Goal: Information Seeking & Learning: Understand process/instructions

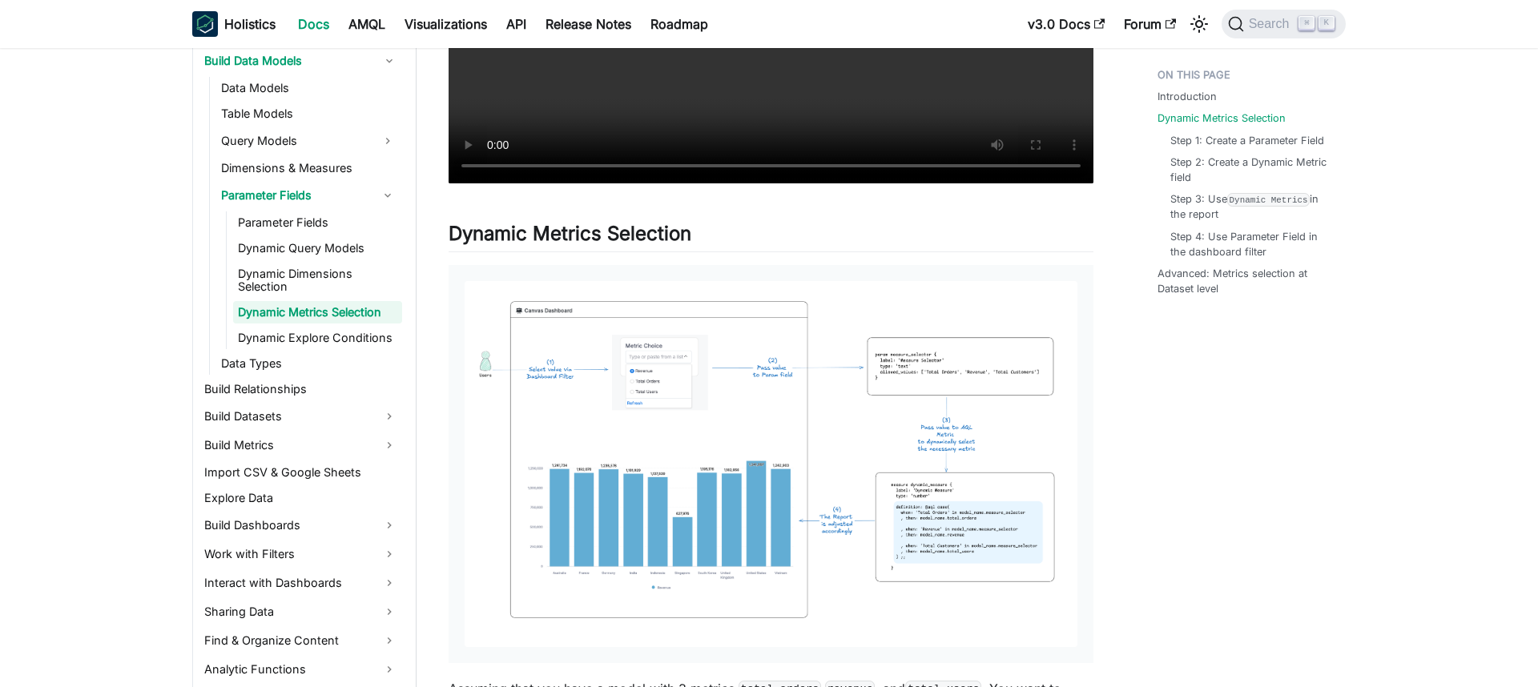
scroll to position [663, 0]
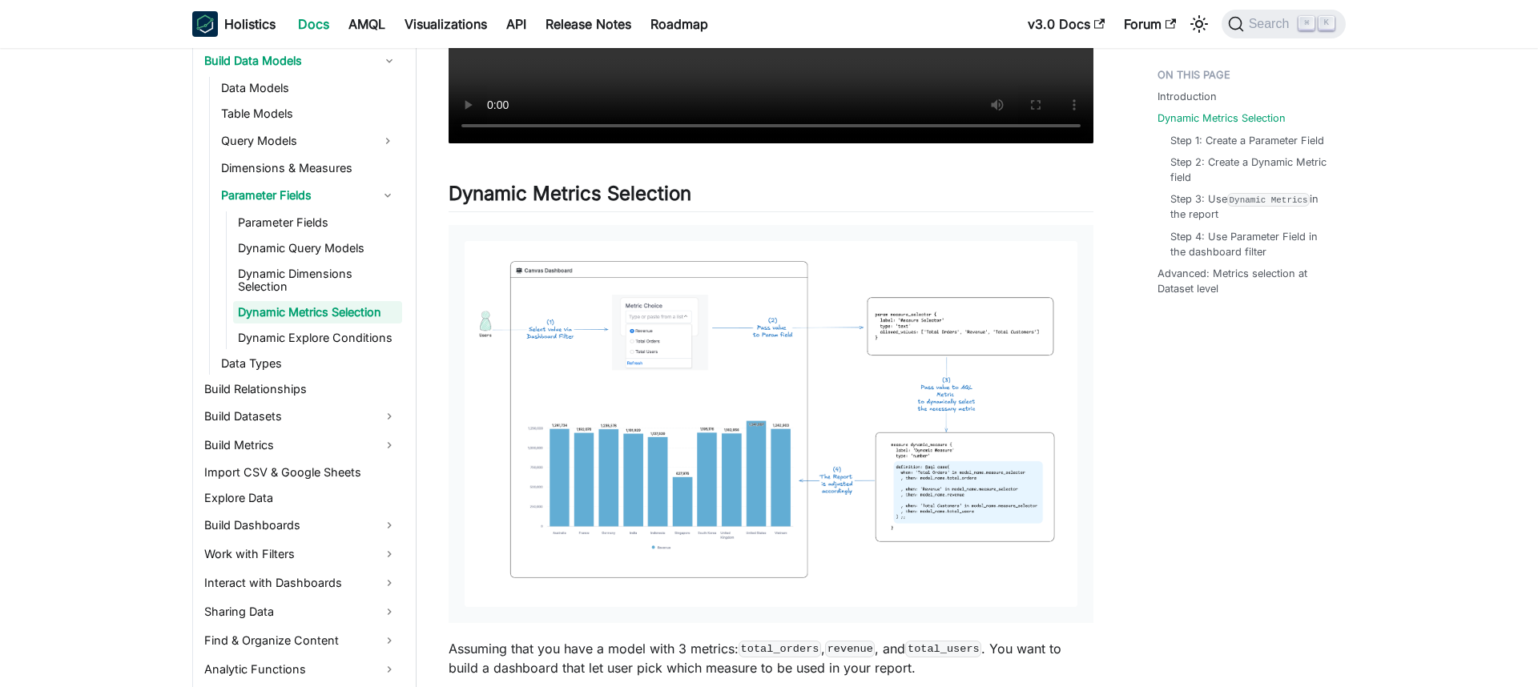
drag, startPoint x: 591, startPoint y: 235, endPoint x: 315, endPoint y: 27, distance: 345.5
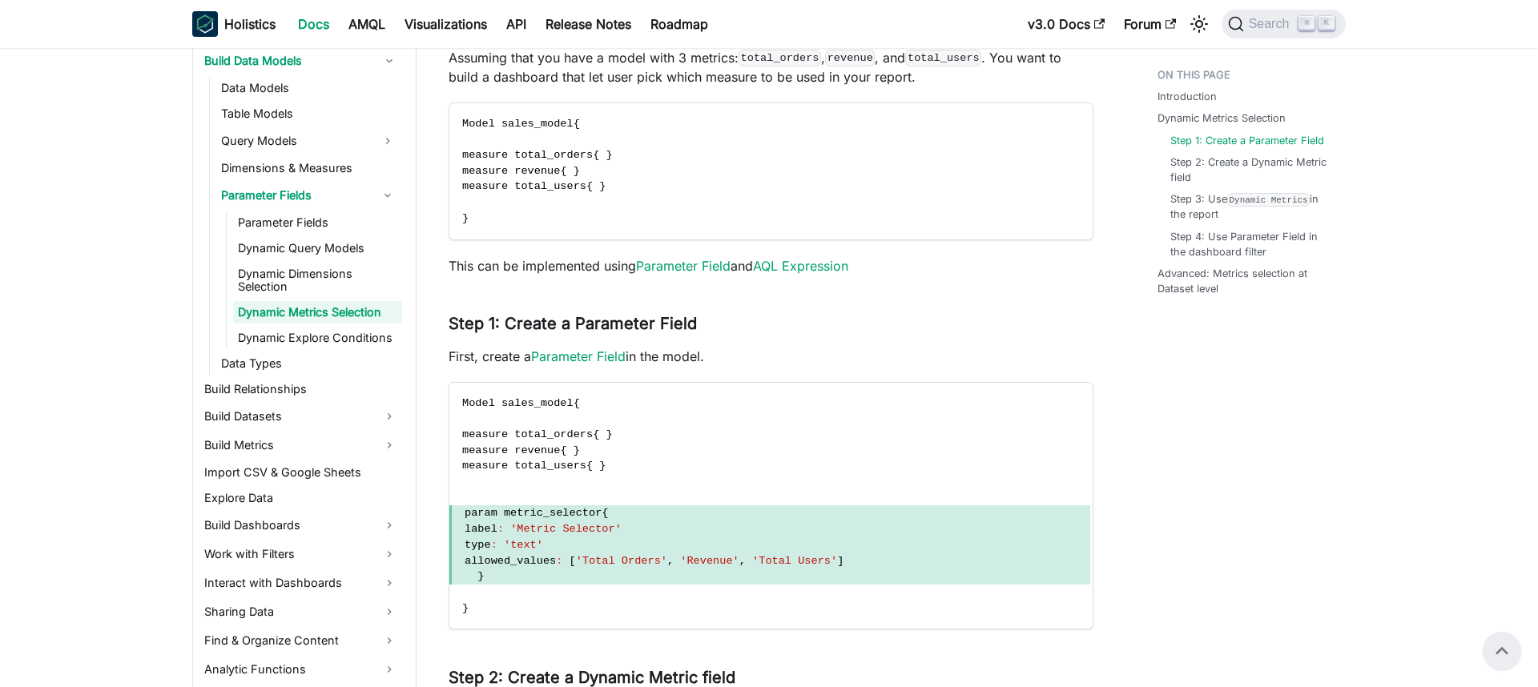
scroll to position [1200, 0]
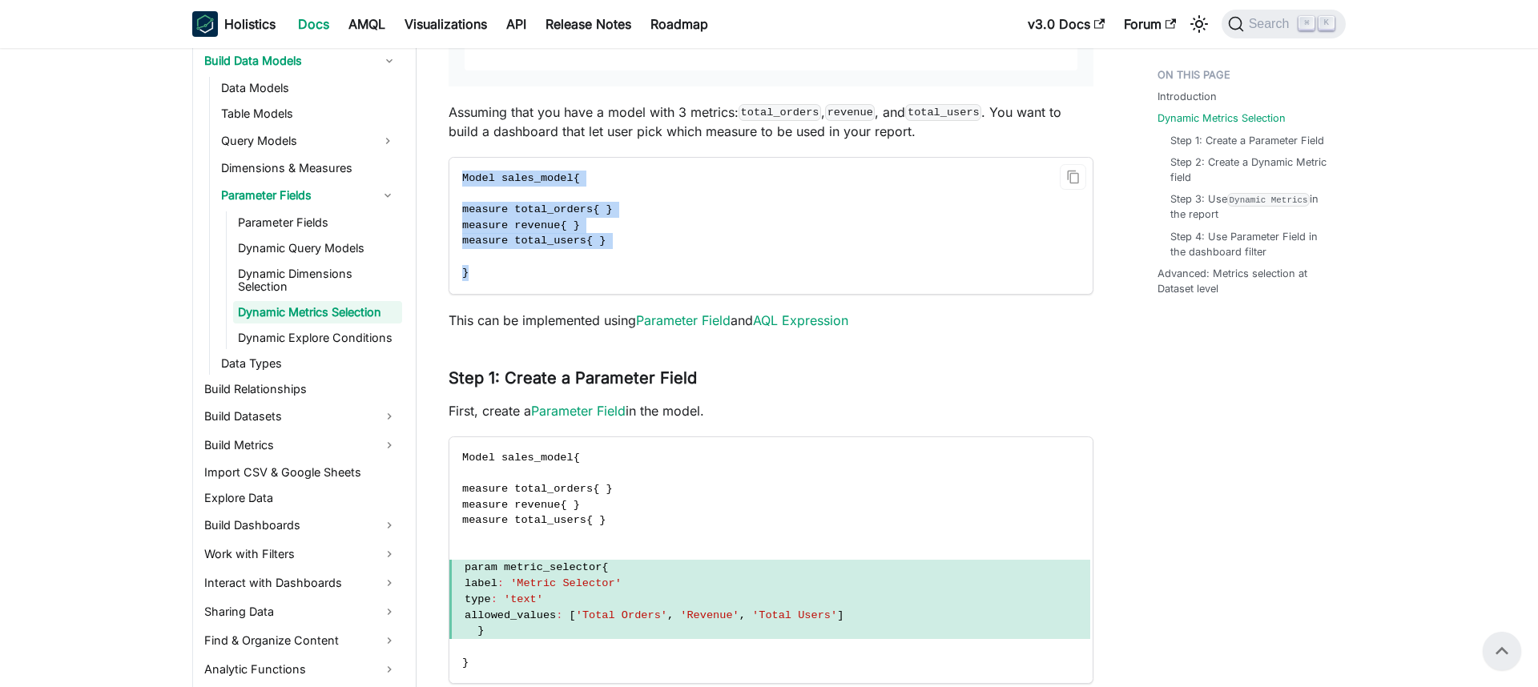
drag, startPoint x: 481, startPoint y: 276, endPoint x: 452, endPoint y: 178, distance: 102.1
click at [452, 178] on code "Model sales_model { measure total_orders { } measure revenue { } measure total_…" at bounding box center [769, 226] width 641 height 136
copy code "Model sales_model { measure total_orders { } measure revenue { } measure total_…"
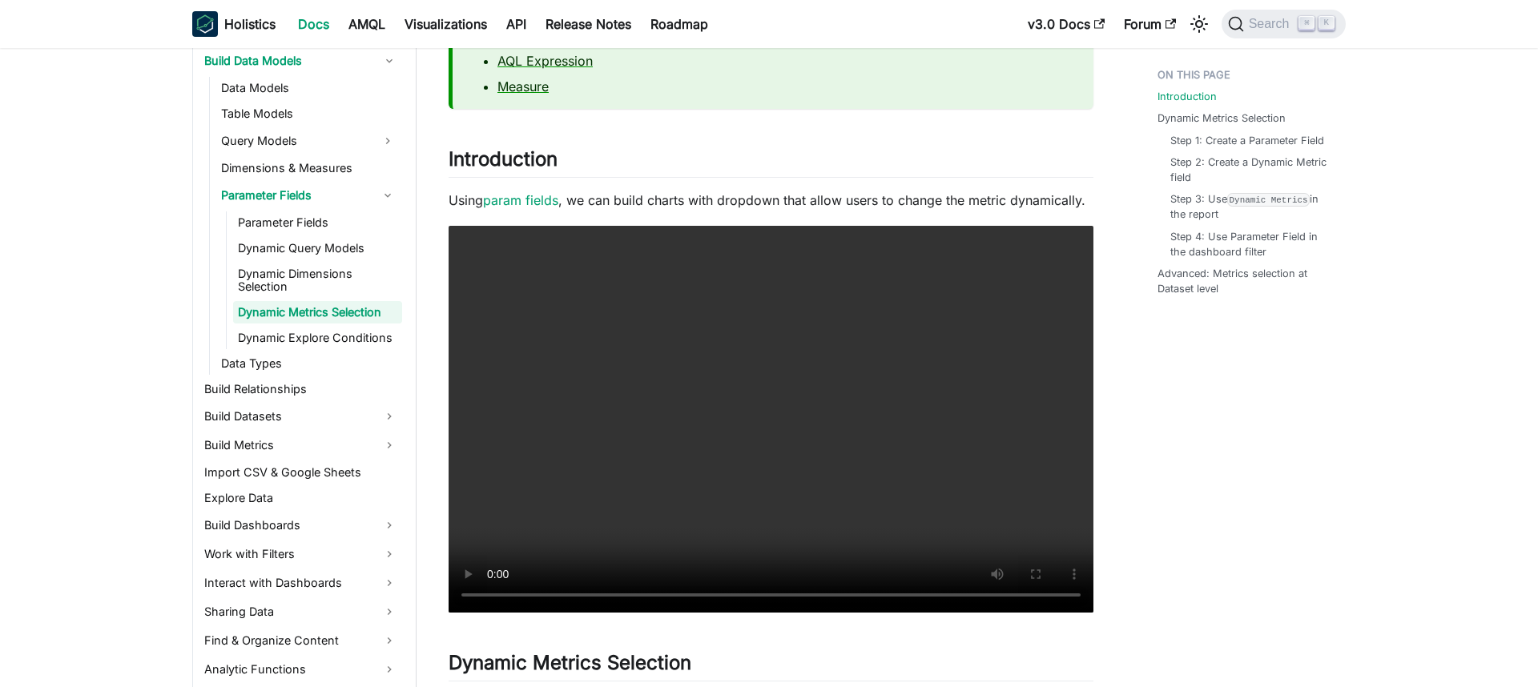
scroll to position [240, 0]
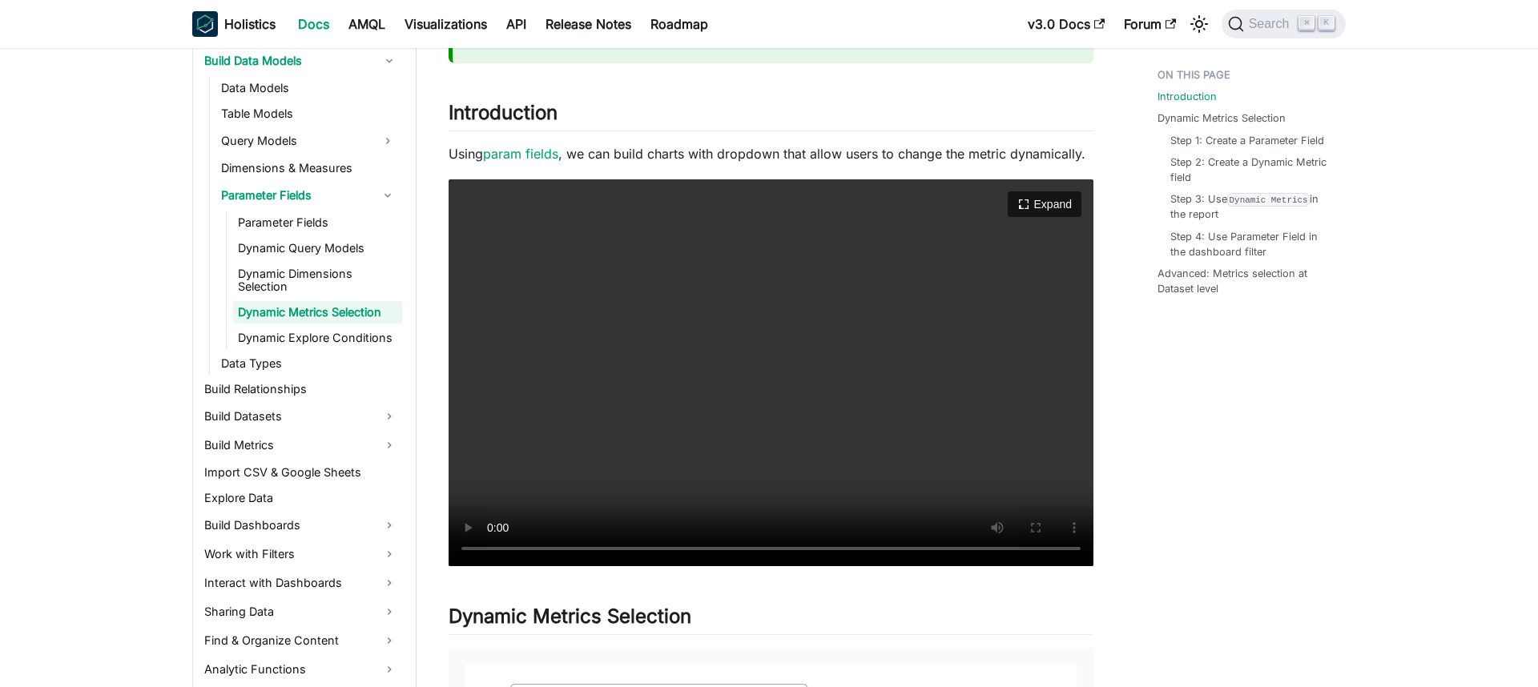
click at [887, 357] on video "Your browser does not support embedding video, but you can download it ." at bounding box center [771, 372] width 645 height 387
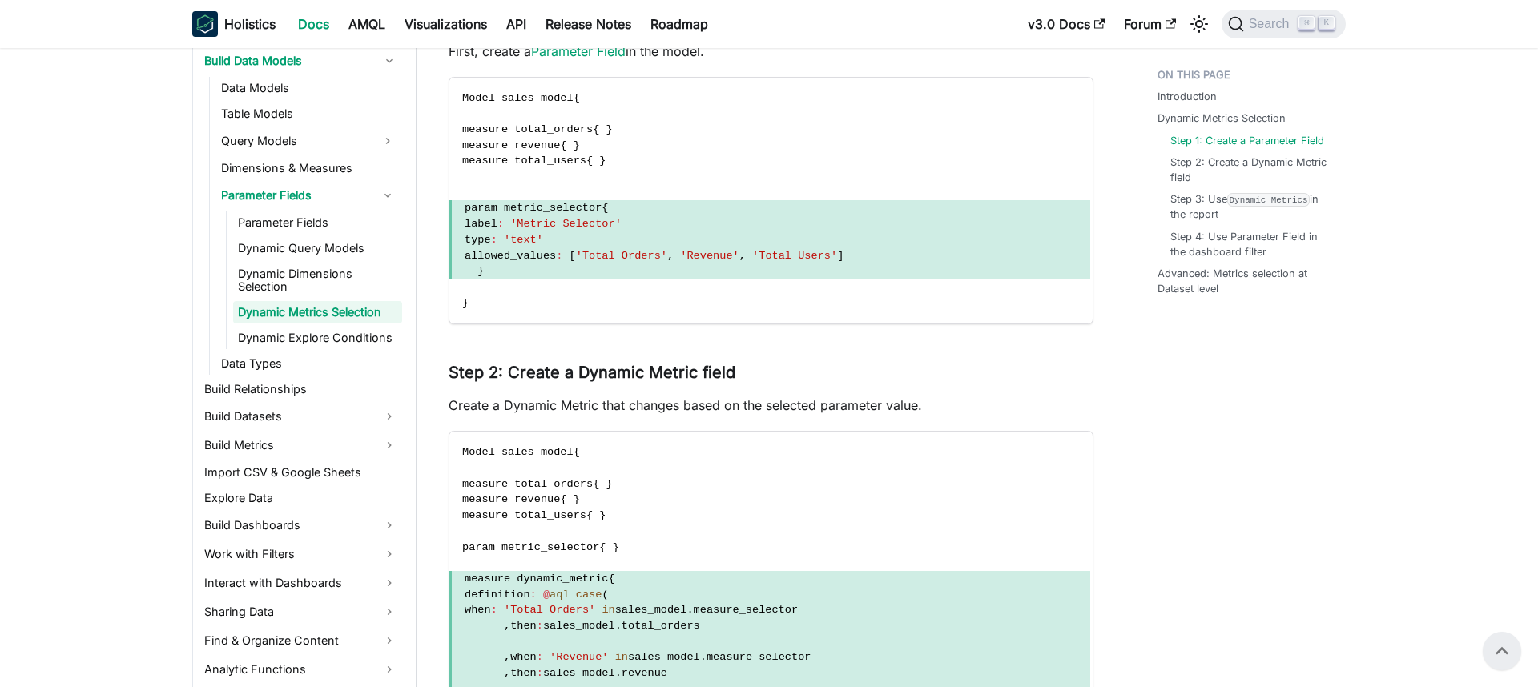
scroll to position [1543, 0]
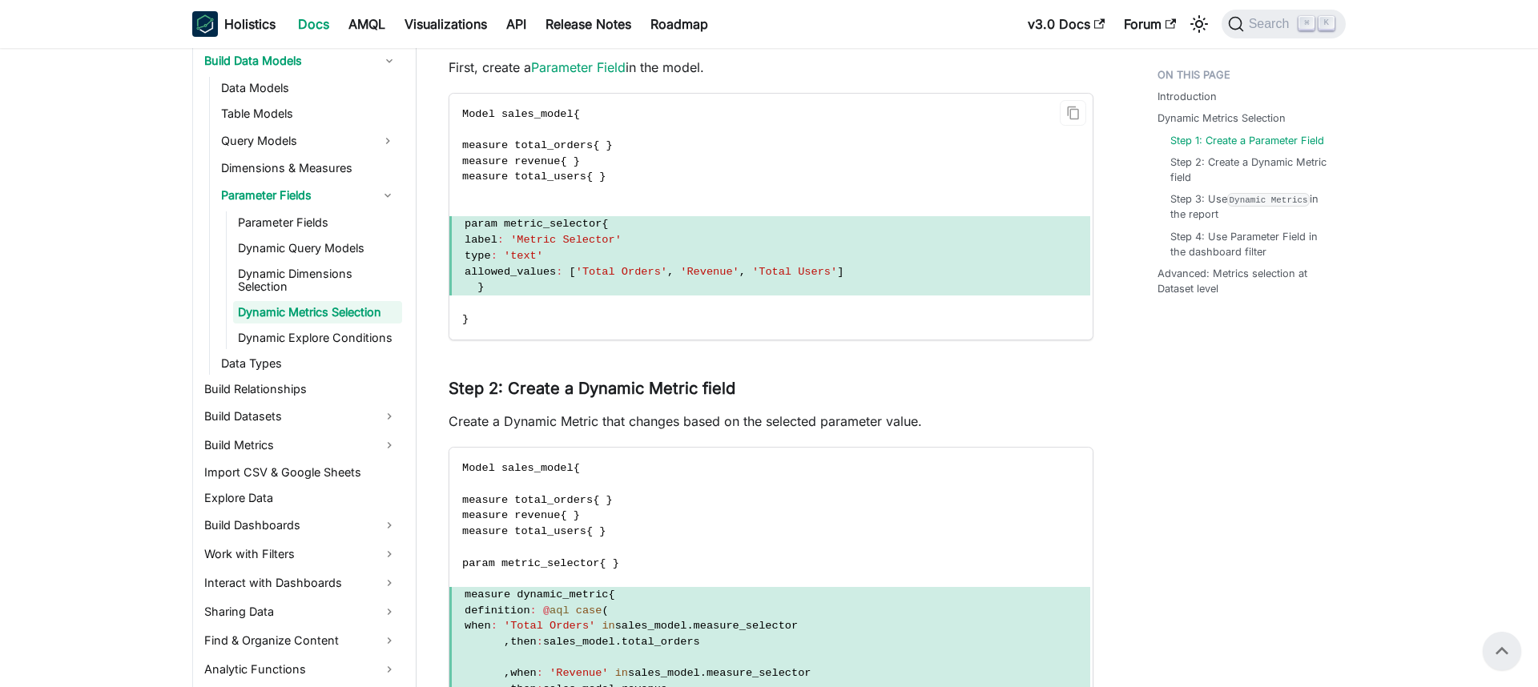
click at [532, 303] on code "Model sales_model { measure total_orders { } measure revenue { } measure total_…" at bounding box center [769, 217] width 641 height 247
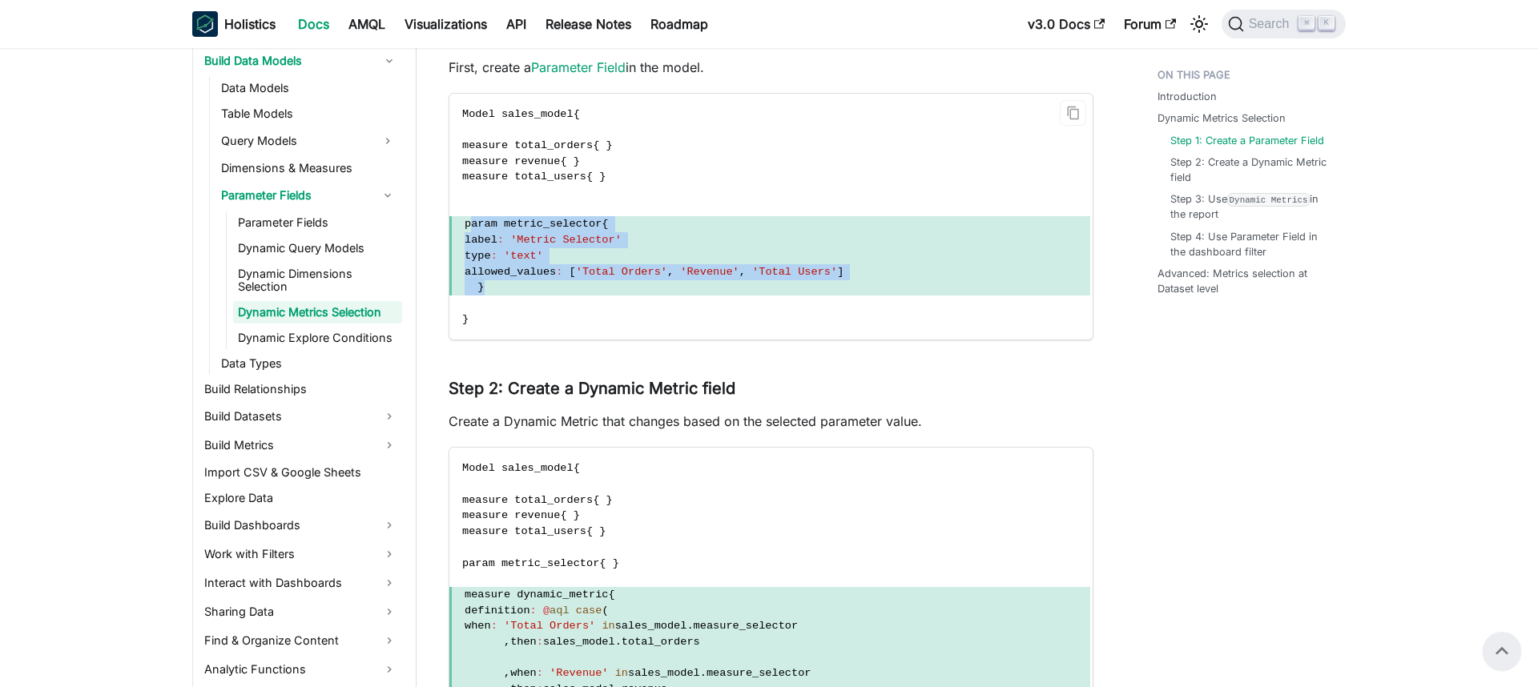
drag, startPoint x: 508, startPoint y: 293, endPoint x: 473, endPoint y: 220, distance: 81.0
click at [473, 219] on code "Model sales_model { measure total_orders { } measure revenue { } measure total_…" at bounding box center [769, 217] width 641 height 247
copy code "param metric_selector { label : 'Metric Selector' type : 'text' allowed_values …"
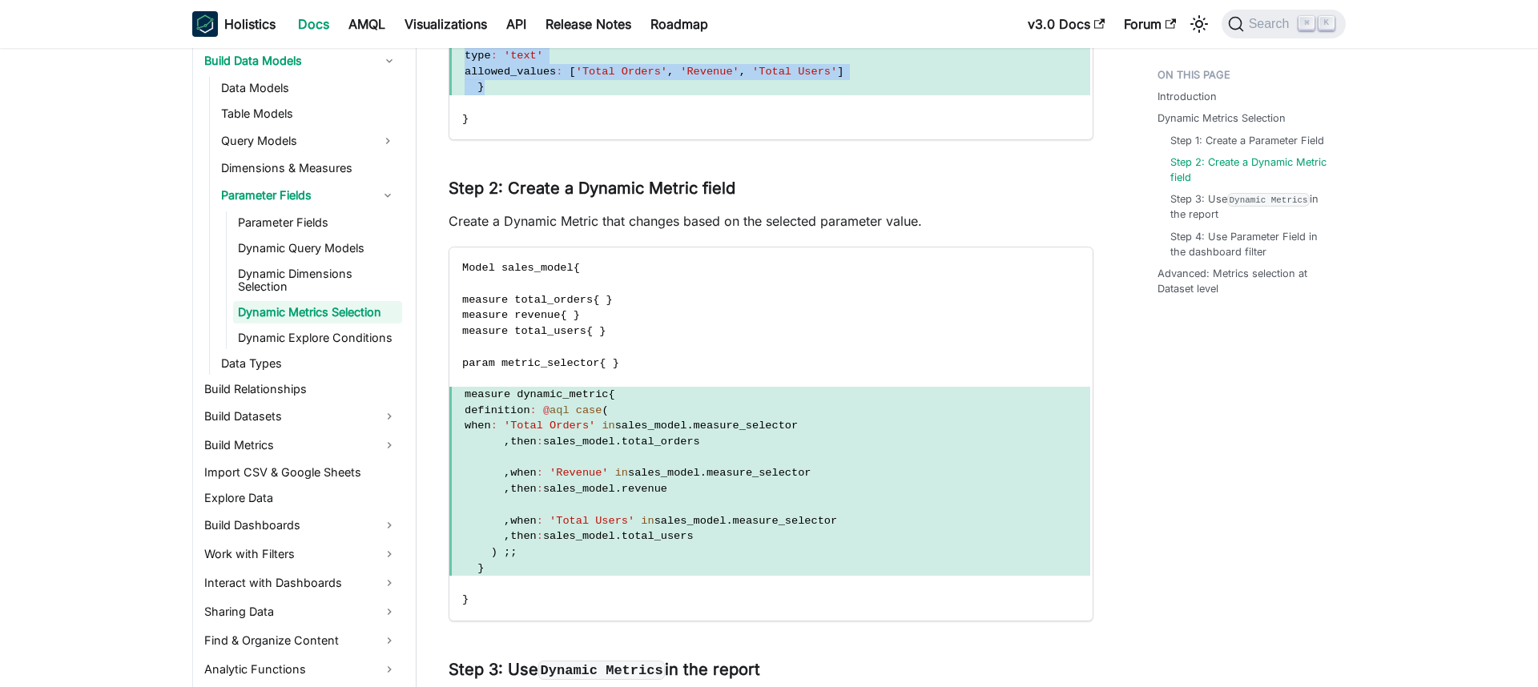
scroll to position [1745, 0]
click at [674, 407] on span "definition : @ aql case (" at bounding box center [769, 409] width 641 height 16
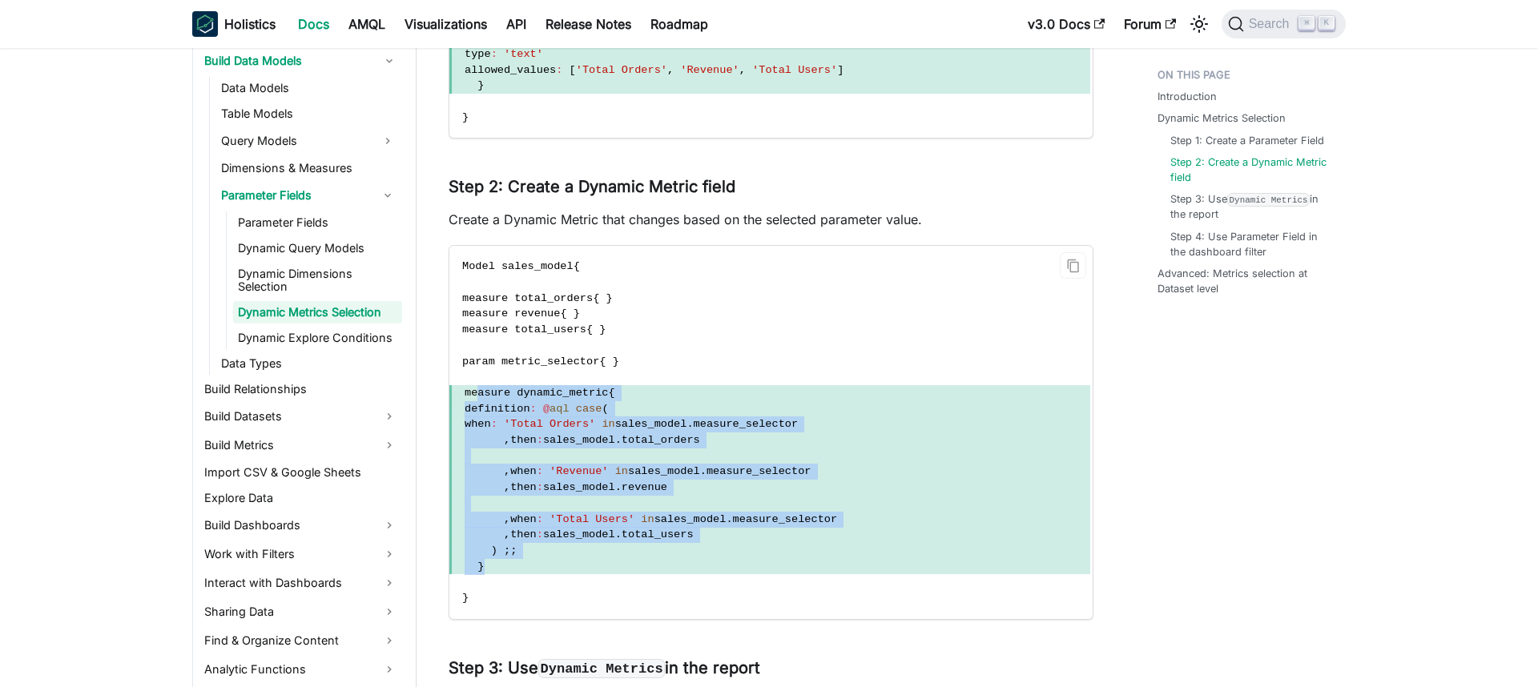
drag, startPoint x: 477, startPoint y: 391, endPoint x: 564, endPoint y: 561, distance: 190.6
click at [564, 561] on code "Model sales_model { measure total_orders { } measure revenue { } measure total_…" at bounding box center [769, 432] width 641 height 372
copy code "measure dynamic_metric { definition : @ aql case ( when : 'Total Orders' in sal…"
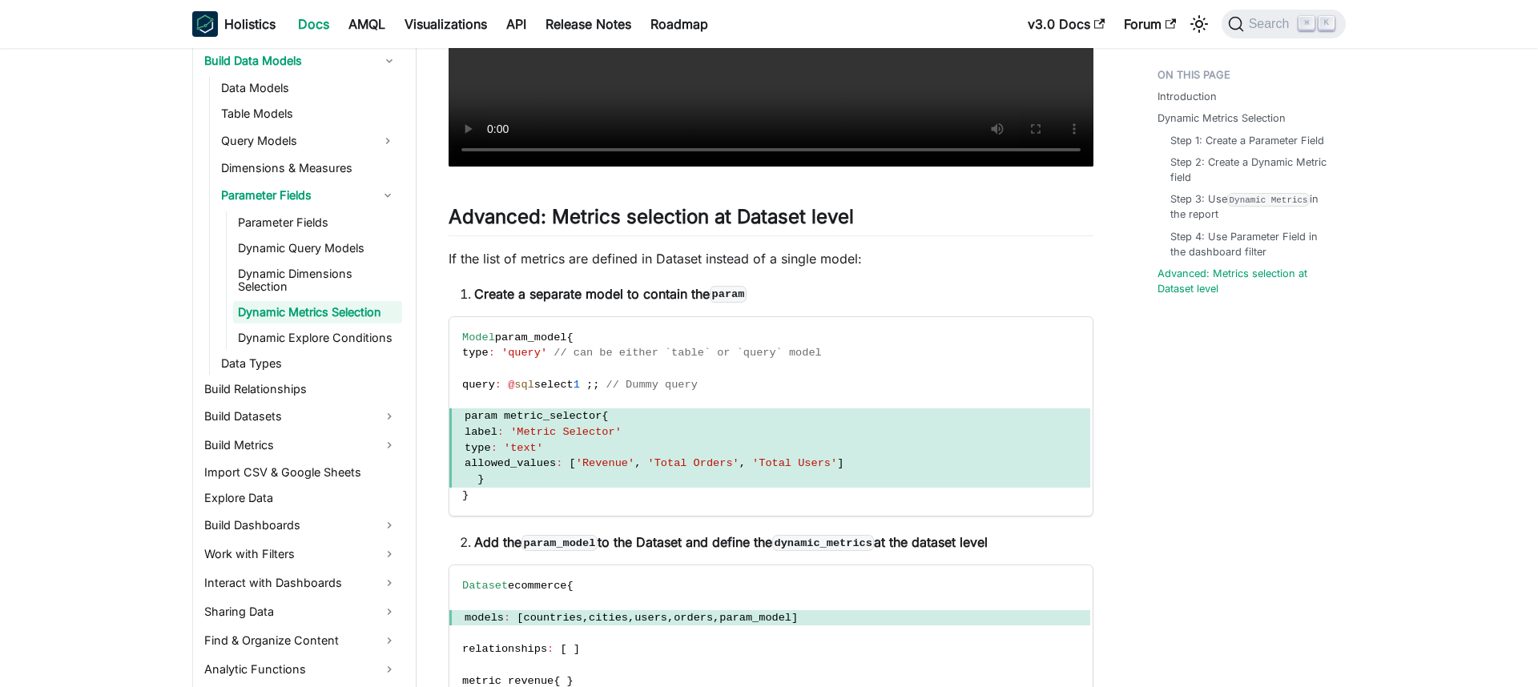
scroll to position [3209, 0]
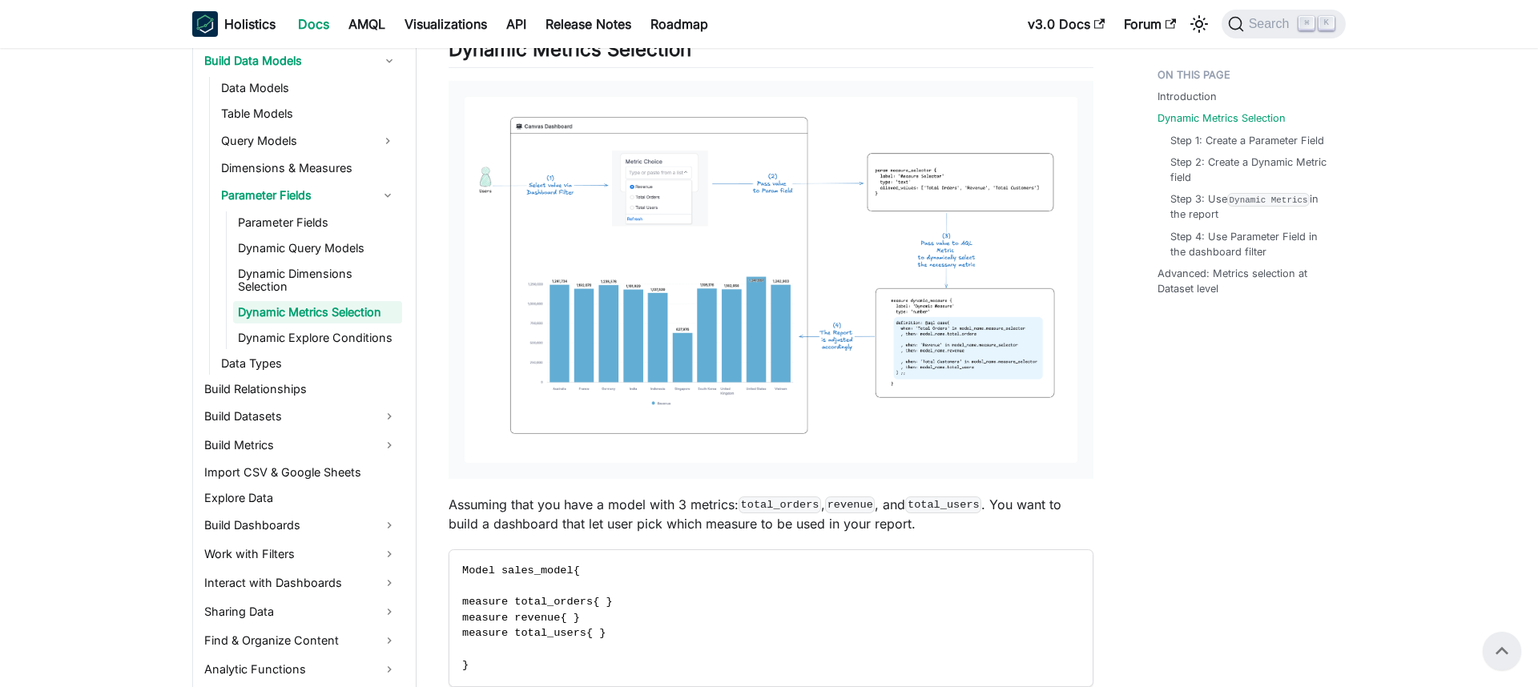
scroll to position [681, 0]
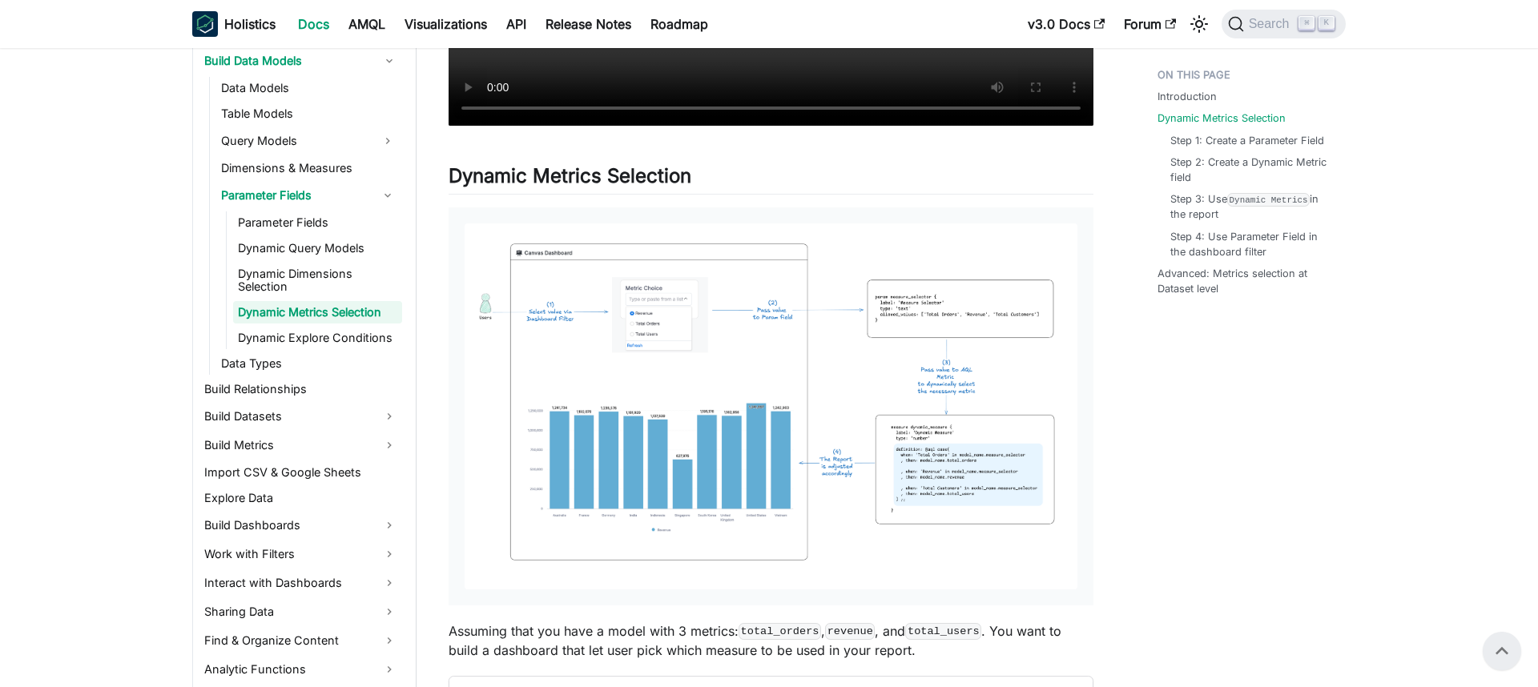
click at [899, 308] on img at bounding box center [771, 406] width 613 height 366
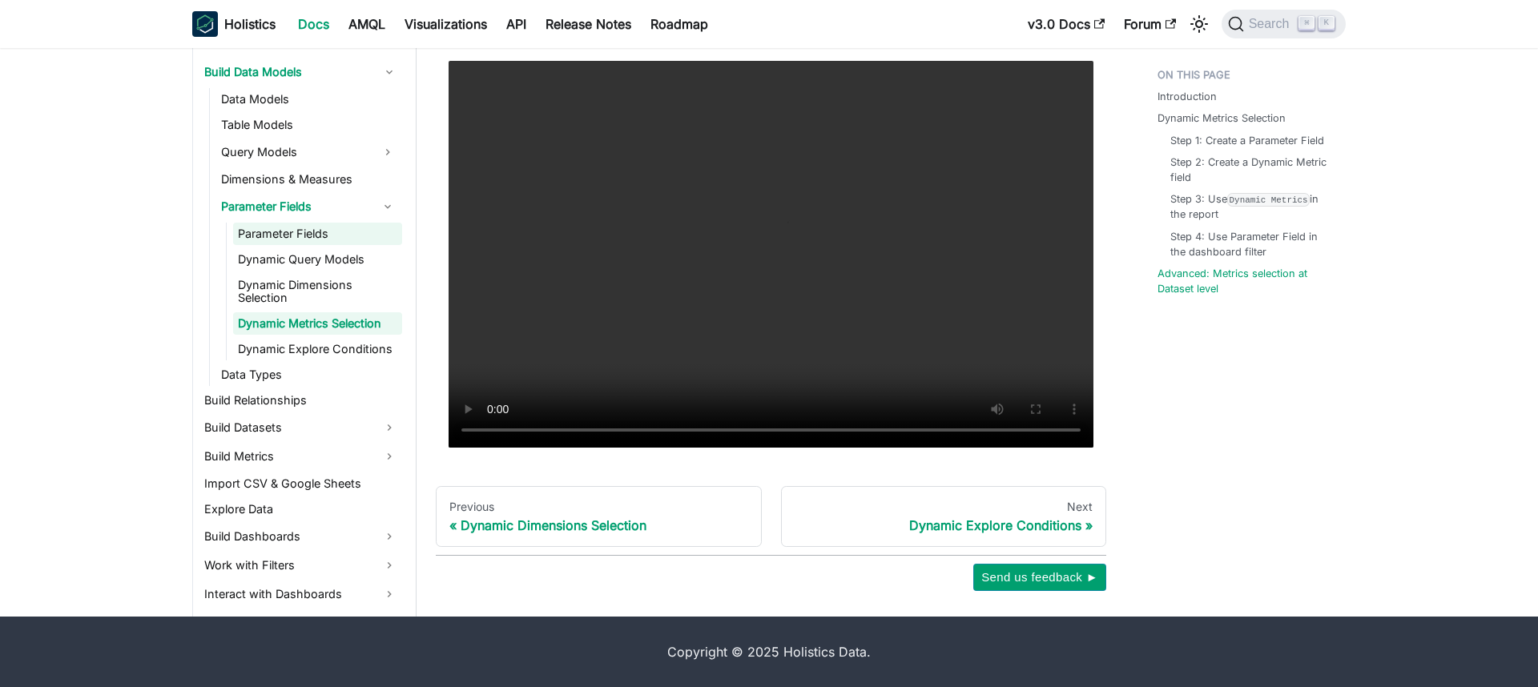
scroll to position [247, 0]
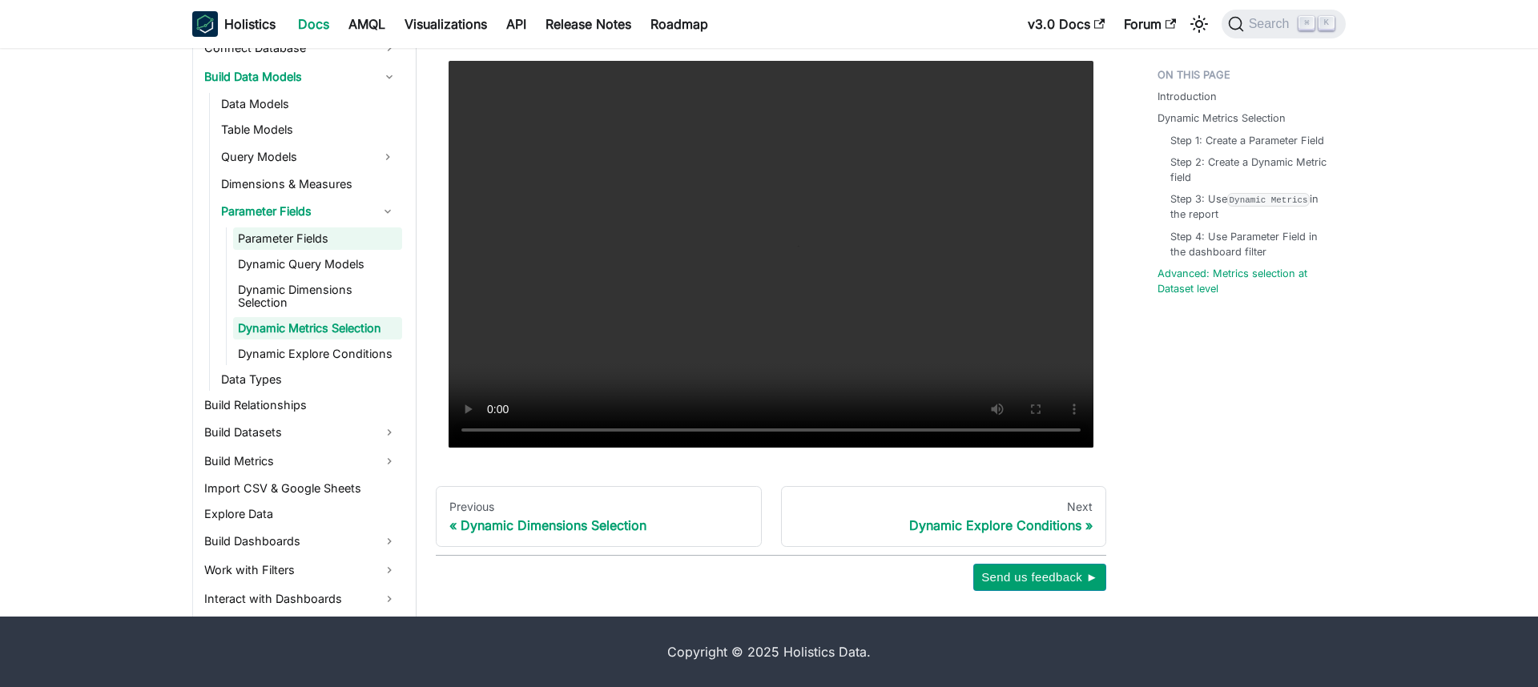
click at [305, 230] on link "Parameter Fields" at bounding box center [317, 238] width 169 height 22
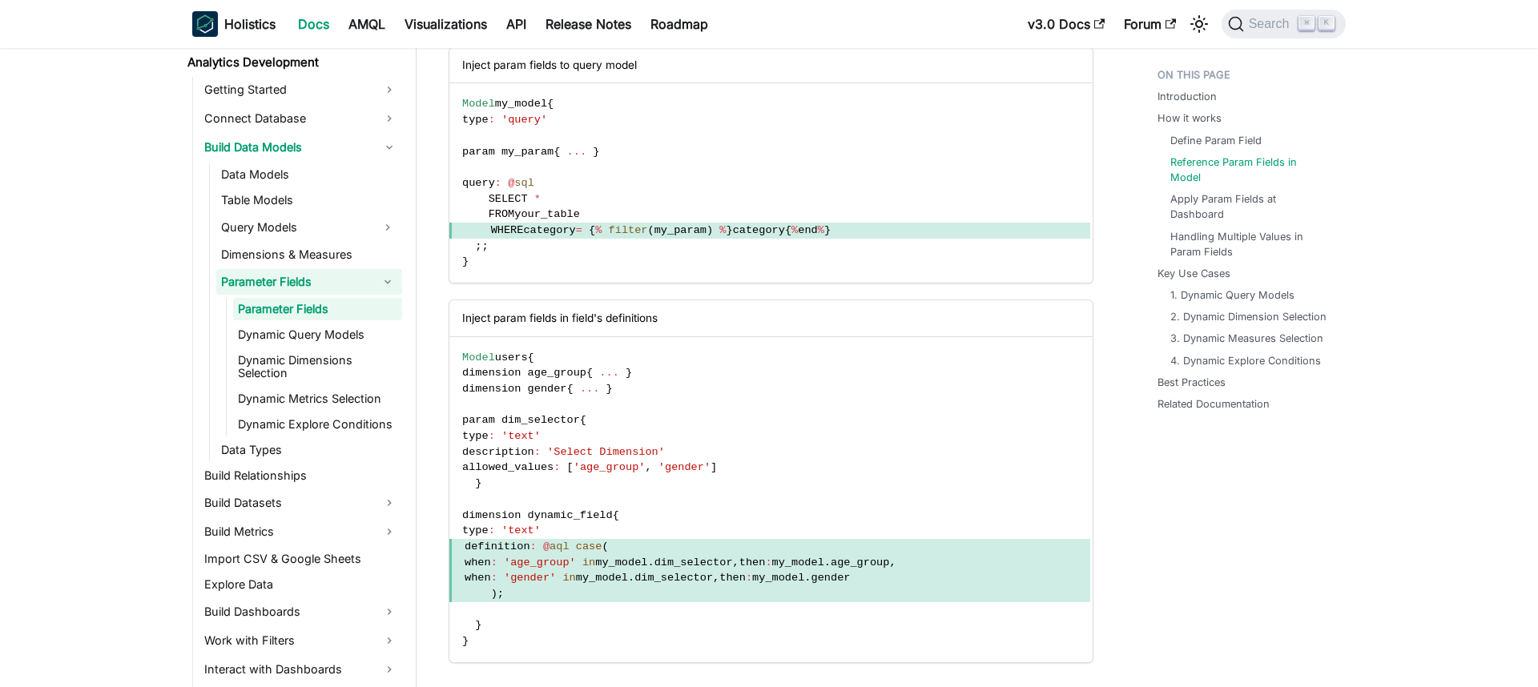
scroll to position [1134, 0]
click at [342, 359] on link "Dynamic Dimensions Selection" at bounding box center [317, 366] width 169 height 35
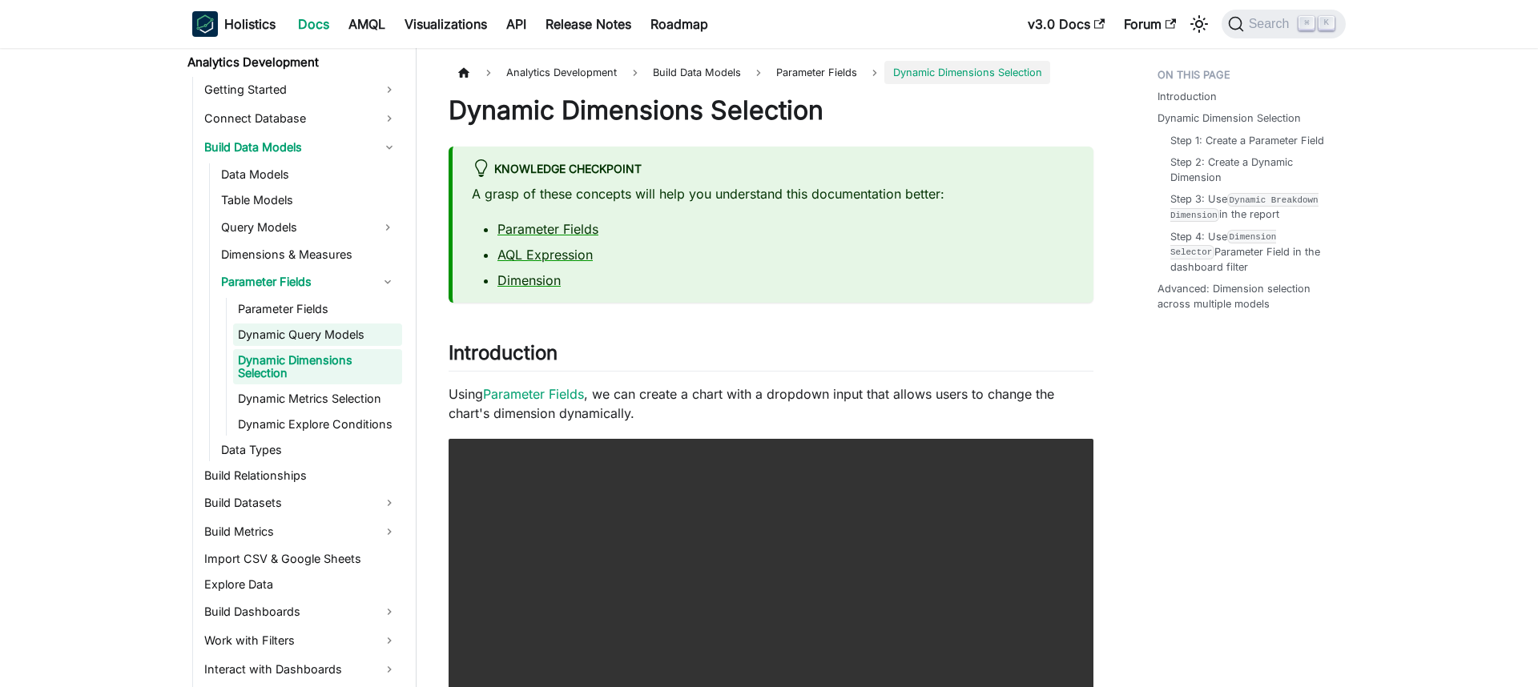
click at [360, 336] on link "Dynamic Query Models" at bounding box center [317, 335] width 169 height 22
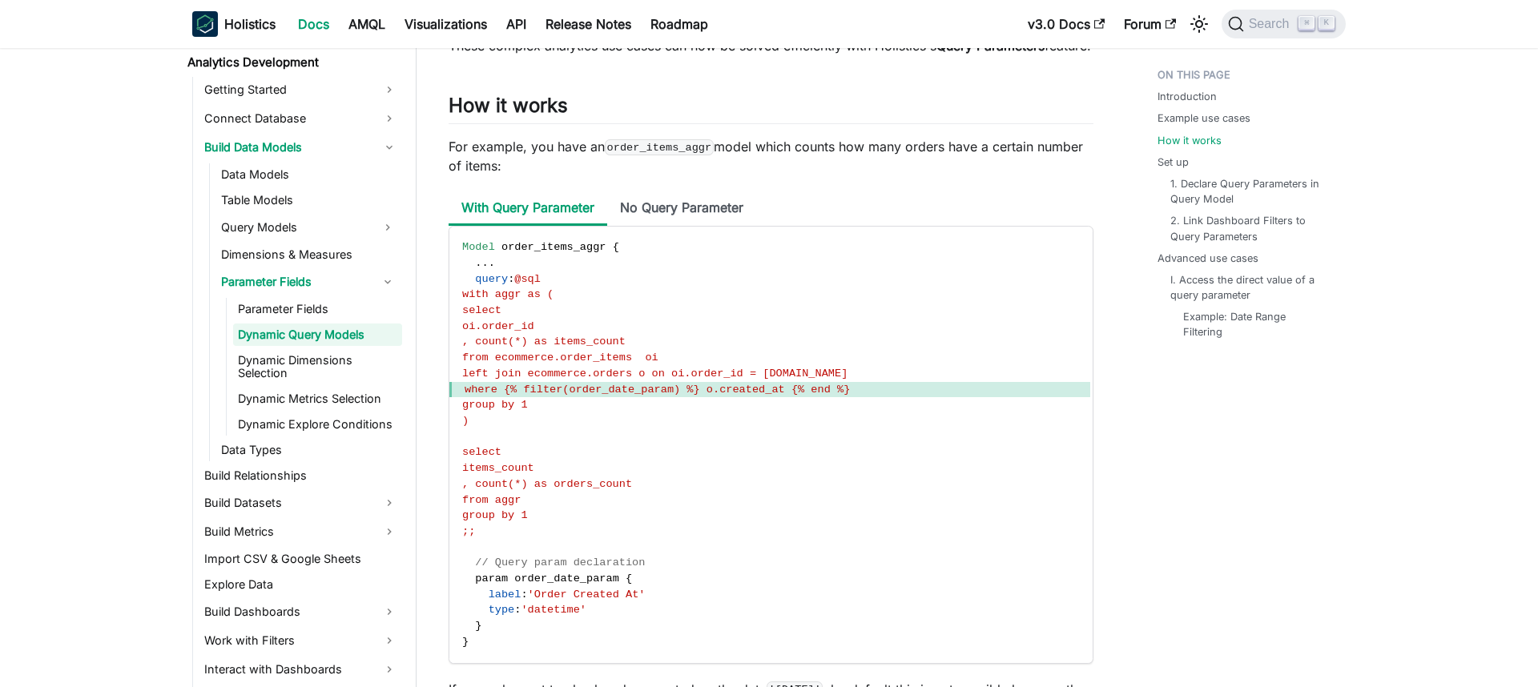
scroll to position [1202, 0]
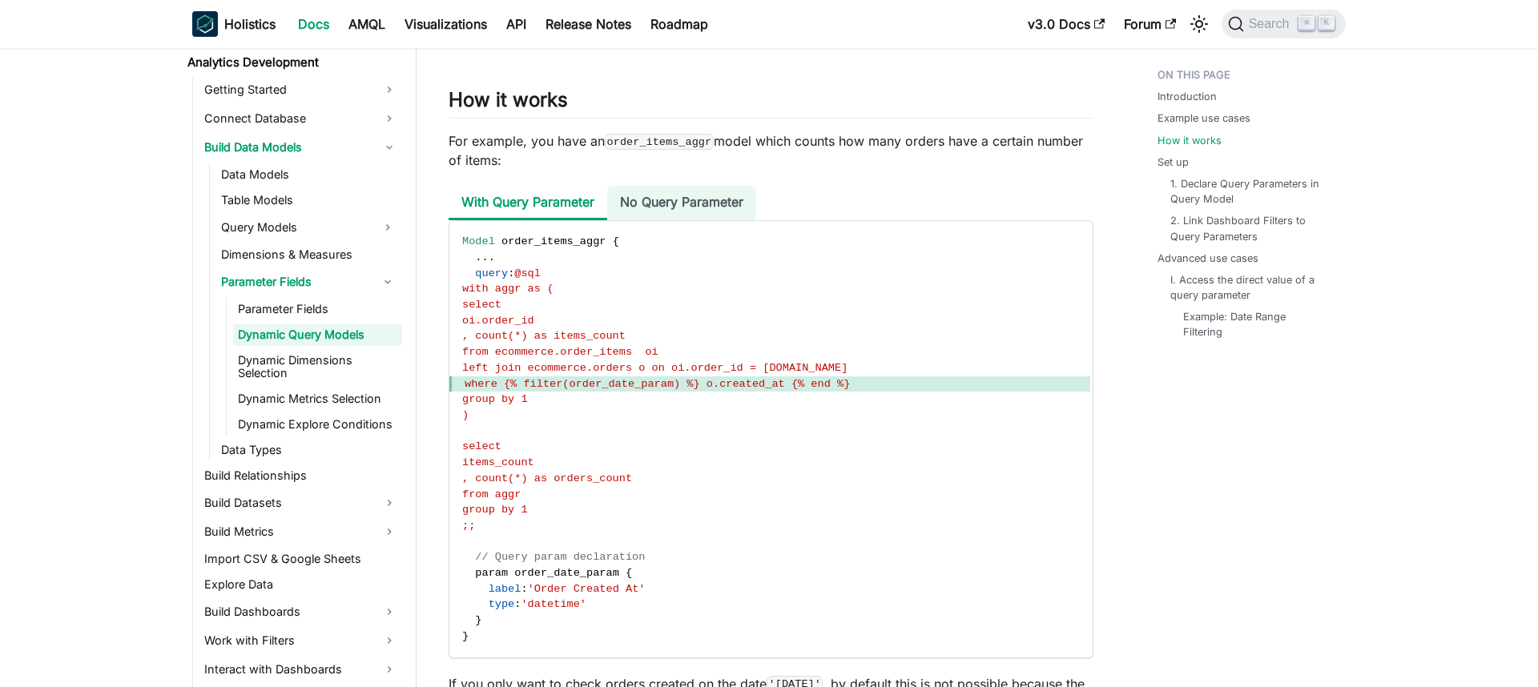
click at [694, 220] on li "No Query Parameter" at bounding box center [681, 203] width 149 height 34
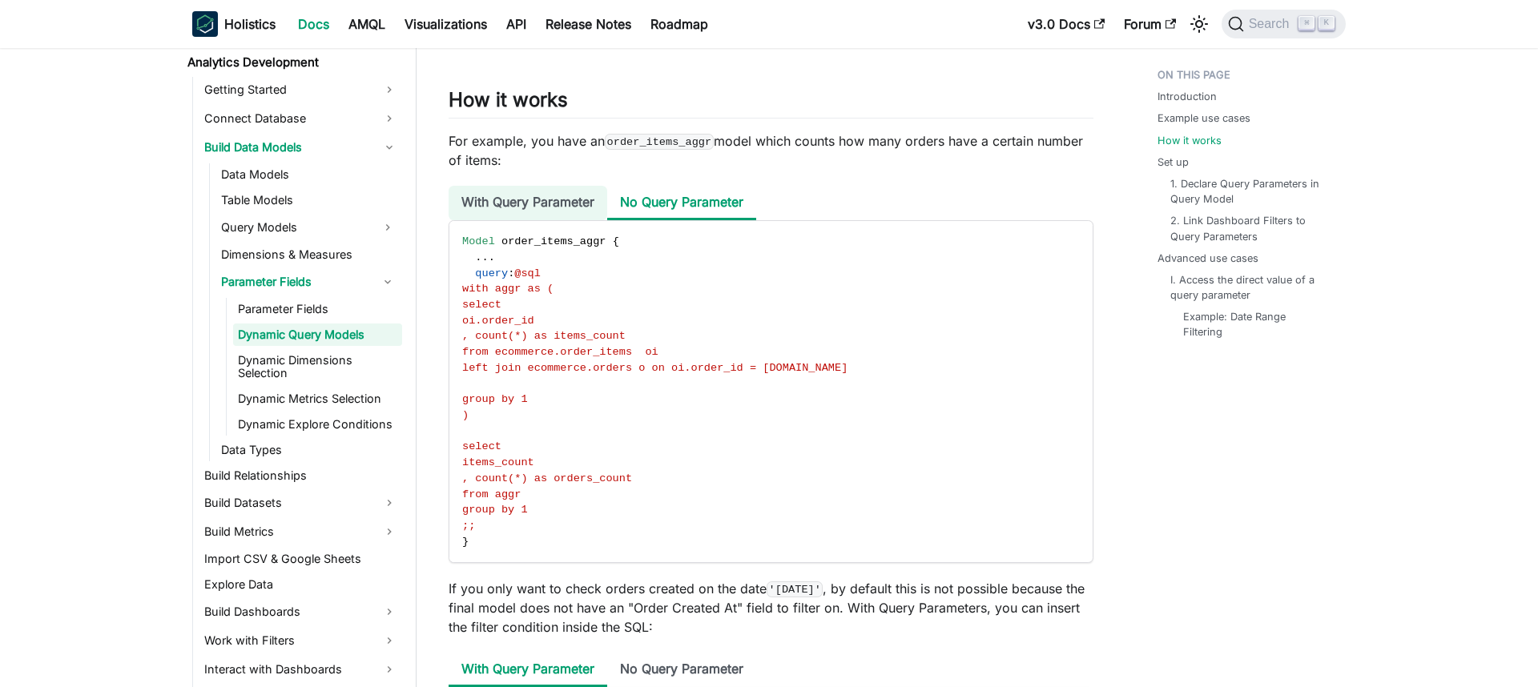
click at [549, 220] on li "With Query Parameter" at bounding box center [528, 203] width 159 height 34
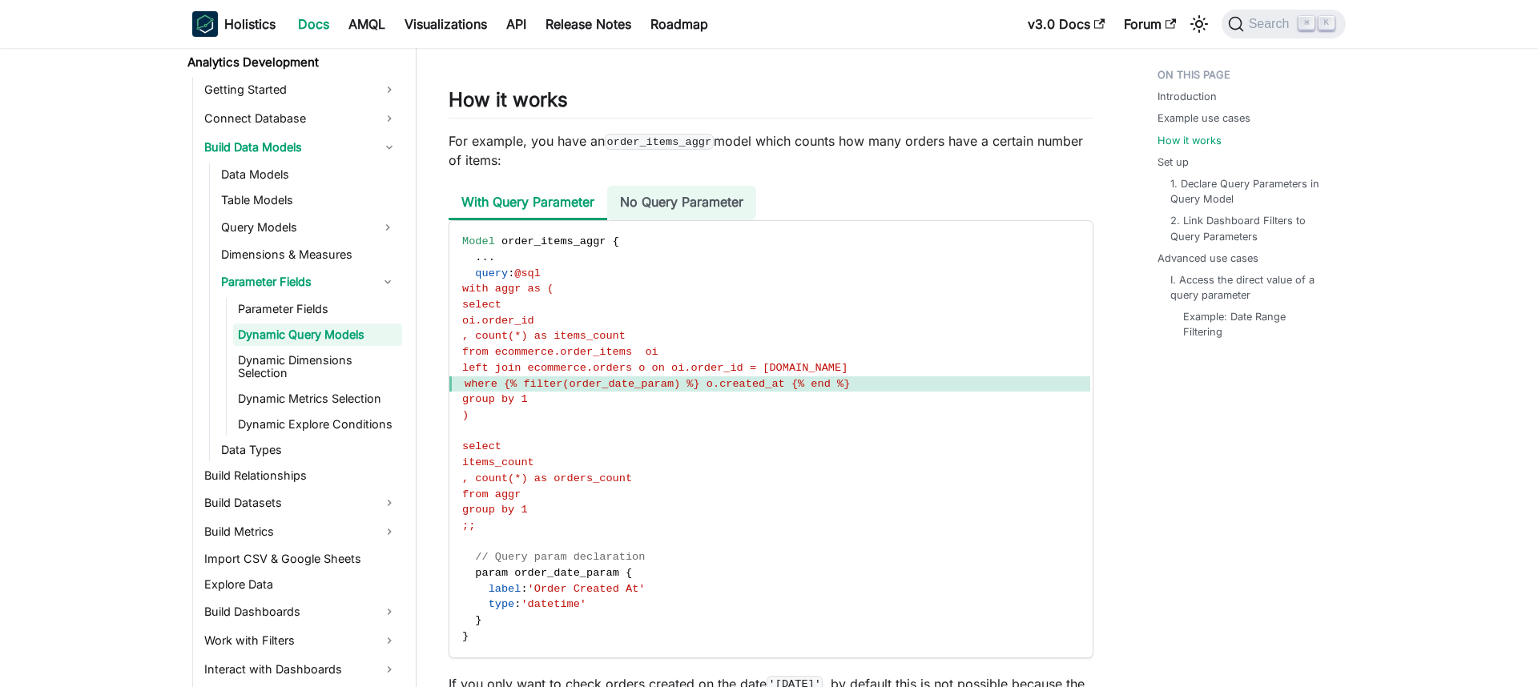
click at [679, 220] on li "No Query Parameter" at bounding box center [681, 203] width 149 height 34
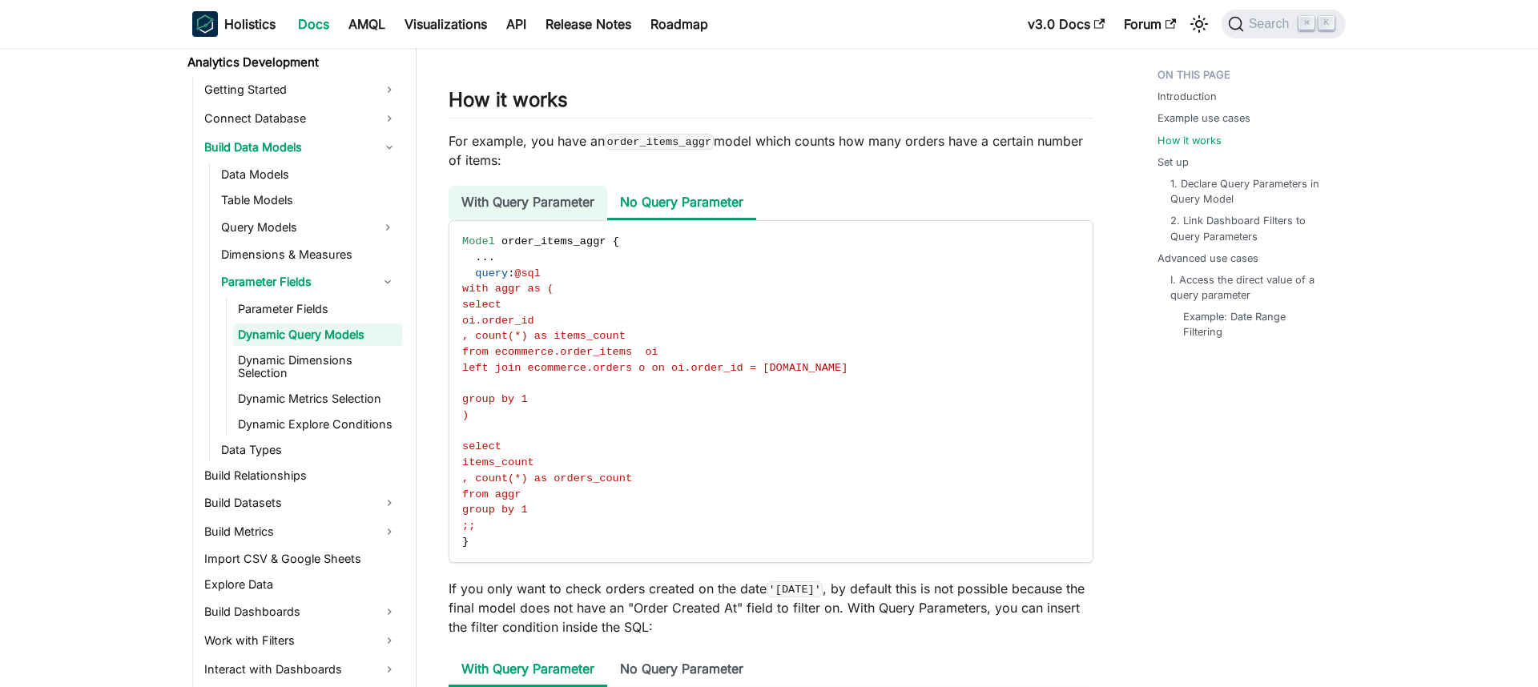
click at [543, 220] on li "With Query Parameter" at bounding box center [528, 203] width 159 height 34
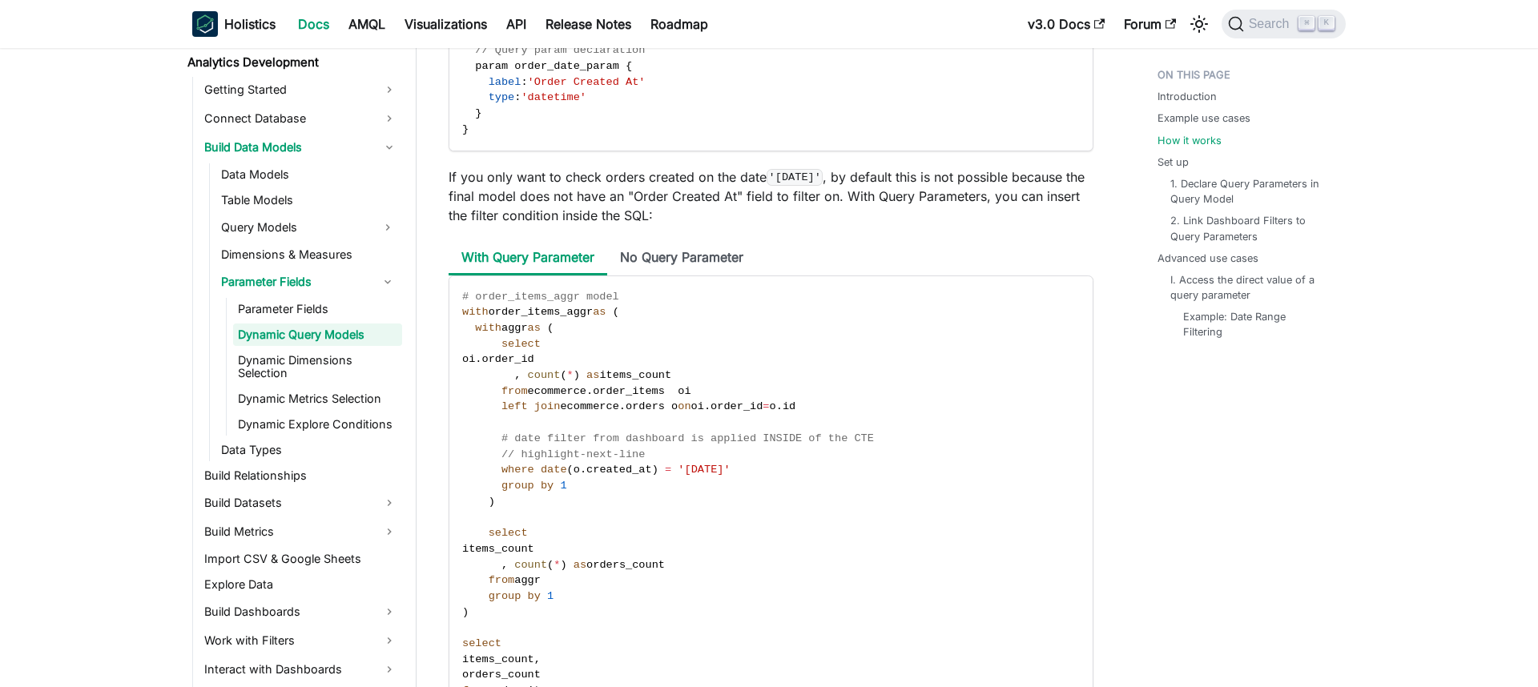
scroll to position [1712, 0]
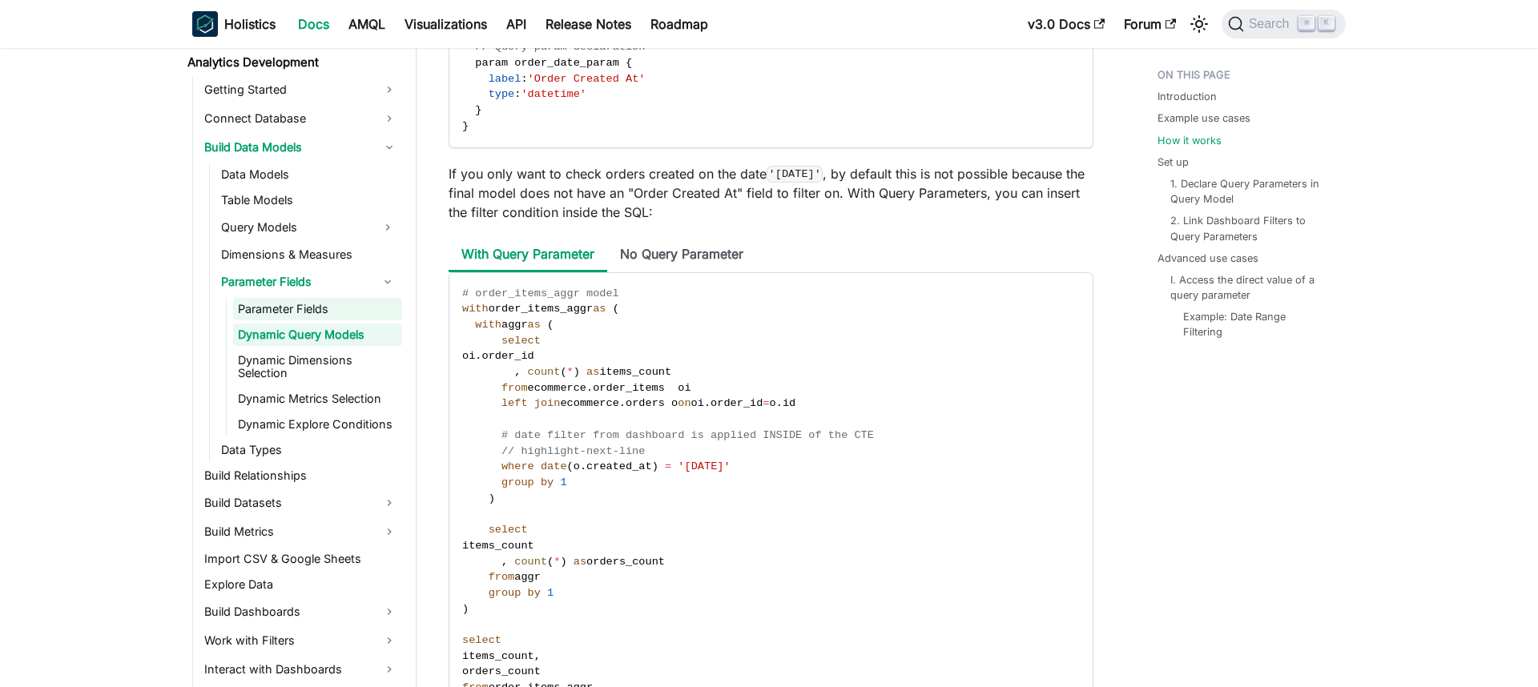
click at [307, 307] on link "Parameter Fields" at bounding box center [317, 309] width 169 height 22
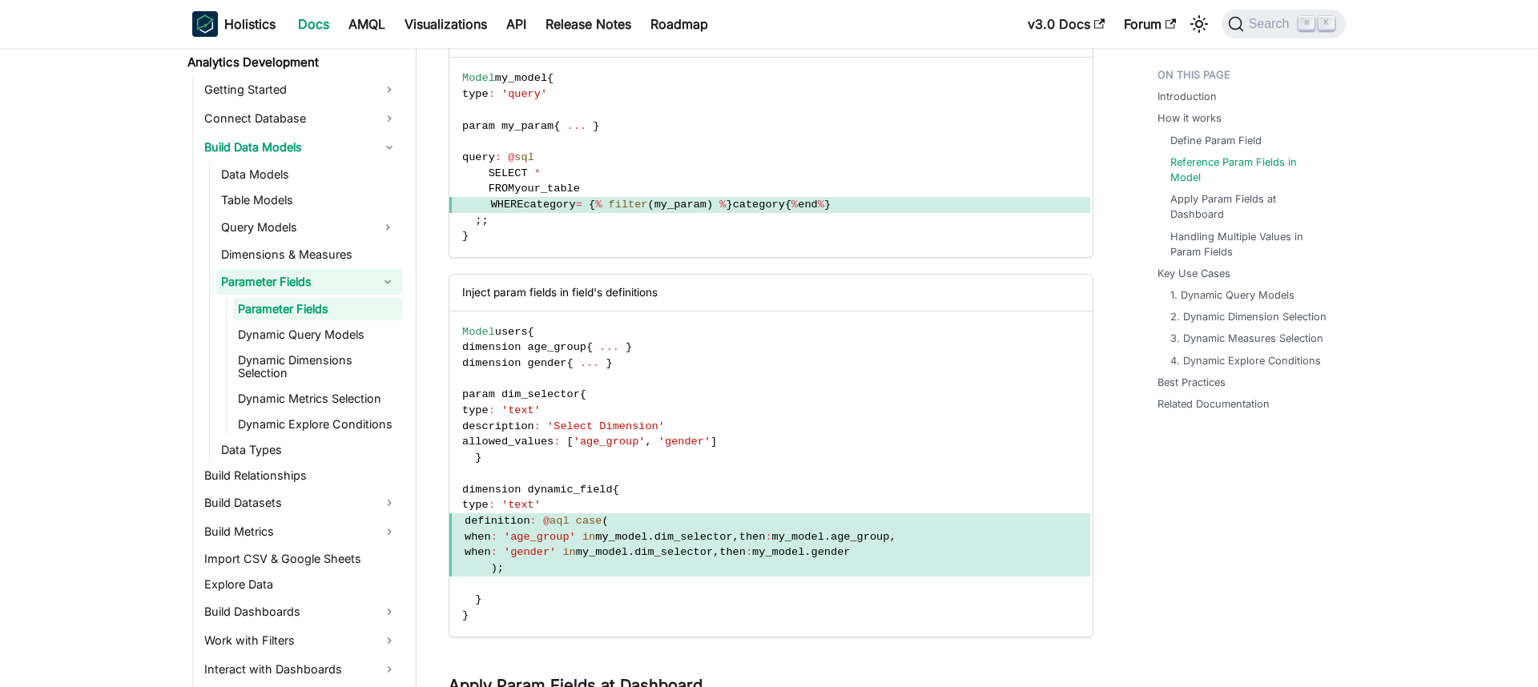
scroll to position [1161, 0]
click at [485, 403] on span "type" at bounding box center [475, 407] width 26 height 12
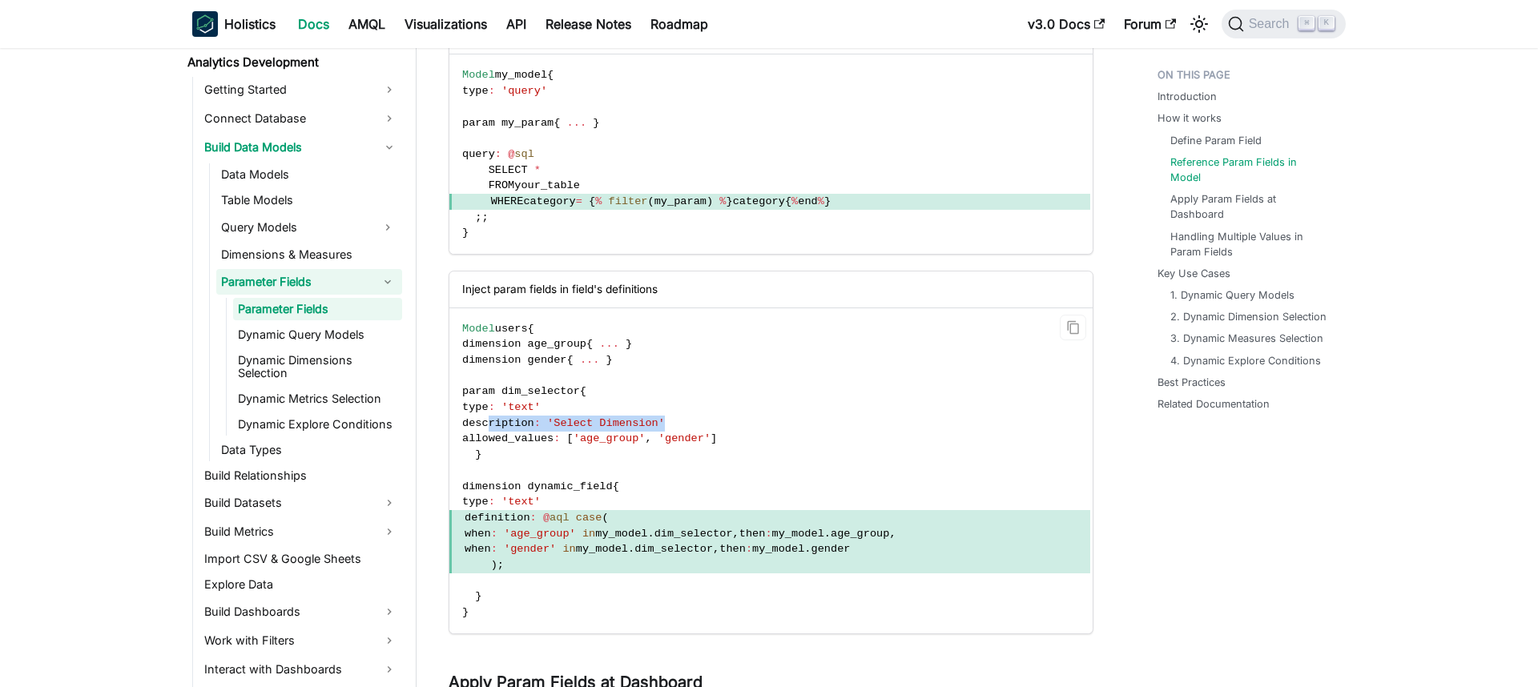
drag, startPoint x: 693, startPoint y: 424, endPoint x: 489, endPoint y: 423, distance: 204.2
click at [489, 423] on code "Model users { dimension age_group { ... } dimension gender { ... } param dim_se…" at bounding box center [769, 470] width 641 height 325
copy span "description : 'Select Dimension'"
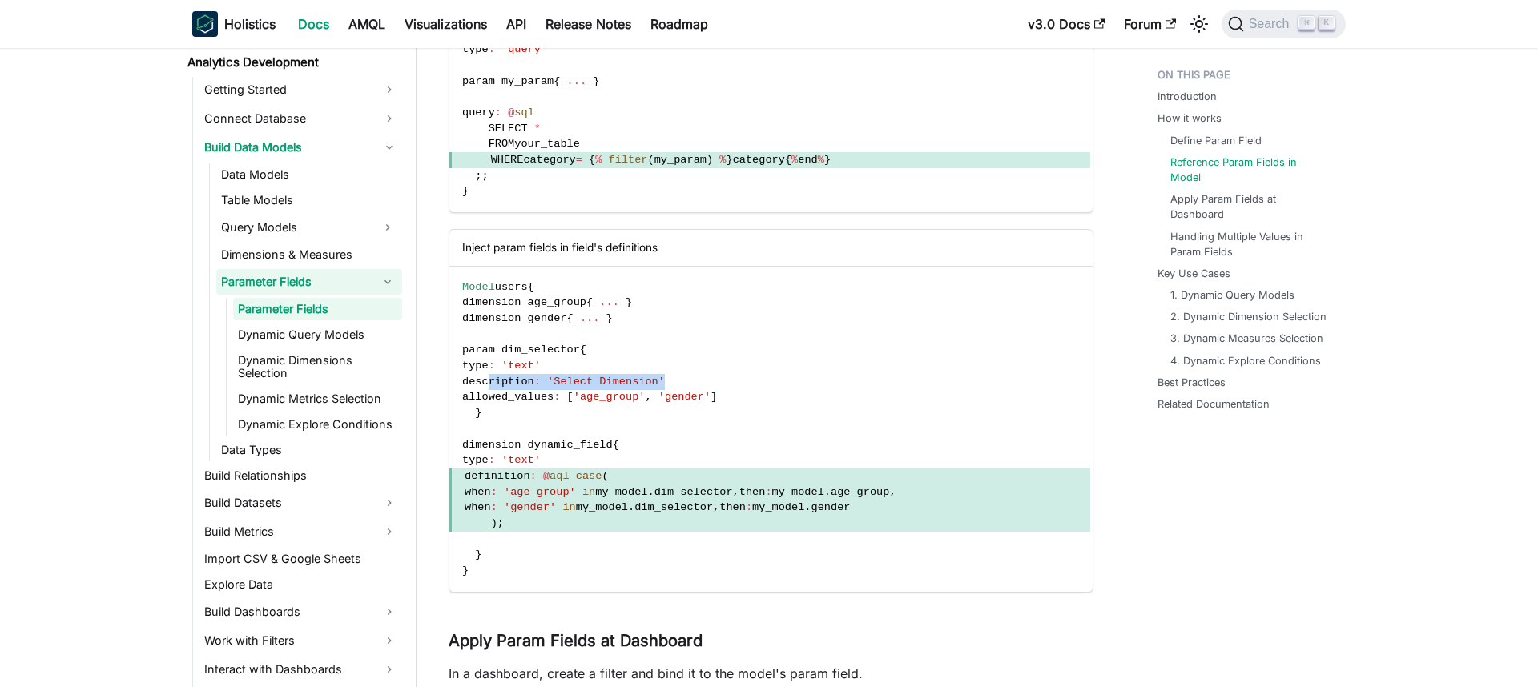
scroll to position [1212, 0]
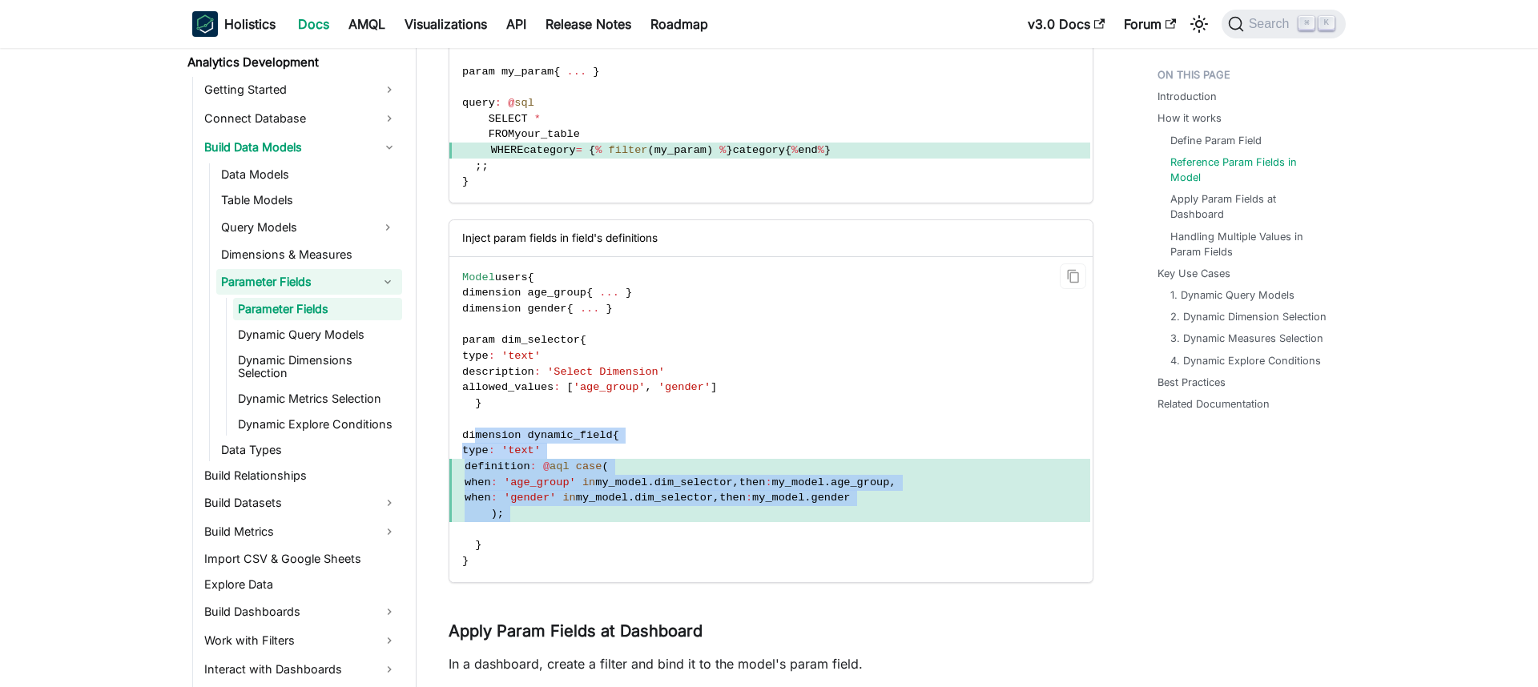
drag, startPoint x: 476, startPoint y: 435, endPoint x: 523, endPoint y: 533, distance: 109.3
click at [523, 534] on code "Model users { dimension age_group { ... } dimension gender { ... } param dim_se…" at bounding box center [769, 419] width 641 height 325
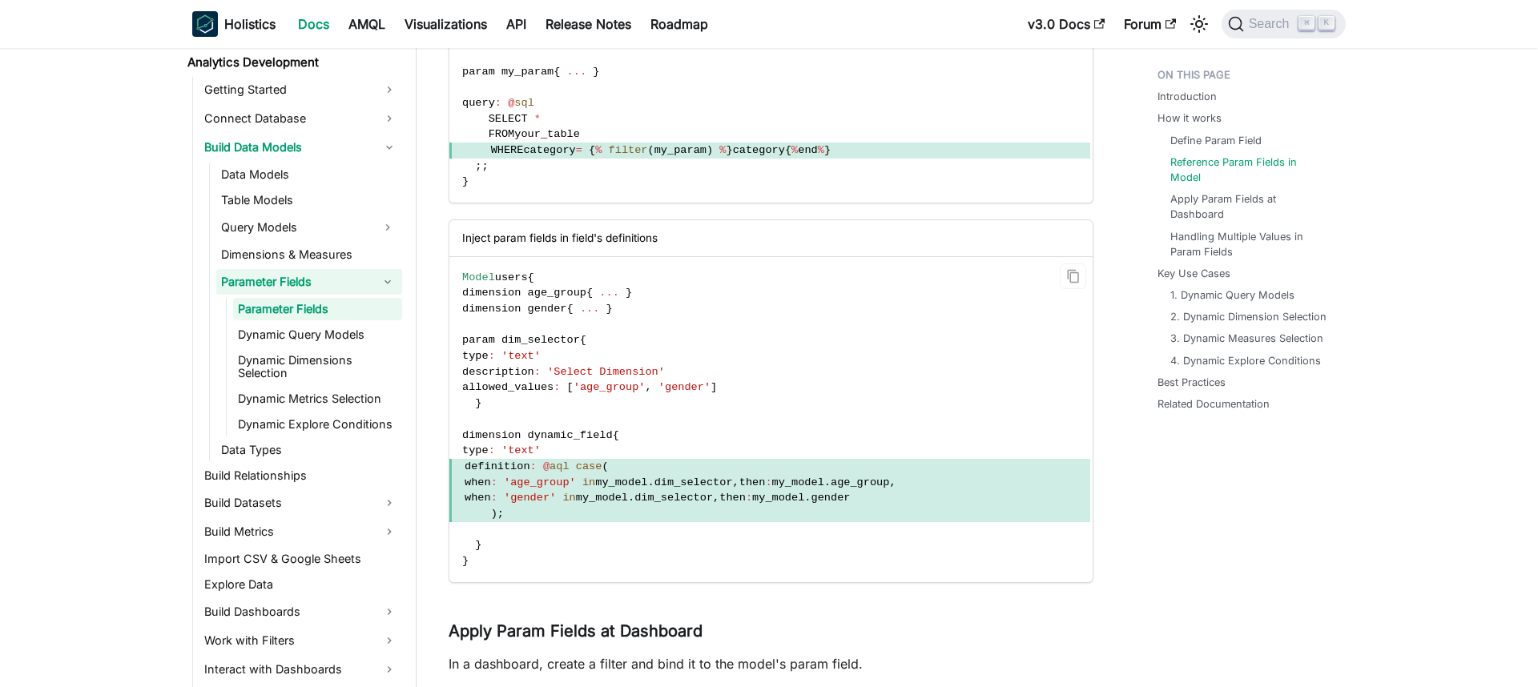
click at [638, 445] on code "Model users { dimension age_group { ... } dimension gender { ... } param dim_se…" at bounding box center [769, 419] width 641 height 325
drag, startPoint x: 633, startPoint y: 437, endPoint x: 643, endPoint y: 437, distance: 10.4
click at [643, 437] on code "Model users { dimension age_group { ... } dimension gender { ... } param dim_se…" at bounding box center [769, 419] width 641 height 325
click at [494, 513] on span ")" at bounding box center [494, 514] width 6 height 12
click at [477, 545] on span "}" at bounding box center [478, 545] width 6 height 12
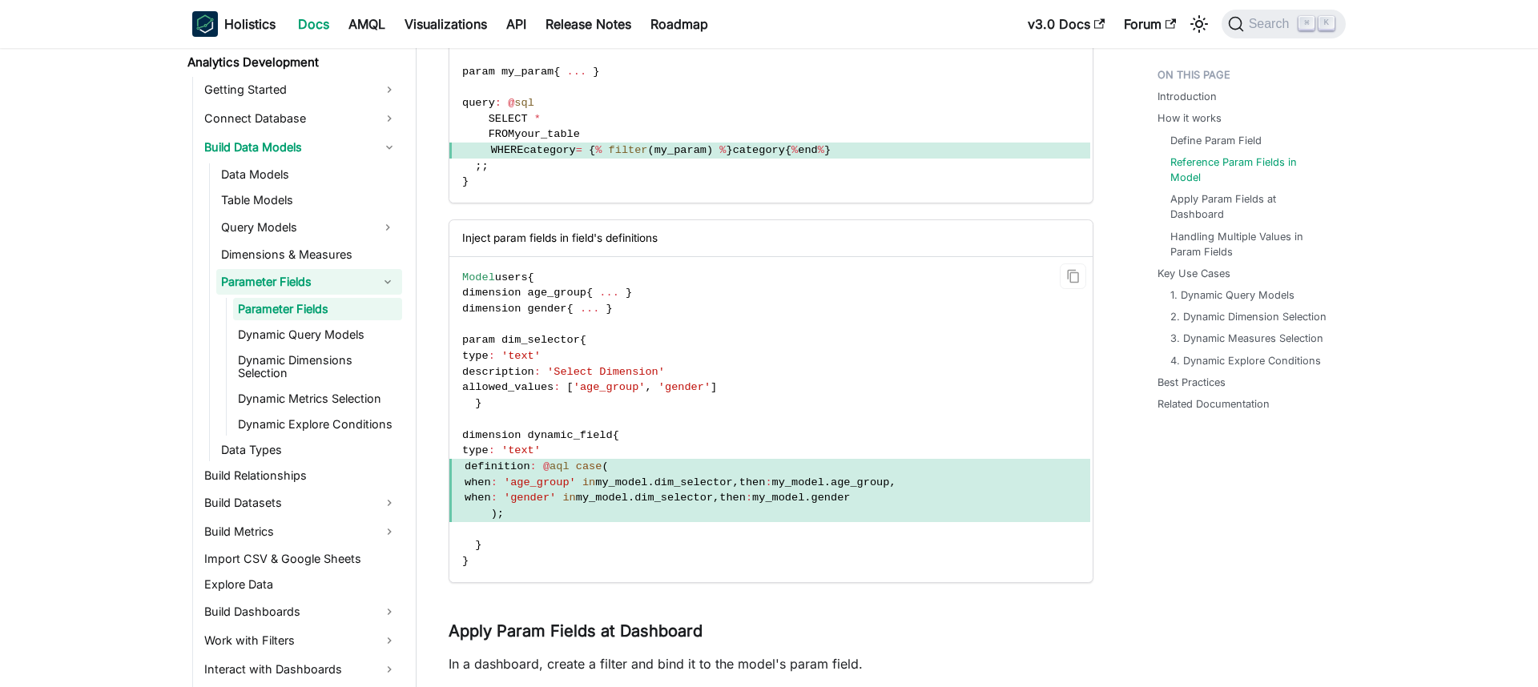
drag, startPoint x: 478, startPoint y: 433, endPoint x: 497, endPoint y: 548, distance: 116.8
click at [497, 549] on code "Model users { dimension age_group { ... } dimension gender { ... } param dim_se…" at bounding box center [769, 419] width 641 height 325
click at [478, 448] on span "type" at bounding box center [475, 451] width 26 height 12
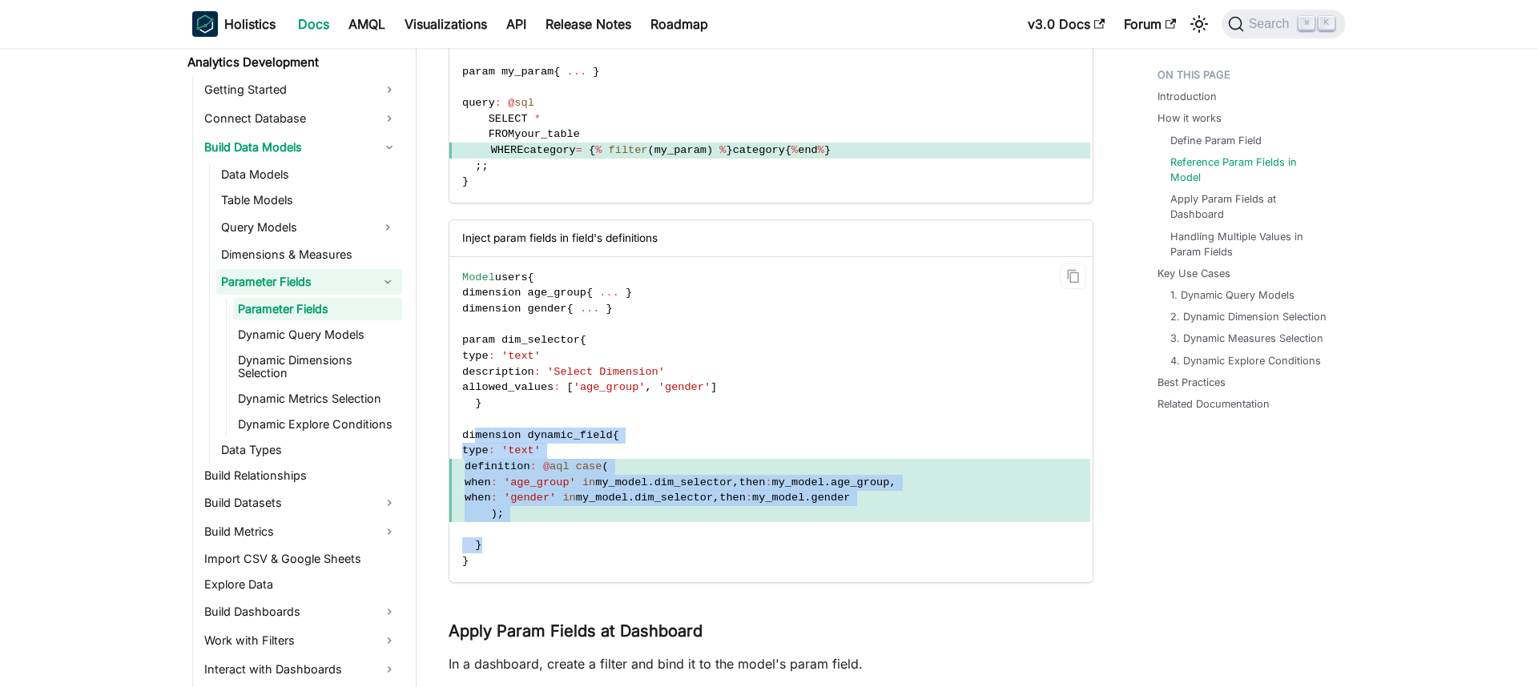
drag, startPoint x: 477, startPoint y: 434, endPoint x: 518, endPoint y: 546, distance: 119.3
click at [518, 546] on code "Model users { dimension age_group { ... } dimension gender { ... } param dim_se…" at bounding box center [769, 419] width 641 height 325
copy code "dimension dynamic_field { type : 'text' definition : @ aql case ( when : 'age_g…"
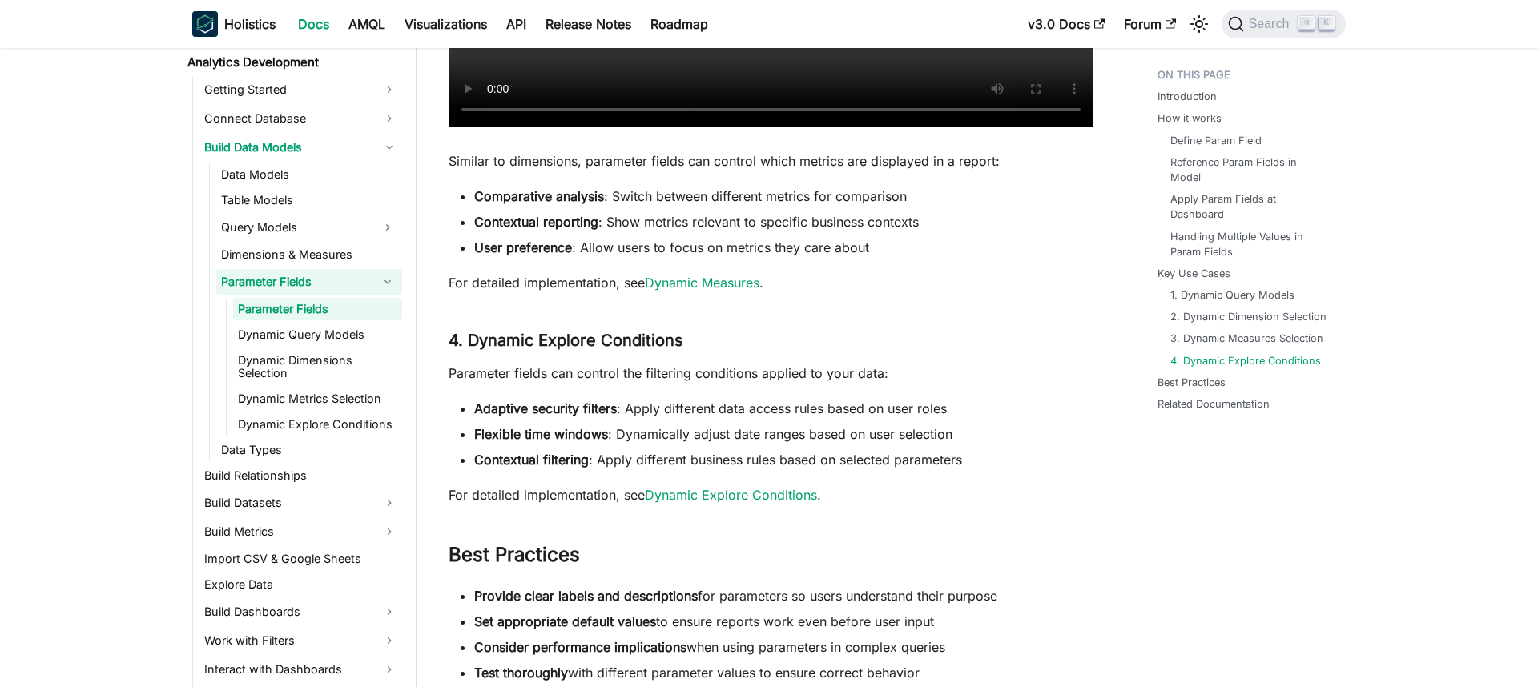
scroll to position [4270, 0]
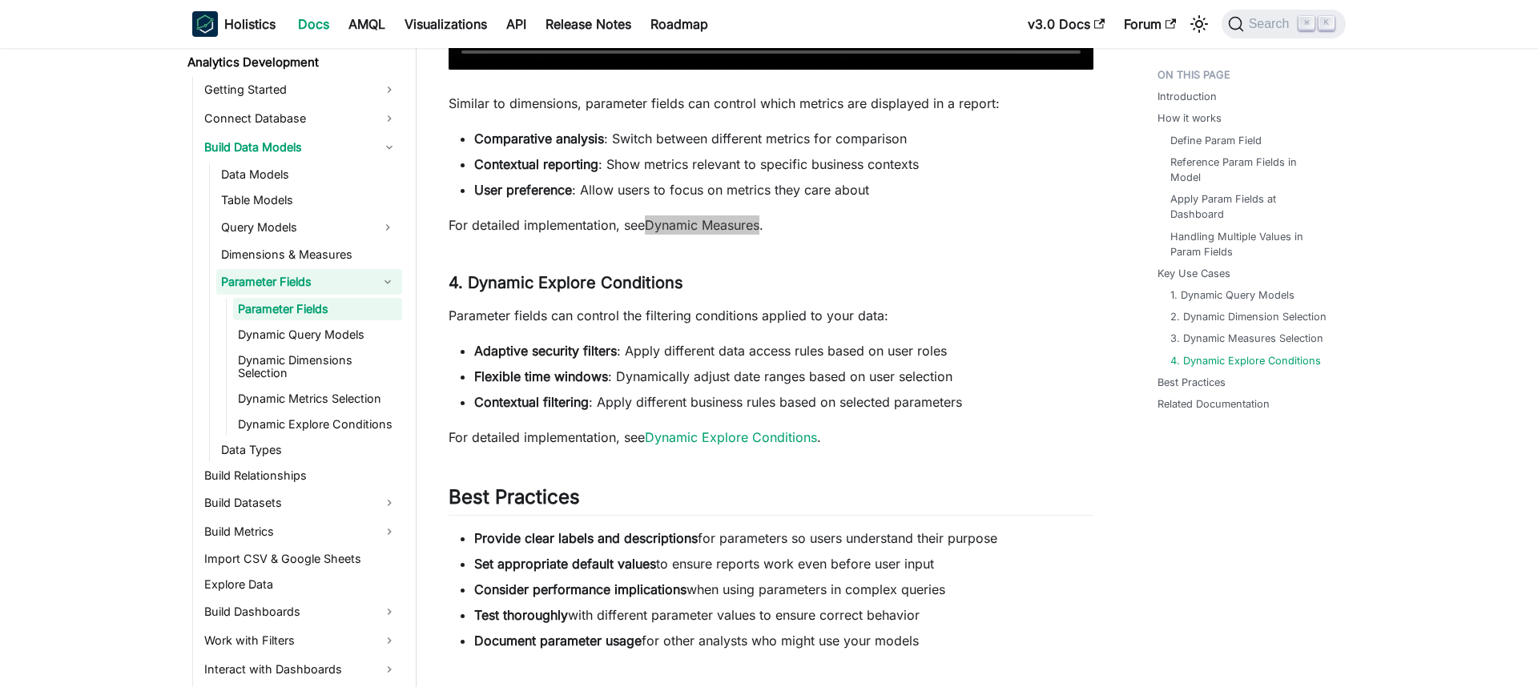
drag, startPoint x: 724, startPoint y: 231, endPoint x: 229, endPoint y: 2, distance: 545.4
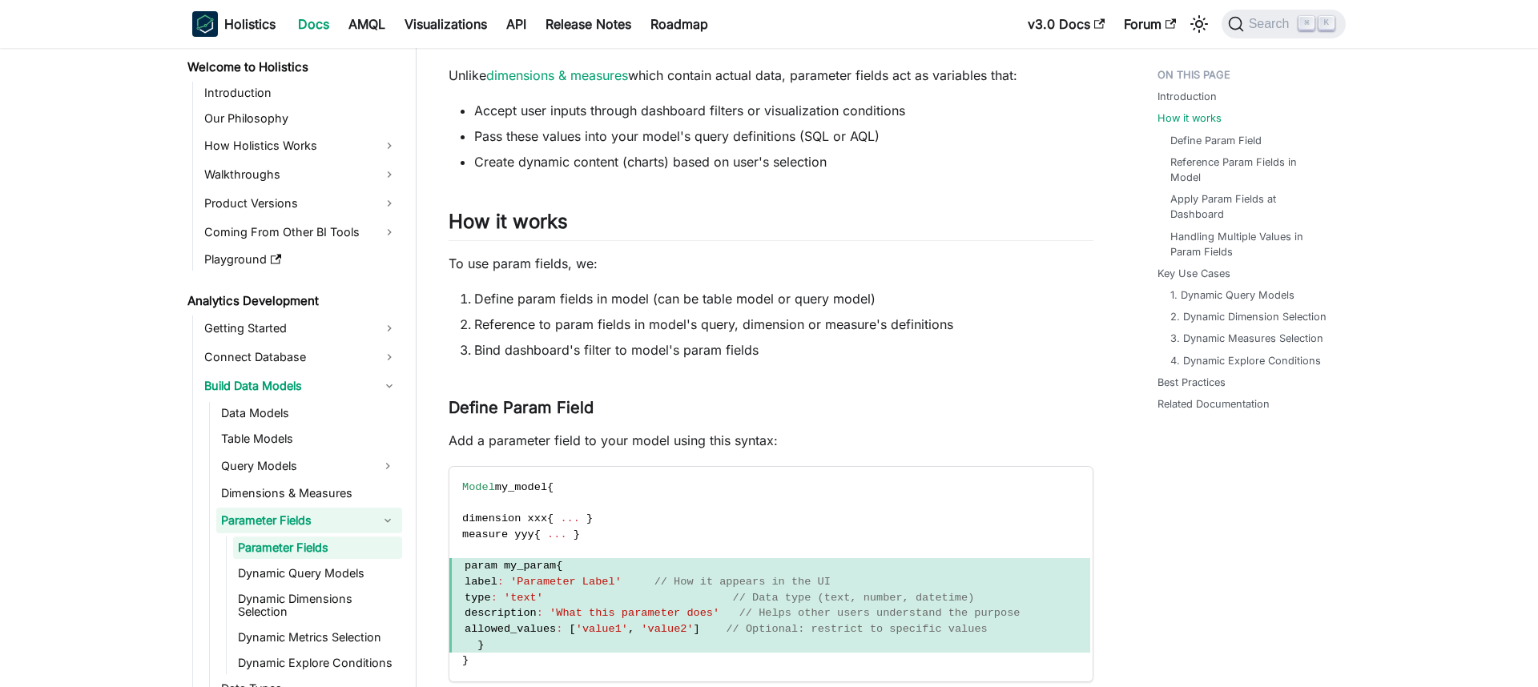
scroll to position [226, 0]
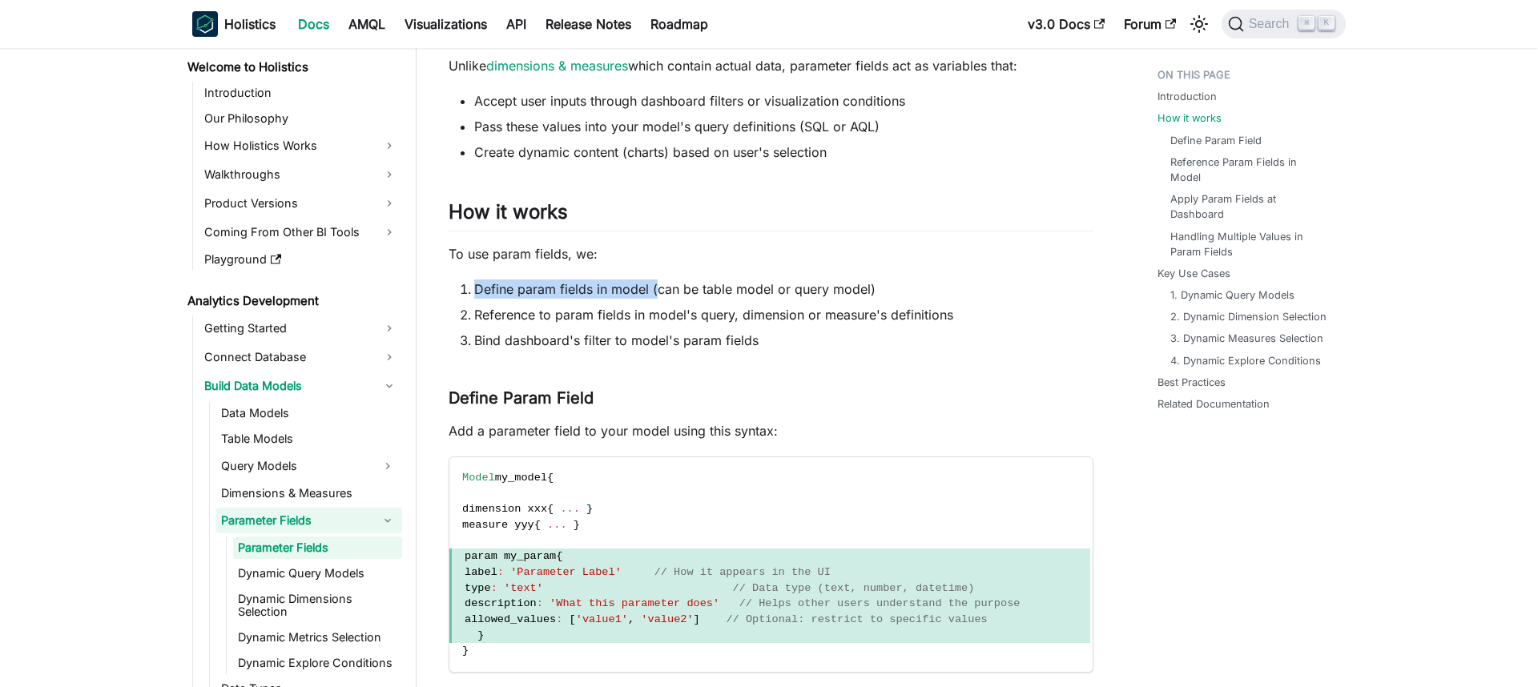
drag, startPoint x: 476, startPoint y: 296, endPoint x: 655, endPoint y: 286, distance: 179.7
click at [655, 286] on li "Define param fields in model (can be table model or query model)" at bounding box center [783, 289] width 619 height 19
click at [695, 288] on li "Define param fields in model (can be table model or query model)" at bounding box center [783, 289] width 619 height 19
drag, startPoint x: 754, startPoint y: 288, endPoint x: 774, endPoint y: 288, distance: 19.2
click at [774, 288] on li "Define param fields in model (can be table model or query model)" at bounding box center [783, 289] width 619 height 19
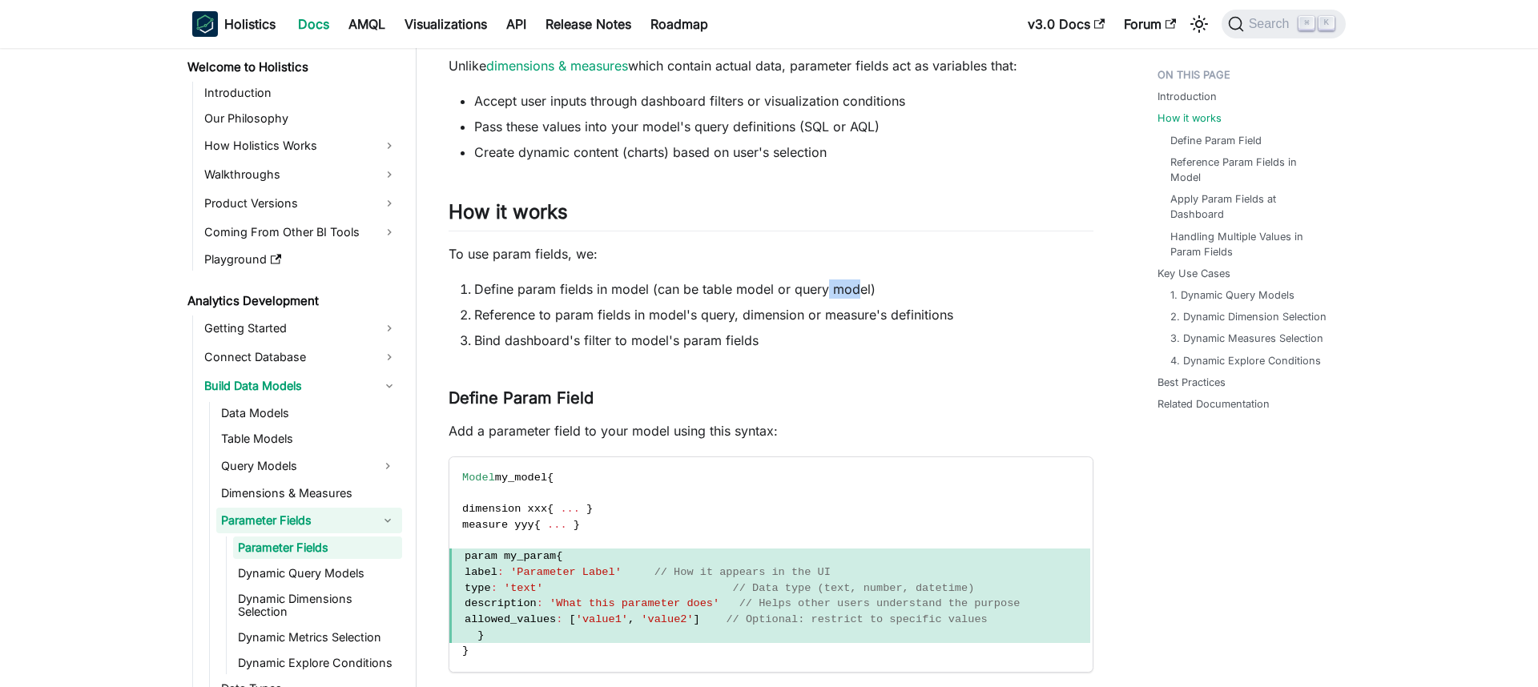
drag, startPoint x: 827, startPoint y: 287, endPoint x: 859, endPoint y: 285, distance: 32.1
click at [859, 286] on li "Define param fields in model (can be table model or query model)" at bounding box center [783, 289] width 619 height 19
drag, startPoint x: 509, startPoint y: 316, endPoint x: 548, endPoint y: 316, distance: 38.4
click at [548, 316] on li "Reference to param fields in model's query, dimension or measure's definitions" at bounding box center [783, 314] width 619 height 19
drag, startPoint x: 570, startPoint y: 316, endPoint x: 613, endPoint y: 313, distance: 42.6
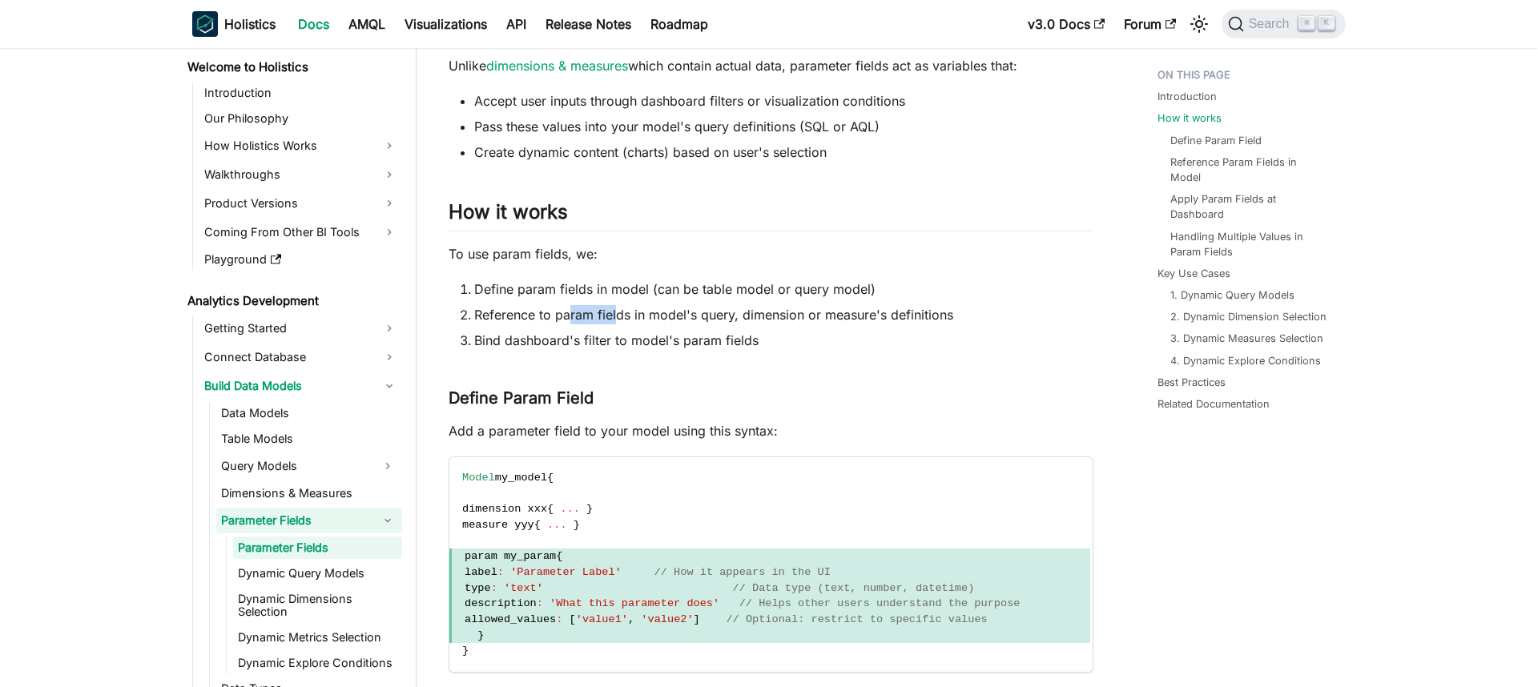
click at [614, 314] on li "Reference to param fields in model's query, dimension or measure's definitions" at bounding box center [783, 314] width 619 height 19
drag, startPoint x: 659, startPoint y: 311, endPoint x: 701, endPoint y: 309, distance: 41.7
click at [702, 310] on li "Reference to param fields in model's query, dimension or measure's definitions" at bounding box center [783, 314] width 619 height 19
drag, startPoint x: 764, startPoint y: 317, endPoint x: 872, endPoint y: 316, distance: 108.1
click at [872, 316] on li "Reference to param fields in model's query, dimension or measure's definitions" at bounding box center [783, 314] width 619 height 19
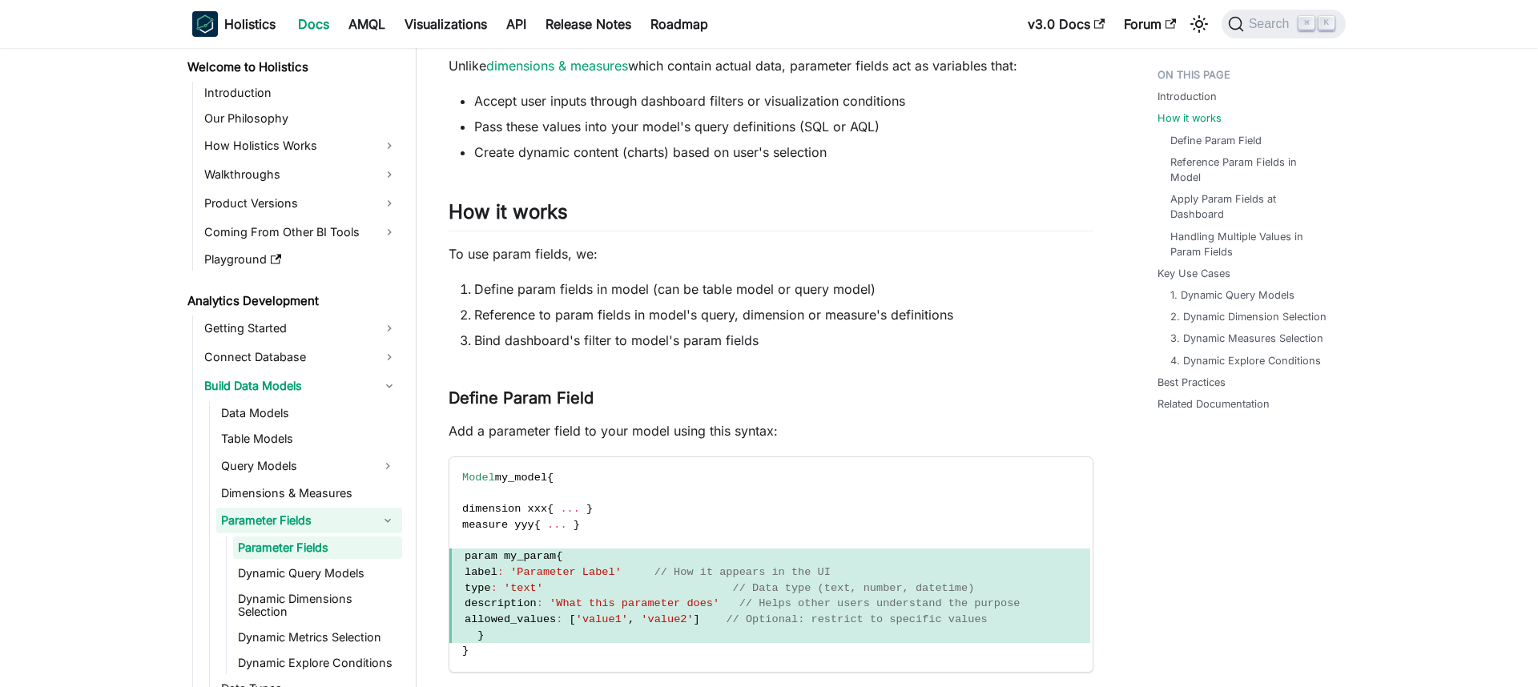
drag, startPoint x: 525, startPoint y: 342, endPoint x: 666, endPoint y: 340, distance: 140.2
click at [666, 341] on li "Bind dashboard's filter to model's param fields" at bounding box center [783, 340] width 619 height 19
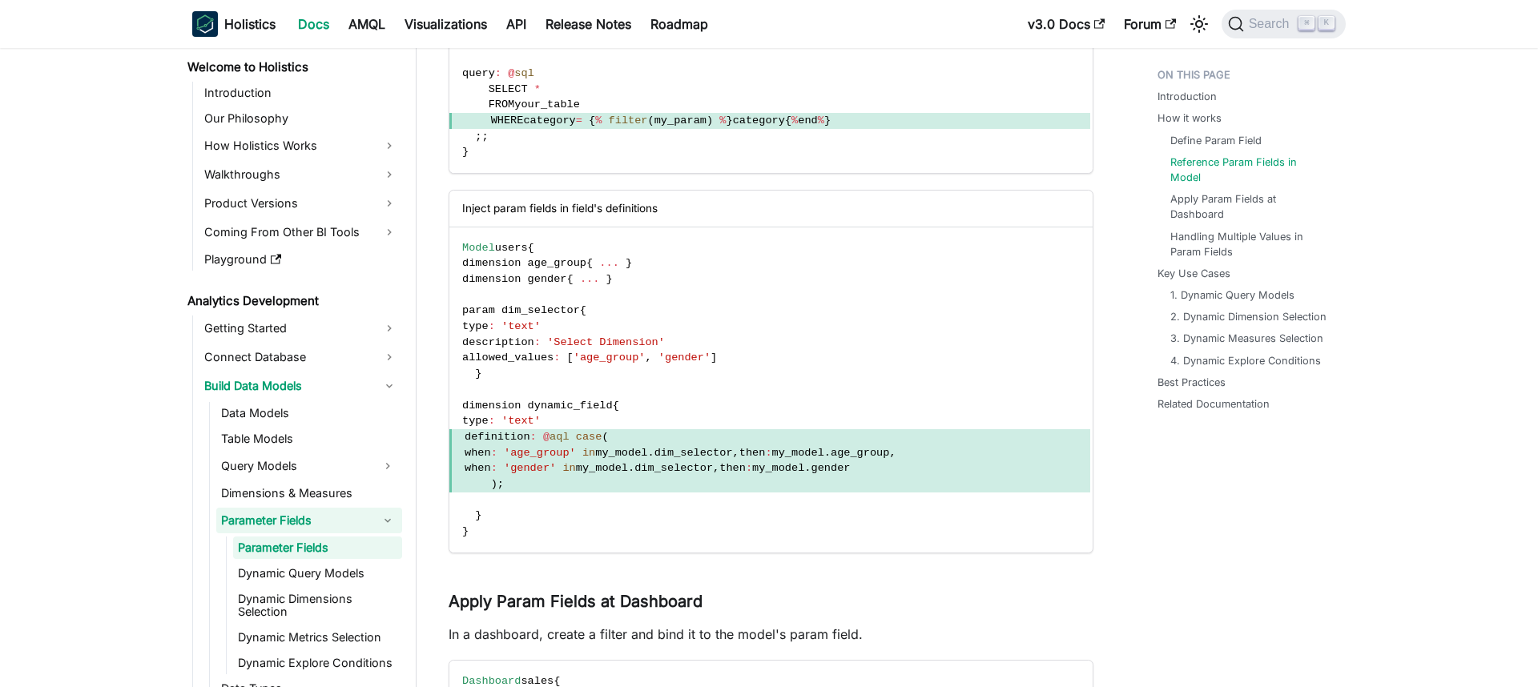
scroll to position [1243, 0]
click at [602, 343] on span "'Select Dimension'" at bounding box center [606, 341] width 118 height 12
click at [645, 339] on span "'Select Dimension'" at bounding box center [606, 341] width 118 height 12
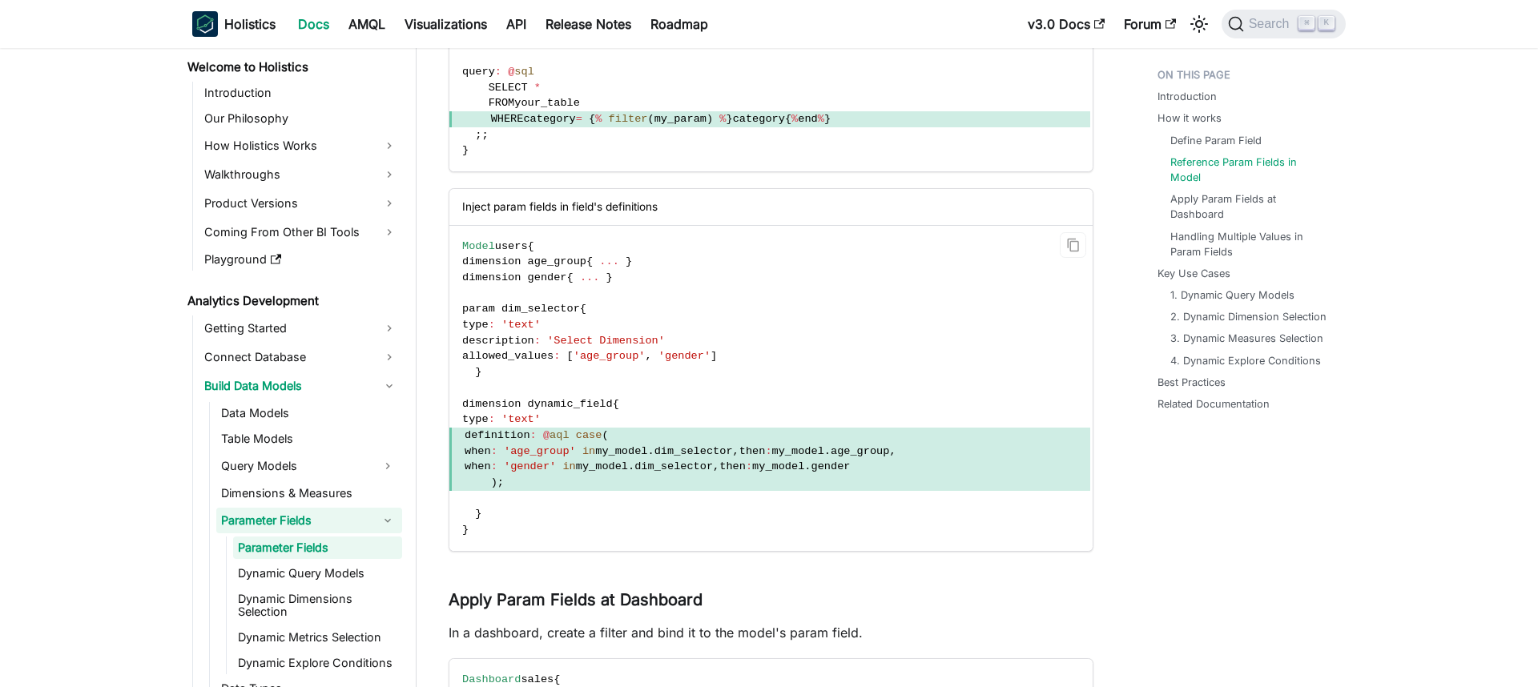
click at [666, 504] on code "Model users { dimension age_group { ... } dimension gender { ... } param dim_se…" at bounding box center [769, 388] width 641 height 325
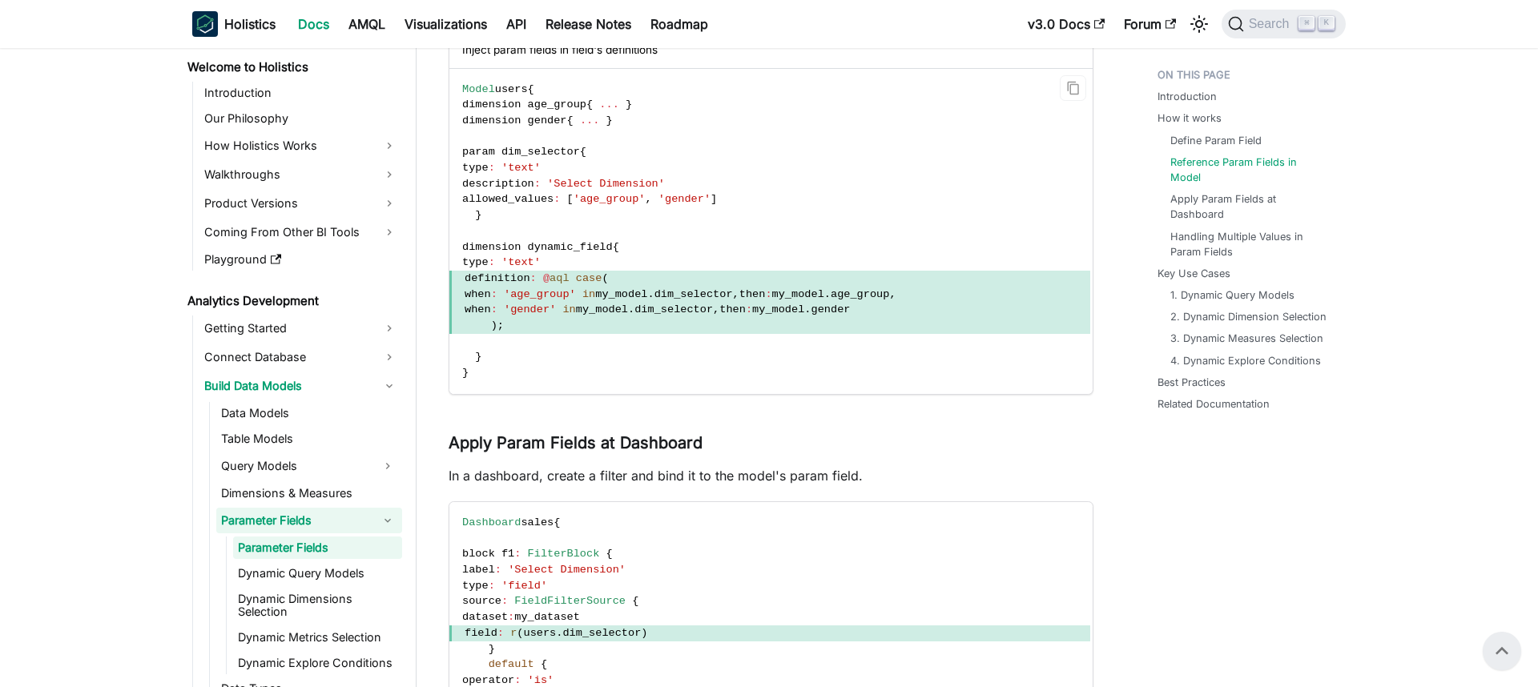
scroll to position [1398, 0]
click at [631, 368] on code "Model users { dimension age_group { ... } dimension gender { ... } param dim_se…" at bounding box center [769, 232] width 641 height 325
drag, startPoint x: 526, startPoint y: 262, endPoint x: 581, endPoint y: 262, distance: 54.5
click at [581, 262] on code "Model users { dimension age_group { ... } dimension gender { ... } param dim_se…" at bounding box center [769, 232] width 641 height 325
drag, startPoint x: 565, startPoint y: 276, endPoint x: 646, endPoint y: 284, distance: 82.1
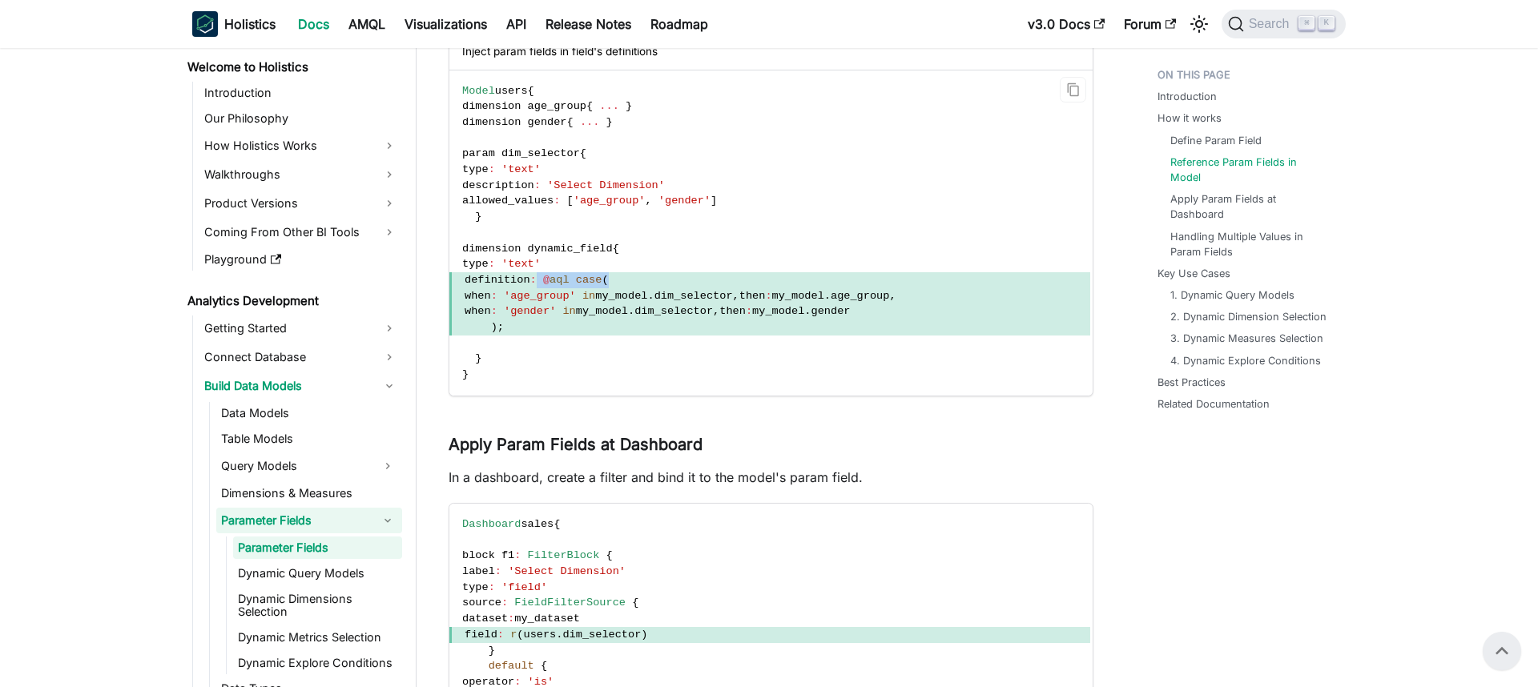
click at [646, 284] on span "definition : @ aql case (" at bounding box center [769, 280] width 641 height 16
drag, startPoint x: 548, startPoint y: 294, endPoint x: 625, endPoint y: 293, distance: 76.9
click at [629, 293] on span "when : 'age_group' in my_model . dim_selector , then : my_model . age_group ," at bounding box center [769, 296] width 641 height 16
drag, startPoint x: 689, startPoint y: 296, endPoint x: 768, endPoint y: 293, distance: 79.3
click at [778, 299] on span "when : 'age_group' in my_model . dim_selector , then : my_model . age_group ," at bounding box center [769, 296] width 641 height 16
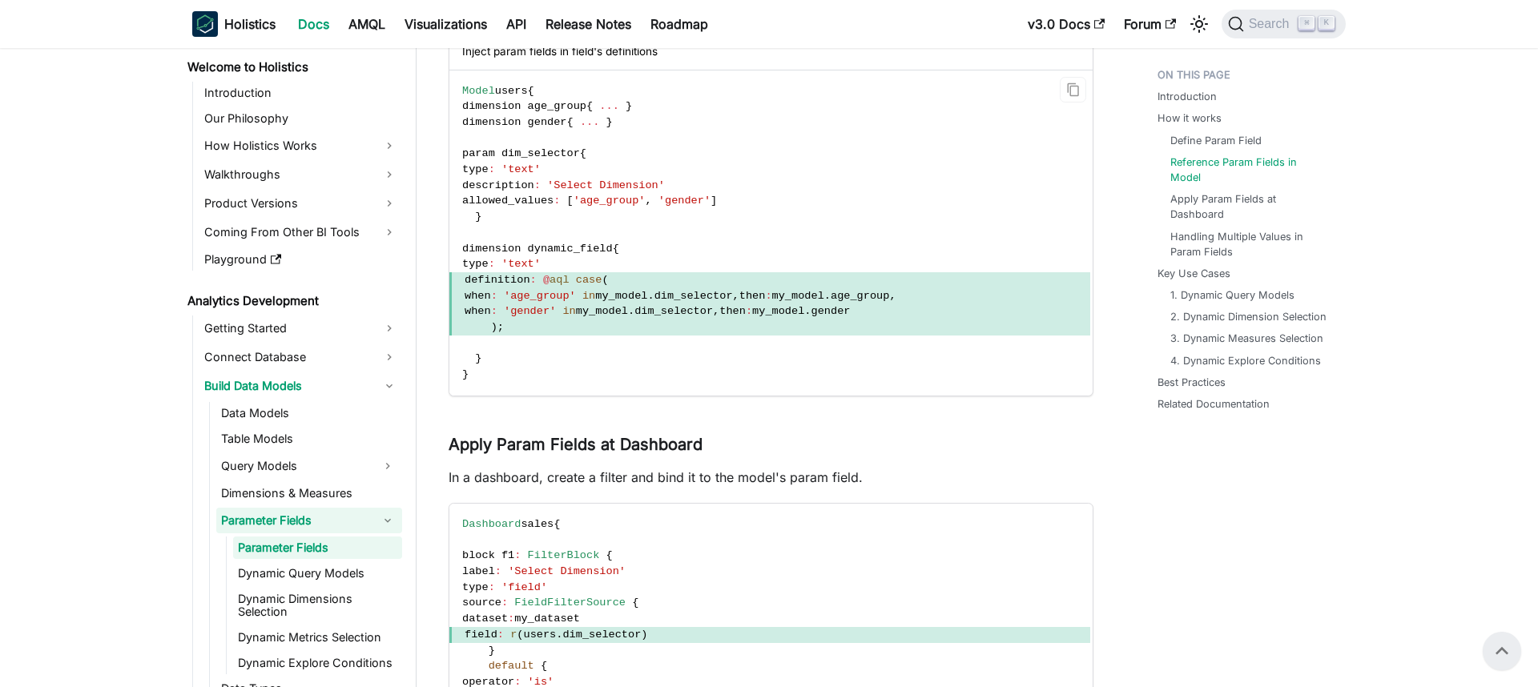
click at [664, 354] on code "Model users { dimension age_group { ... } dimension gender { ... } param dim_se…" at bounding box center [769, 232] width 641 height 325
click at [851, 315] on span "gender" at bounding box center [830, 311] width 39 height 12
click at [871, 363] on code "Model users { dimension age_group { ... } dimension gender { ... } param dim_se…" at bounding box center [769, 232] width 641 height 325
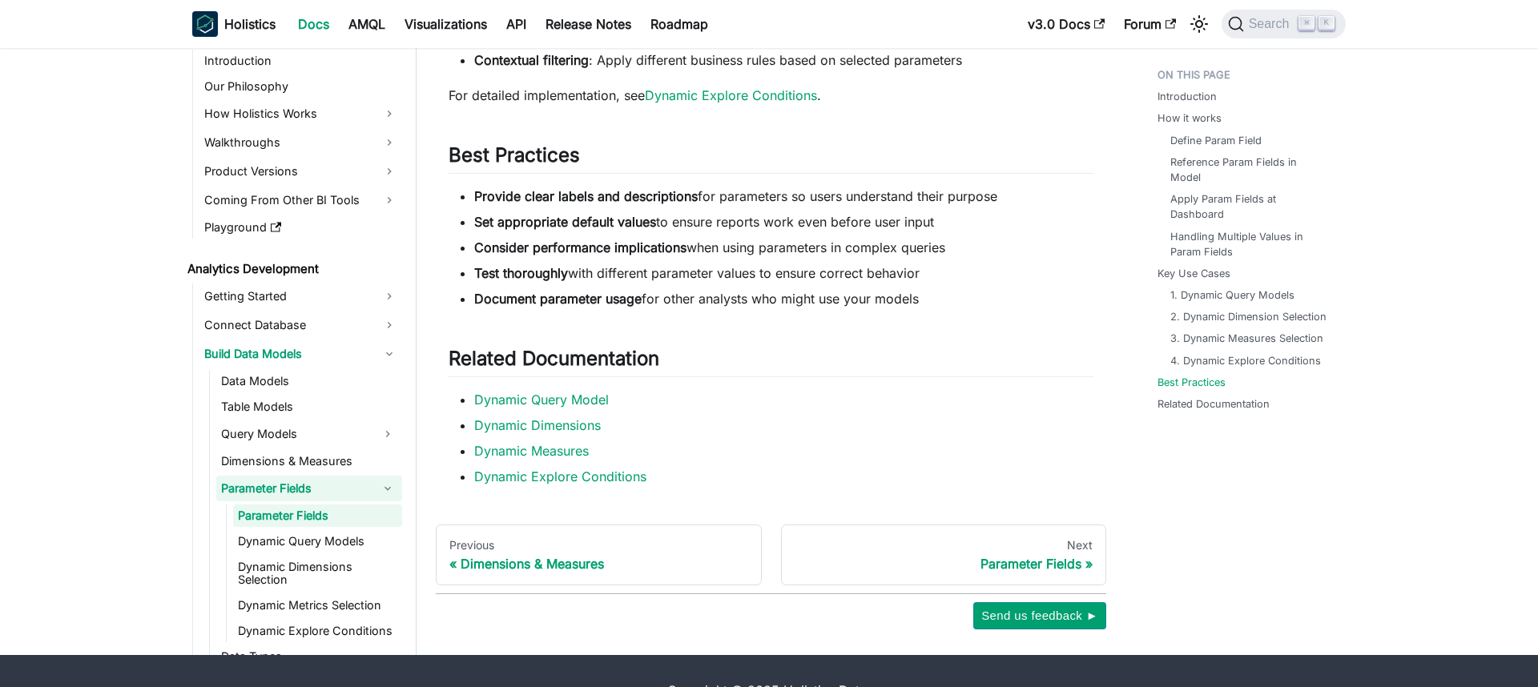
scroll to position [4650, 0]
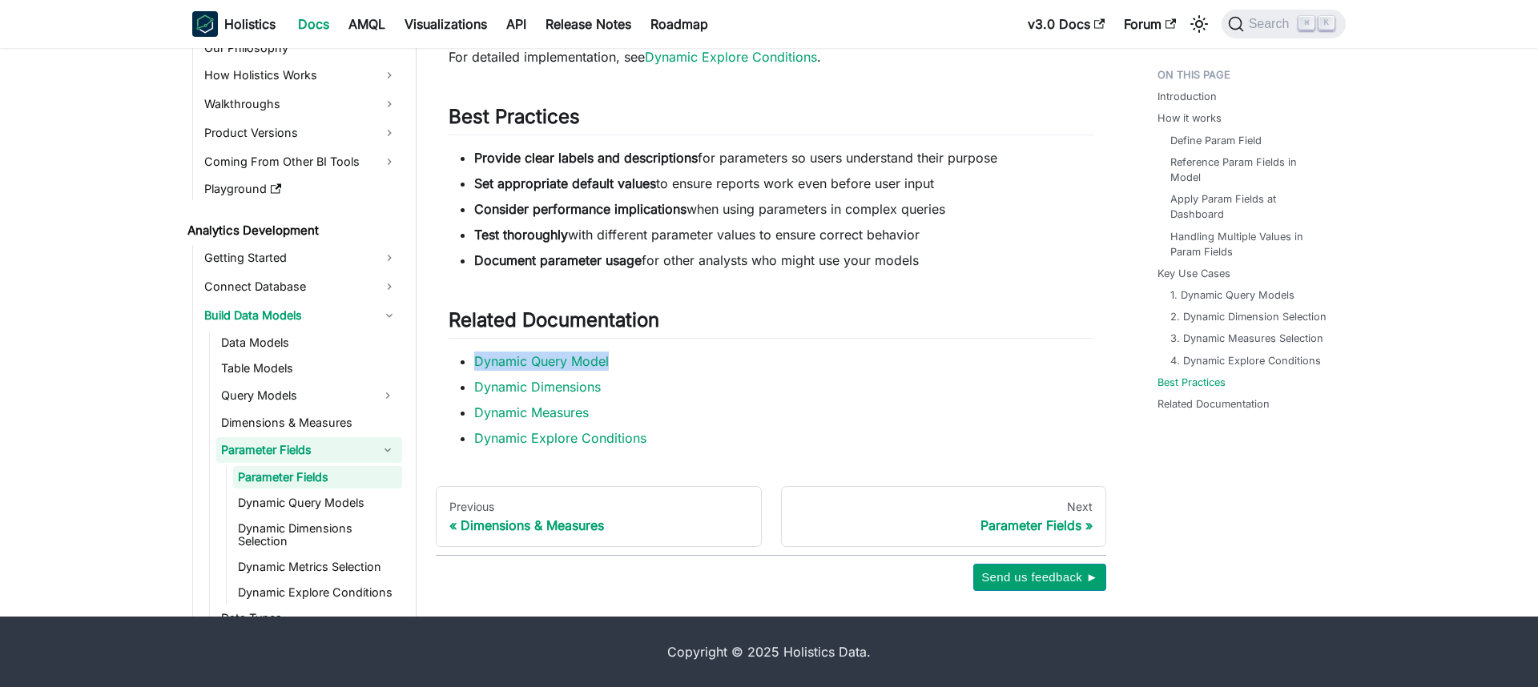
drag, startPoint x: 597, startPoint y: 367, endPoint x: 313, endPoint y: 7, distance: 458.0
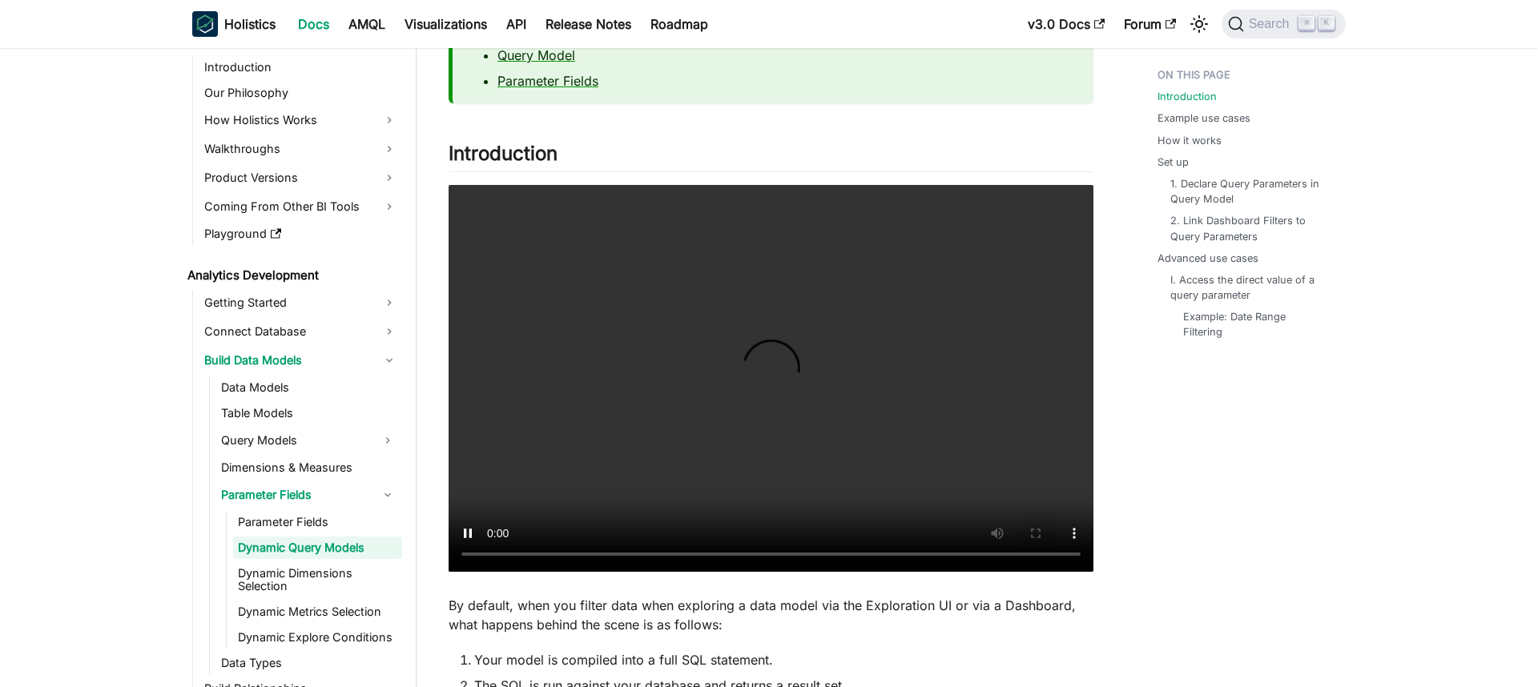
scroll to position [175, 0]
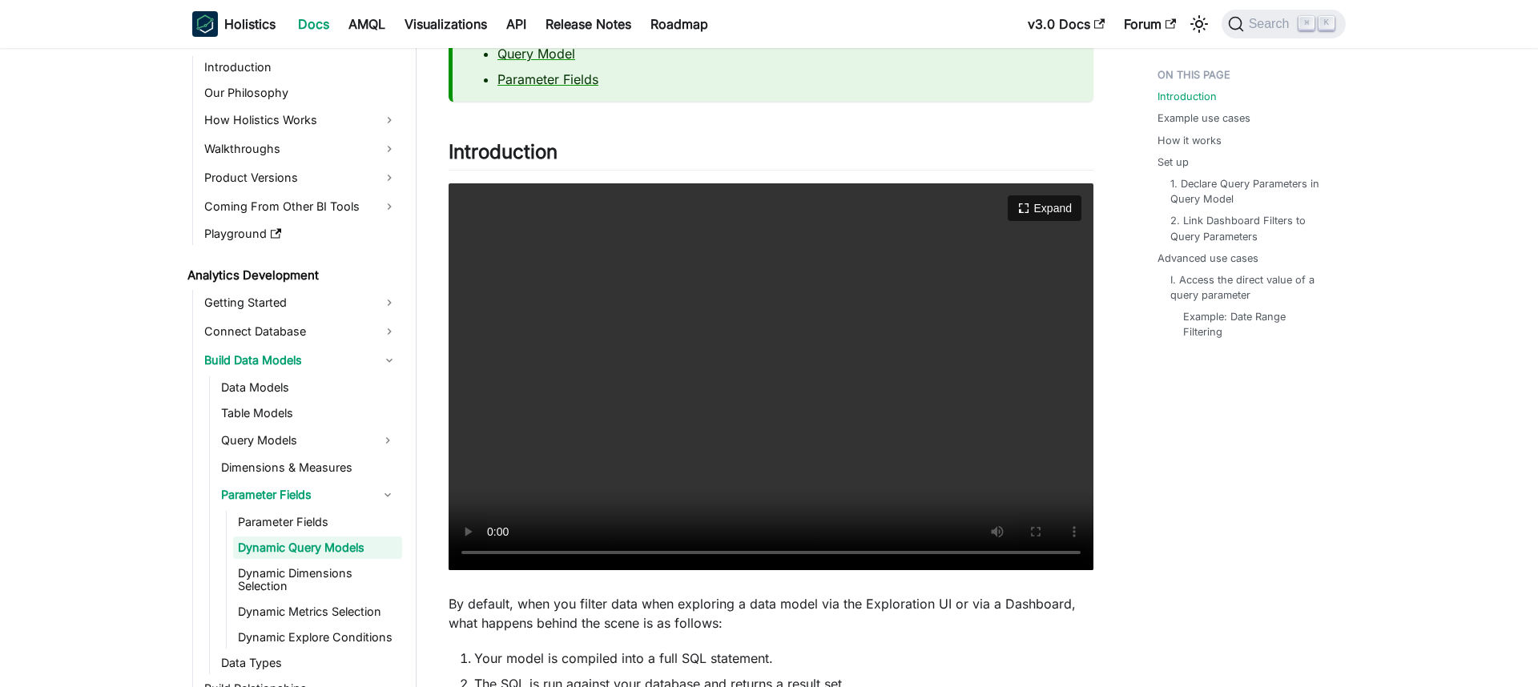
click at [642, 437] on video "Your browser does not support embedding video, but you can download it ." at bounding box center [771, 376] width 645 height 387
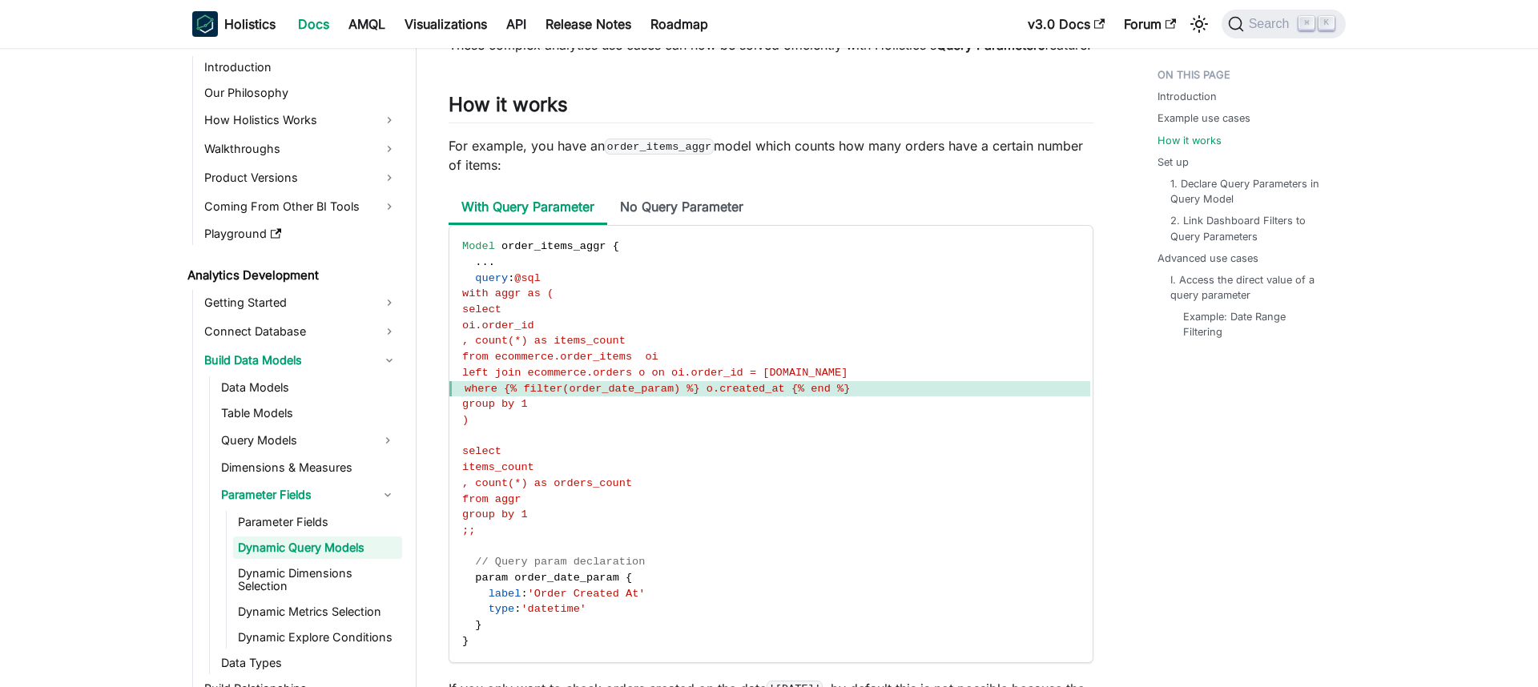
scroll to position [1196, 0]
click at [691, 227] on li "No Query Parameter" at bounding box center [681, 209] width 149 height 34
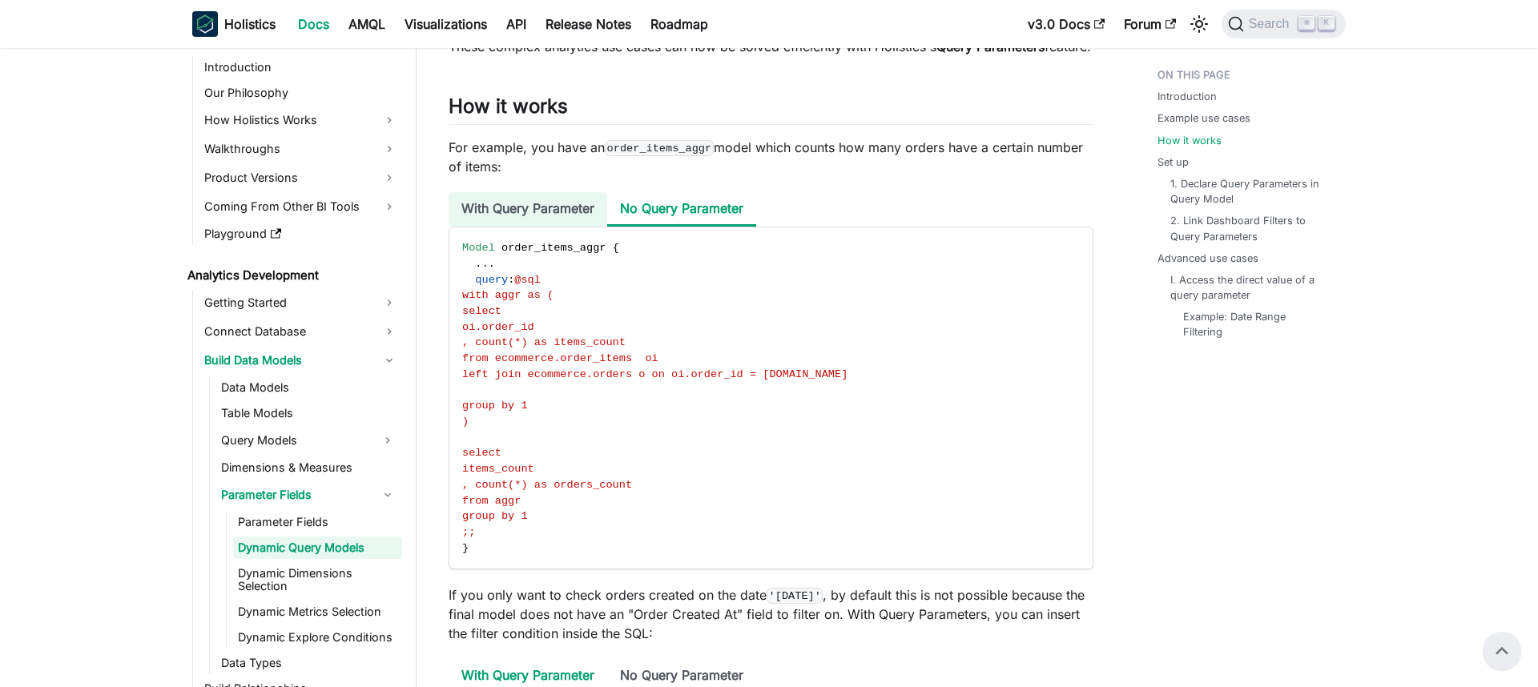
click at [581, 227] on li "With Query Parameter" at bounding box center [528, 209] width 159 height 34
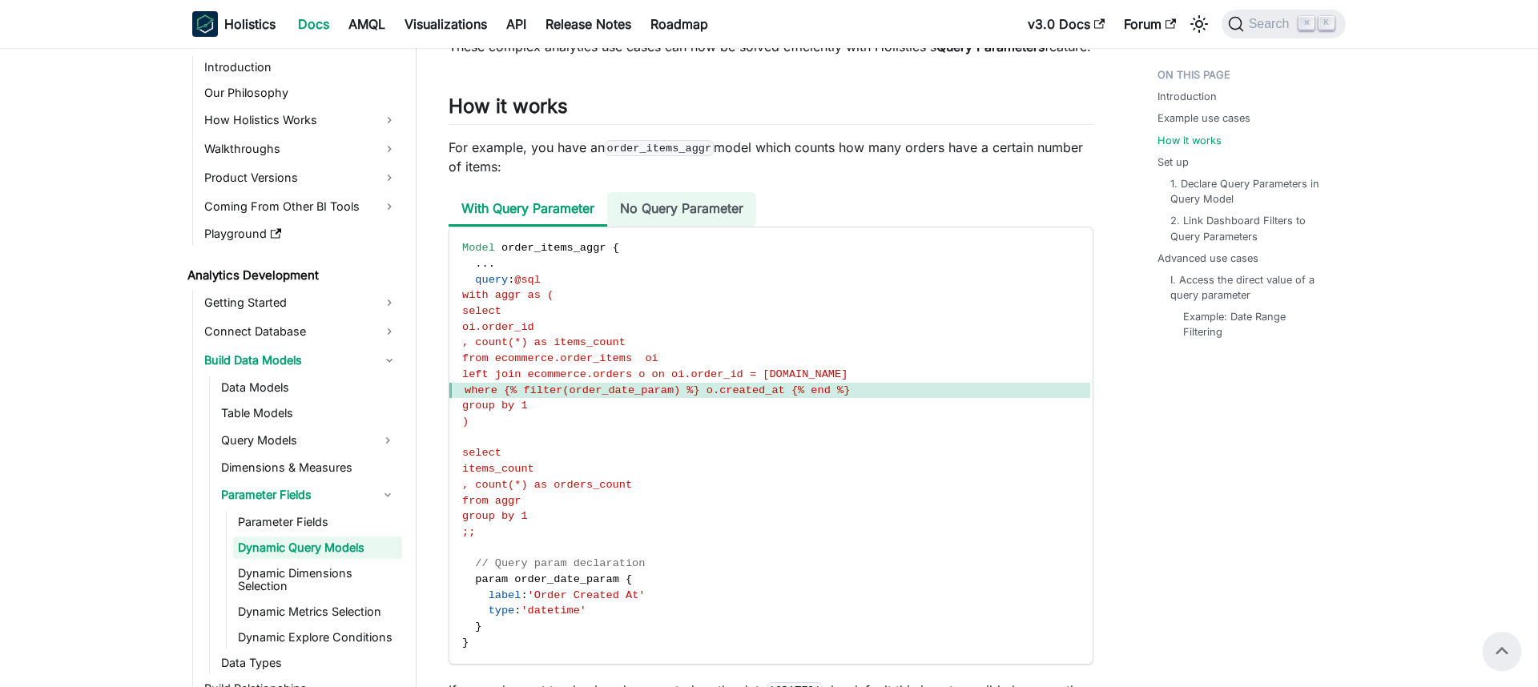
click at [677, 227] on li "No Query Parameter" at bounding box center [681, 209] width 149 height 34
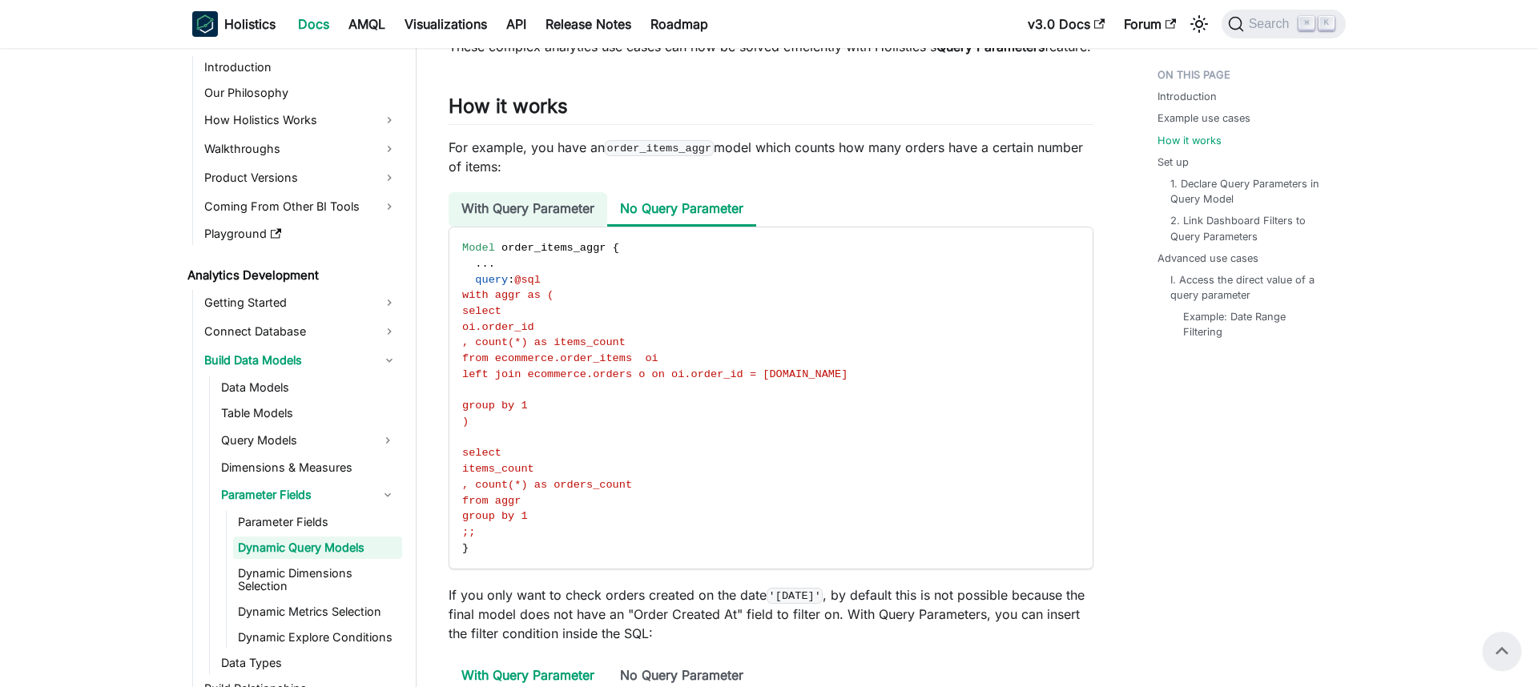
click at [541, 227] on li "With Query Parameter" at bounding box center [528, 209] width 159 height 34
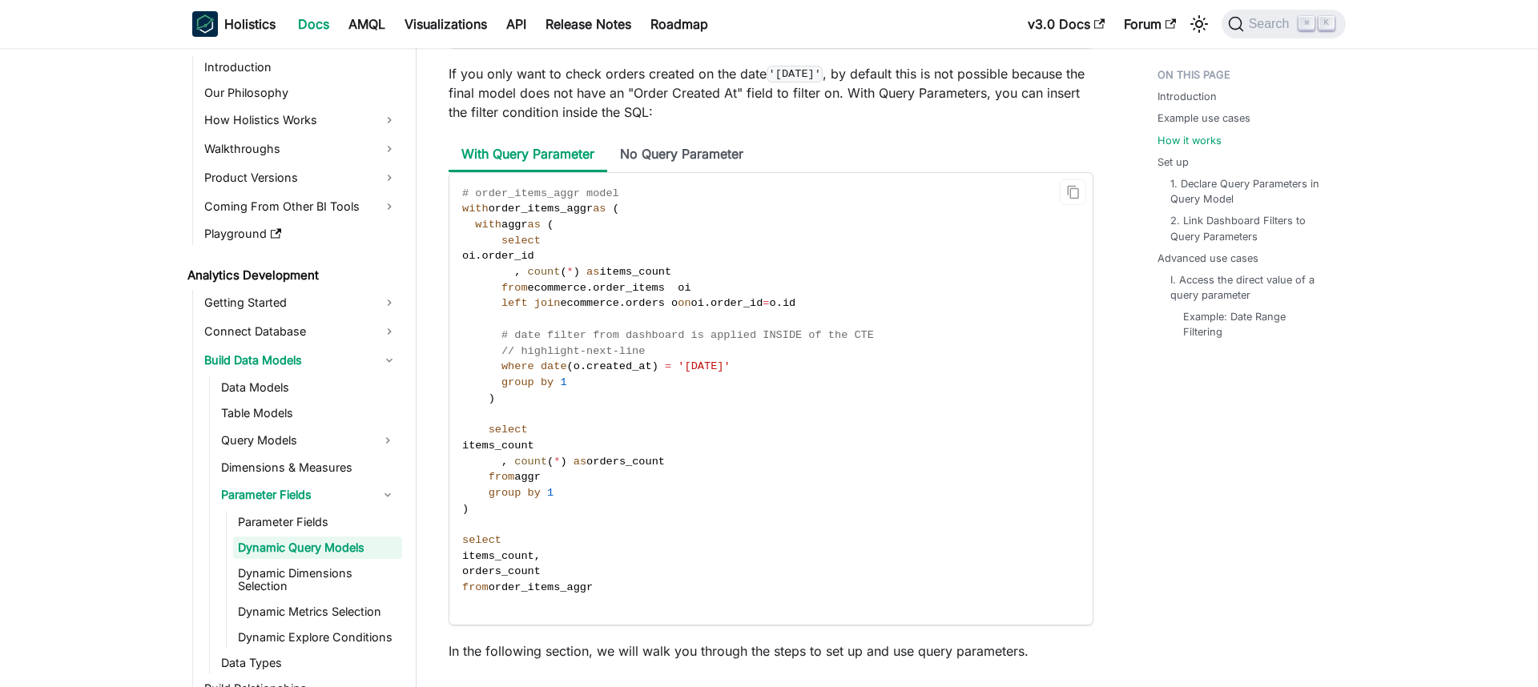
scroll to position [1821, 0]
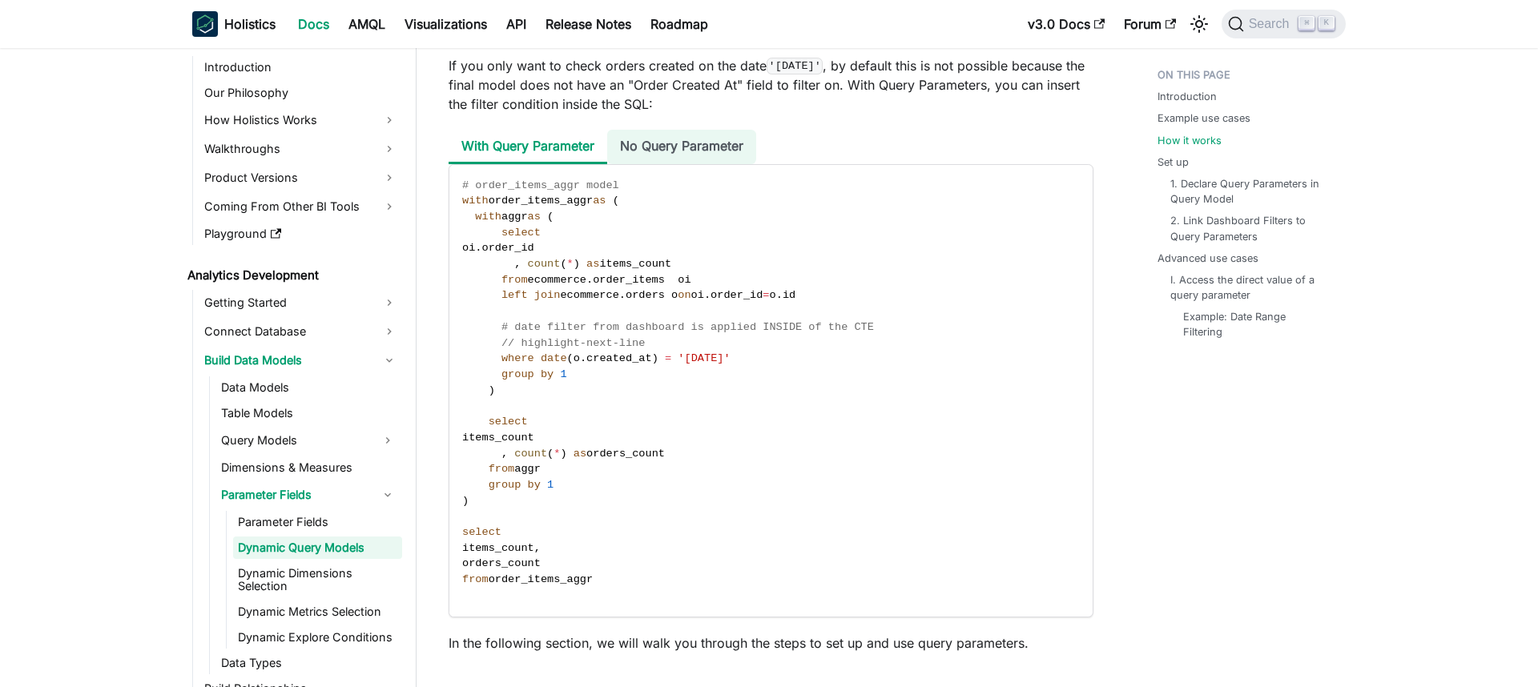
click at [694, 164] on li "No Query Parameter" at bounding box center [681, 147] width 149 height 34
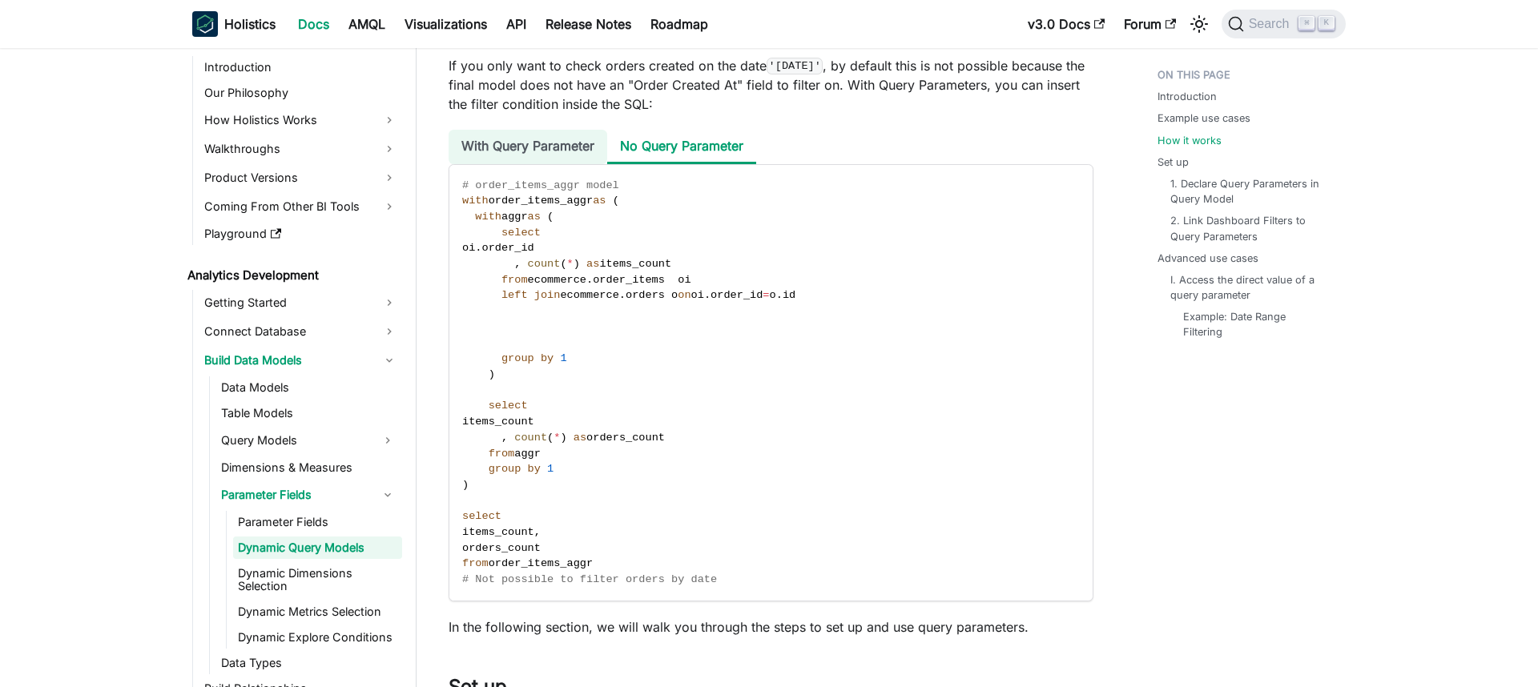
click at [573, 164] on li "With Query Parameter" at bounding box center [528, 147] width 159 height 34
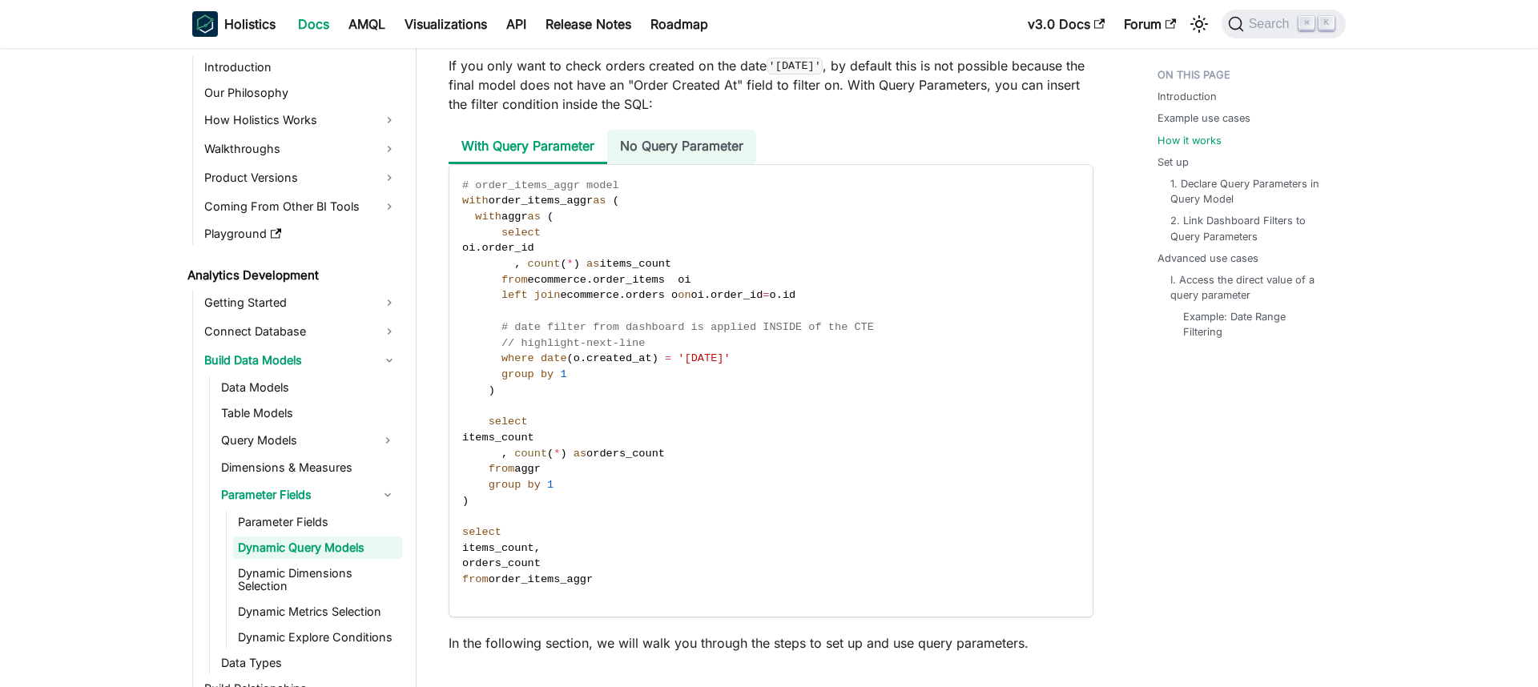
click at [666, 164] on li "No Query Parameter" at bounding box center [681, 147] width 149 height 34
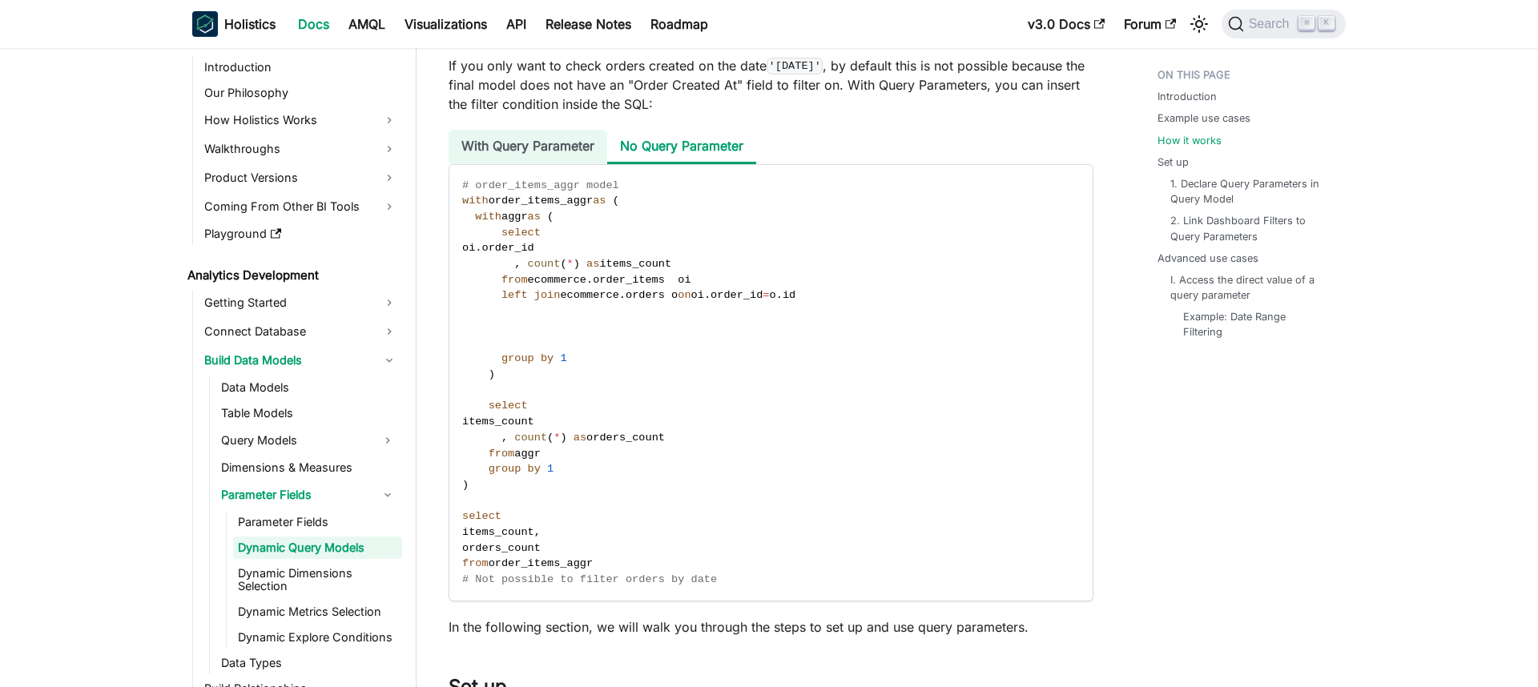
click at [537, 164] on li "With Query Parameter" at bounding box center [528, 147] width 159 height 34
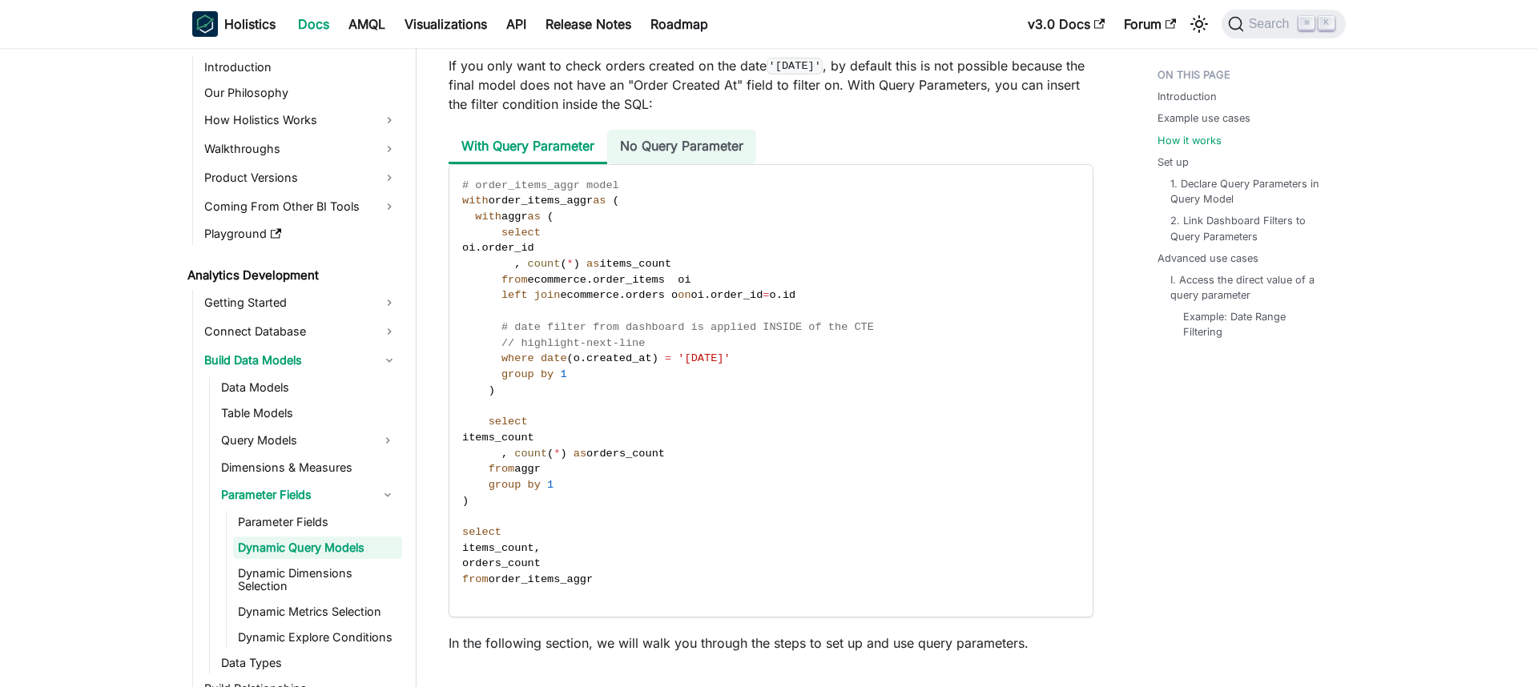
click at [656, 162] on li "No Query Parameter" at bounding box center [681, 147] width 149 height 34
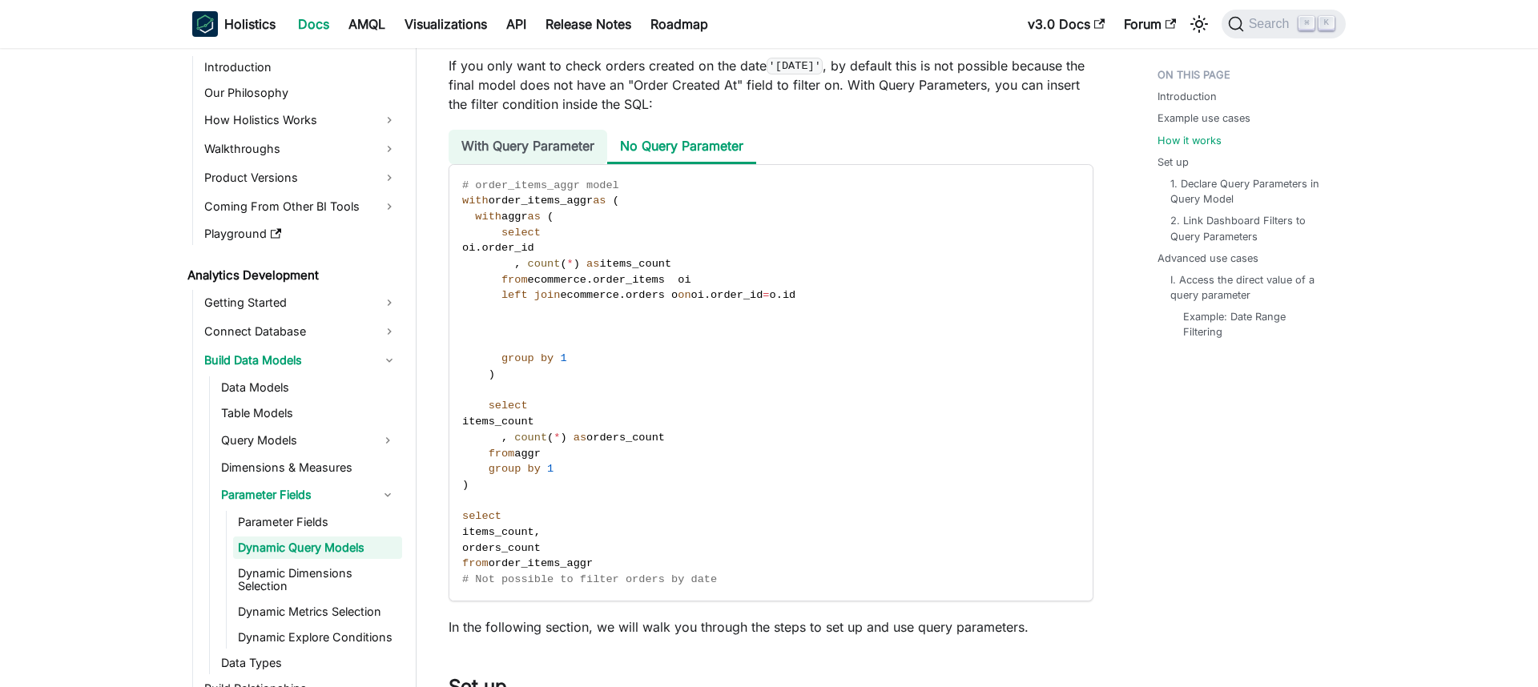
click at [545, 164] on li "With Query Parameter" at bounding box center [528, 147] width 159 height 34
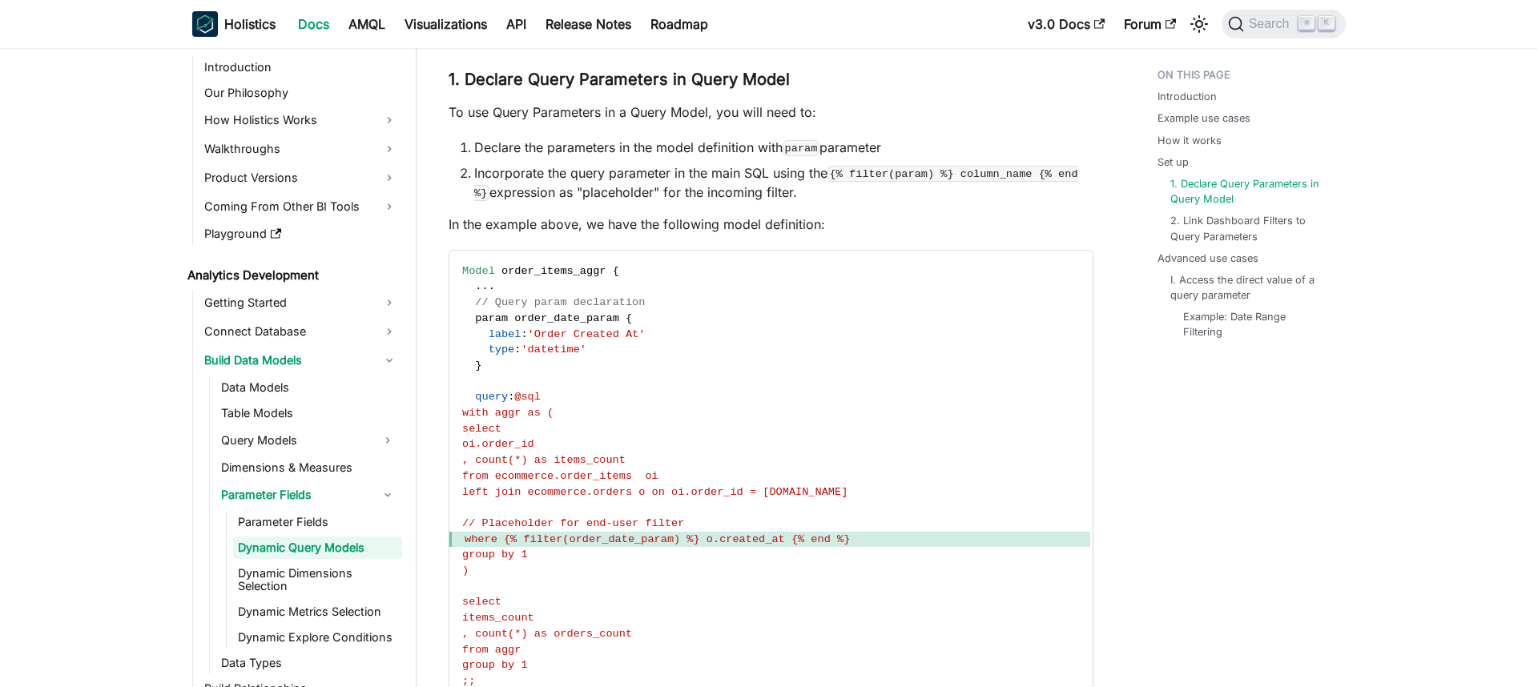
scroll to position [2657, 0]
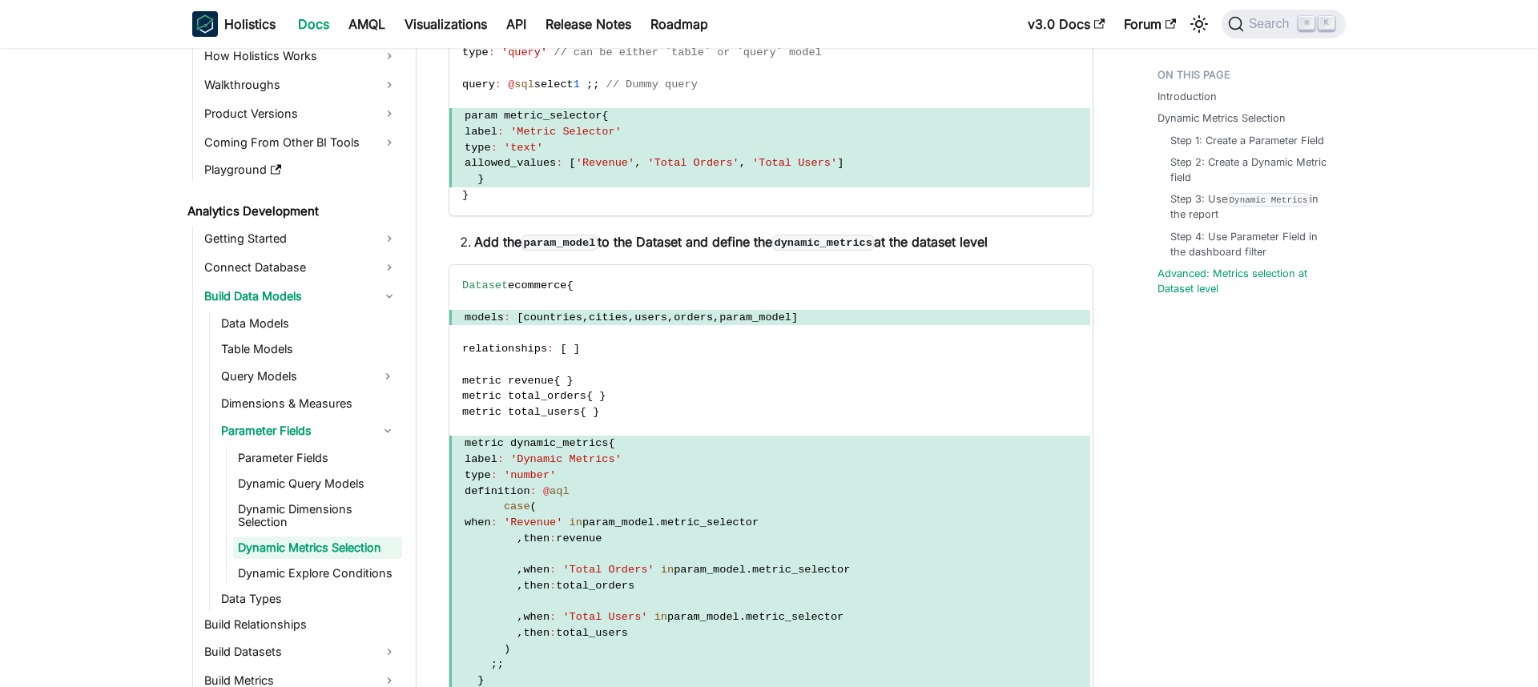
scroll to position [3547, 0]
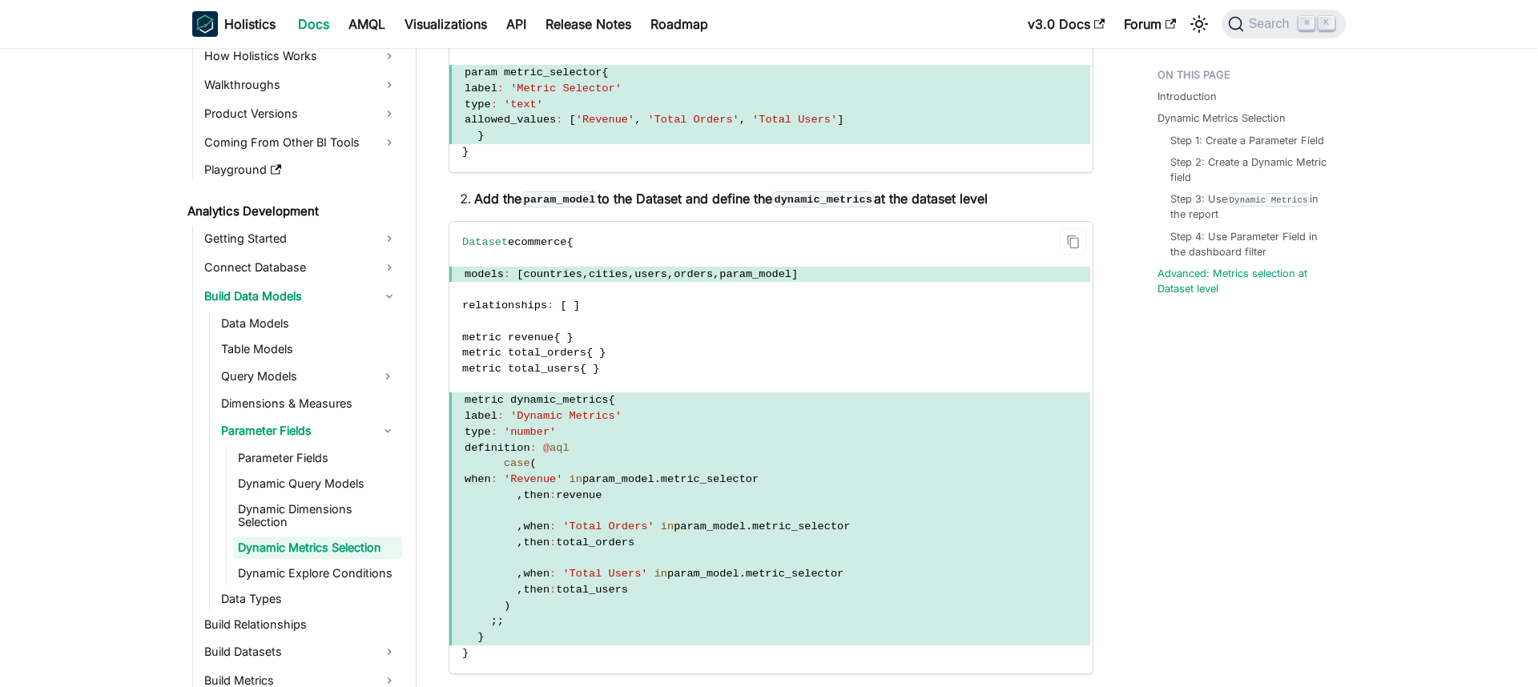
click at [569, 449] on span "aql" at bounding box center [558, 448] width 19 height 12
drag, startPoint x: 611, startPoint y: 449, endPoint x: 471, endPoint y: 404, distance: 147.2
click at [472, 403] on code "Dataset ecommerce { models : [ countries , cities , users , orders , param_mode…" at bounding box center [769, 448] width 641 height 452
copy code "metric dynamic_metrics { label : 'Dynamic Metrics' type : 'number' definition :…"
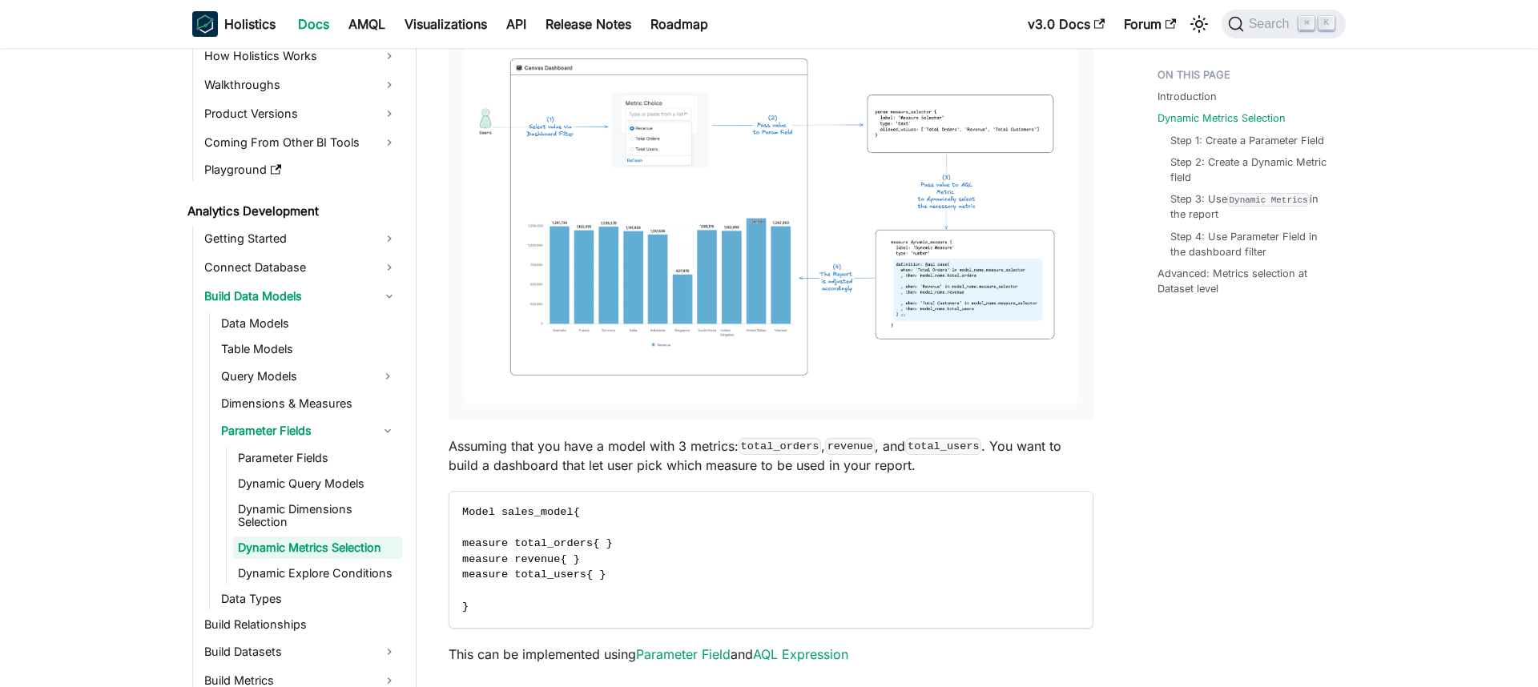
scroll to position [900, 0]
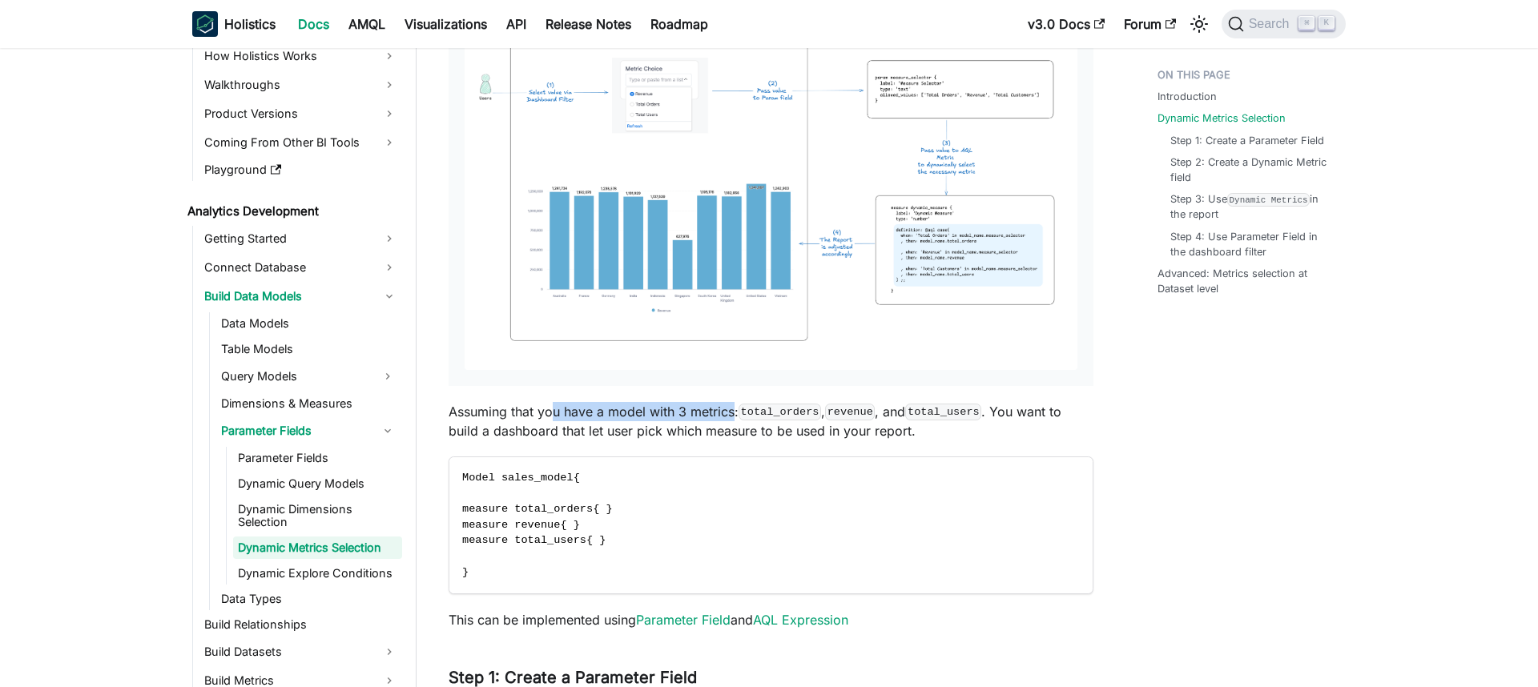
drag, startPoint x: 551, startPoint y: 412, endPoint x: 734, endPoint y: 417, distance: 182.7
click at [734, 417] on p "Assuming that you have a model with 3 metrics: total_orders , revenue , and tot…" at bounding box center [771, 421] width 645 height 38
click at [769, 416] on code "total_orders" at bounding box center [779, 412] width 82 height 16
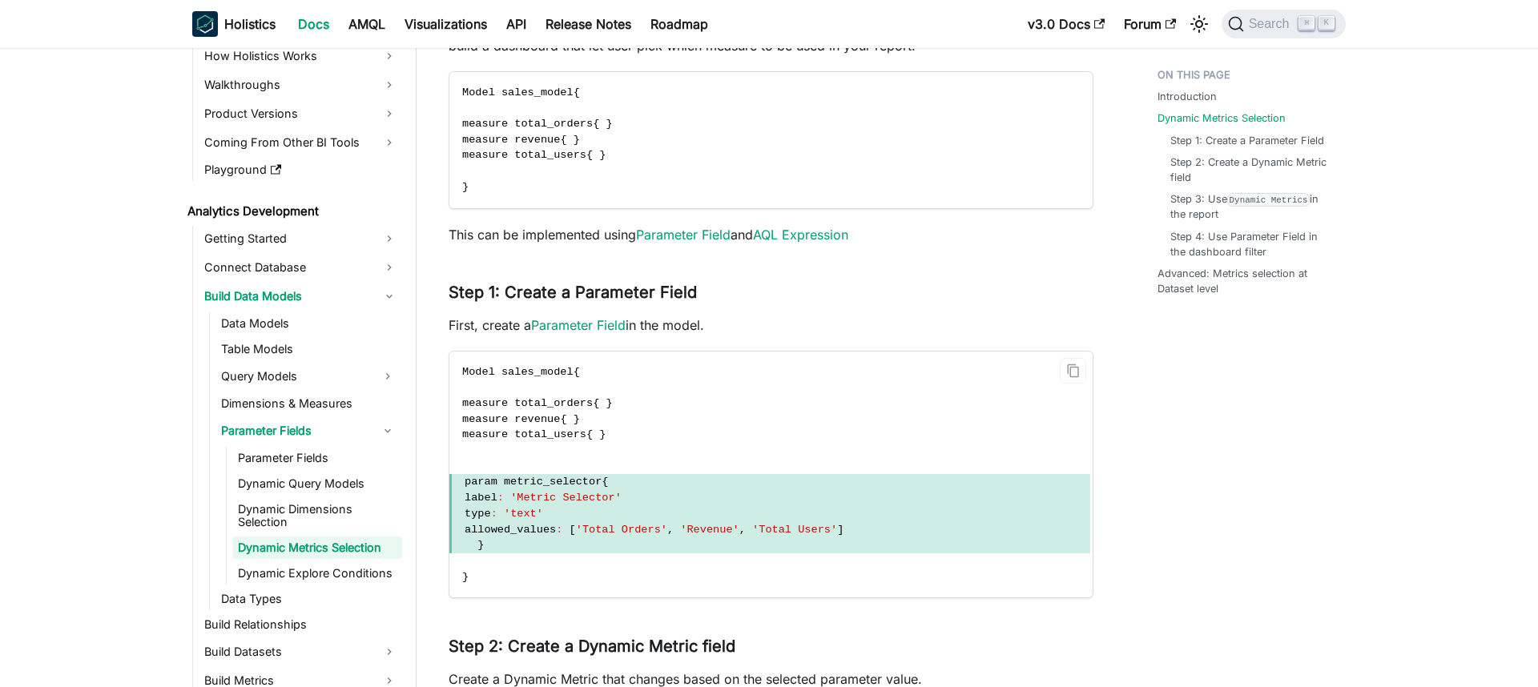
scroll to position [1302, 0]
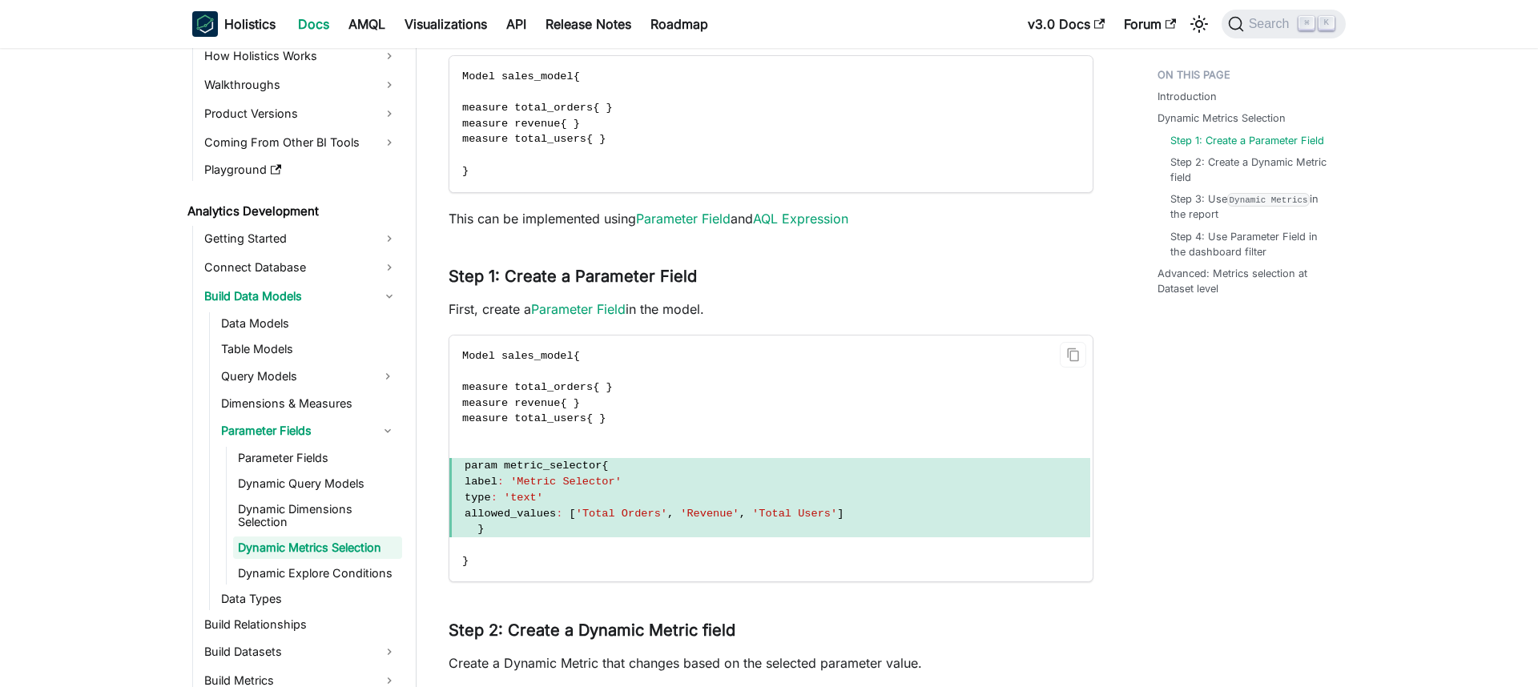
click at [581, 472] on span "param metric_selector" at bounding box center [533, 466] width 137 height 12
copy span "metric_selector"
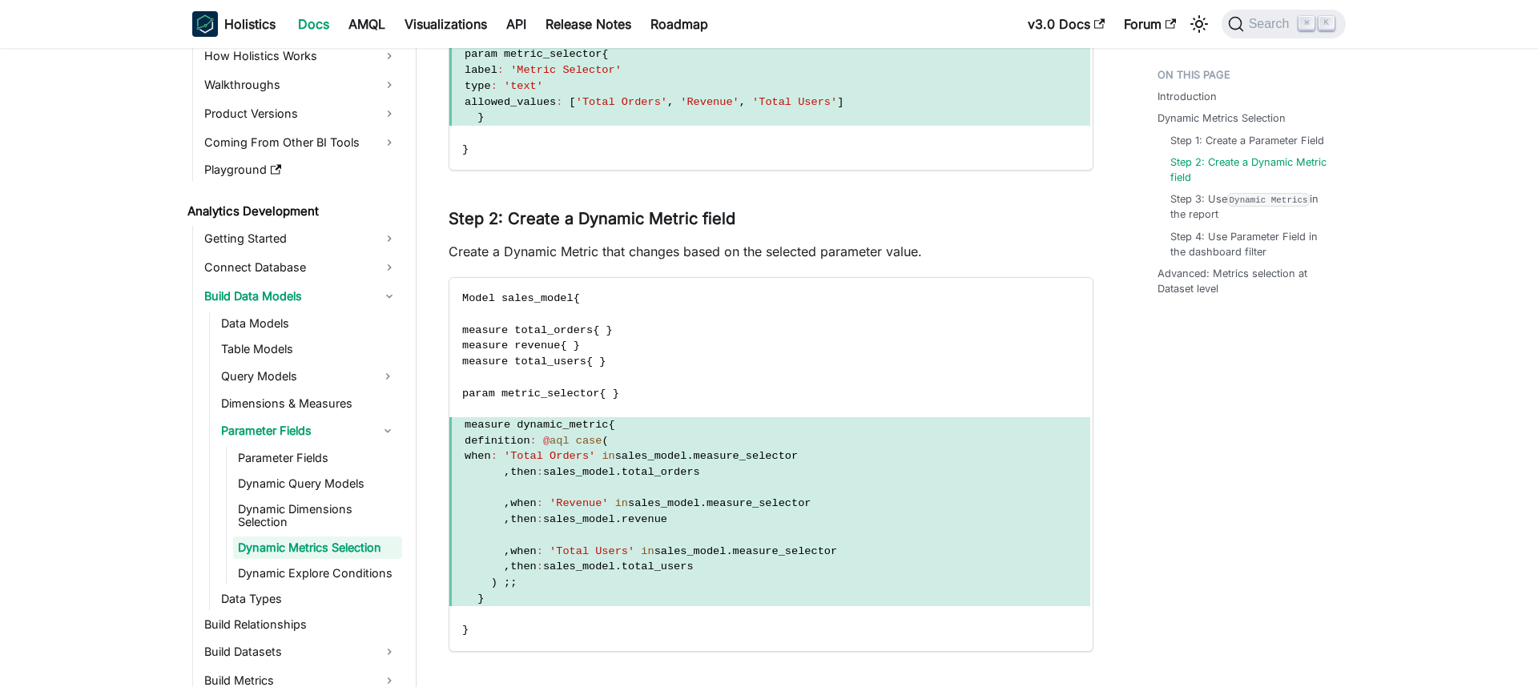
scroll to position [1715, 0]
click at [509, 489] on span at bounding box center [769, 487] width 641 height 16
click at [548, 450] on span "'Total Orders'" at bounding box center [549, 455] width 91 height 12
click at [631, 424] on span "measure dynamic_metric {" at bounding box center [769, 424] width 641 height 16
drag, startPoint x: 501, startPoint y: 581, endPoint x: 527, endPoint y: 581, distance: 25.6
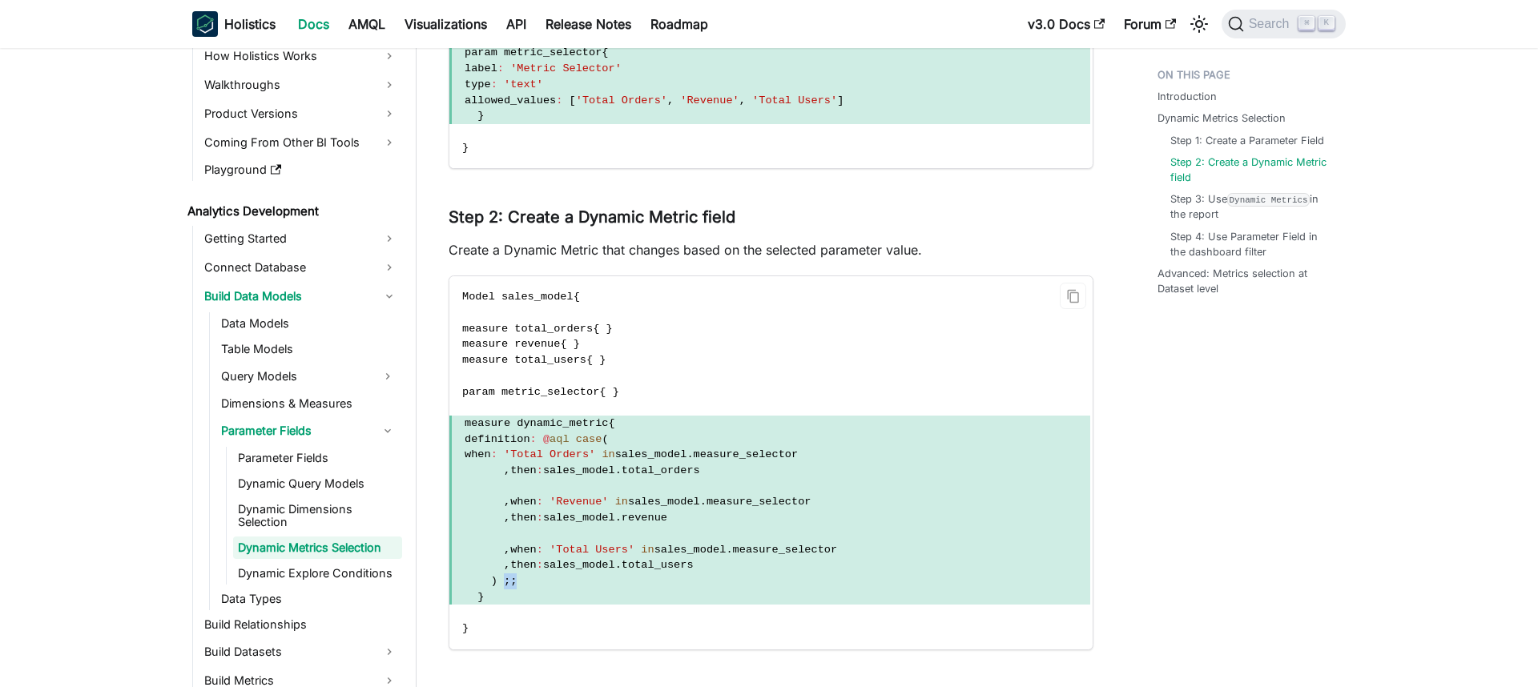
click at [527, 581] on span ") ; ;" at bounding box center [769, 581] width 641 height 16
click at [478, 421] on span "measure dynamic_metric" at bounding box center [536, 423] width 143 height 12
drag, startPoint x: 478, startPoint y: 421, endPoint x: 606, endPoint y: 441, distance: 129.6
click at [606, 441] on code "Model sales_model { measure total_orders { } measure revenue { } measure total_…" at bounding box center [769, 462] width 641 height 372
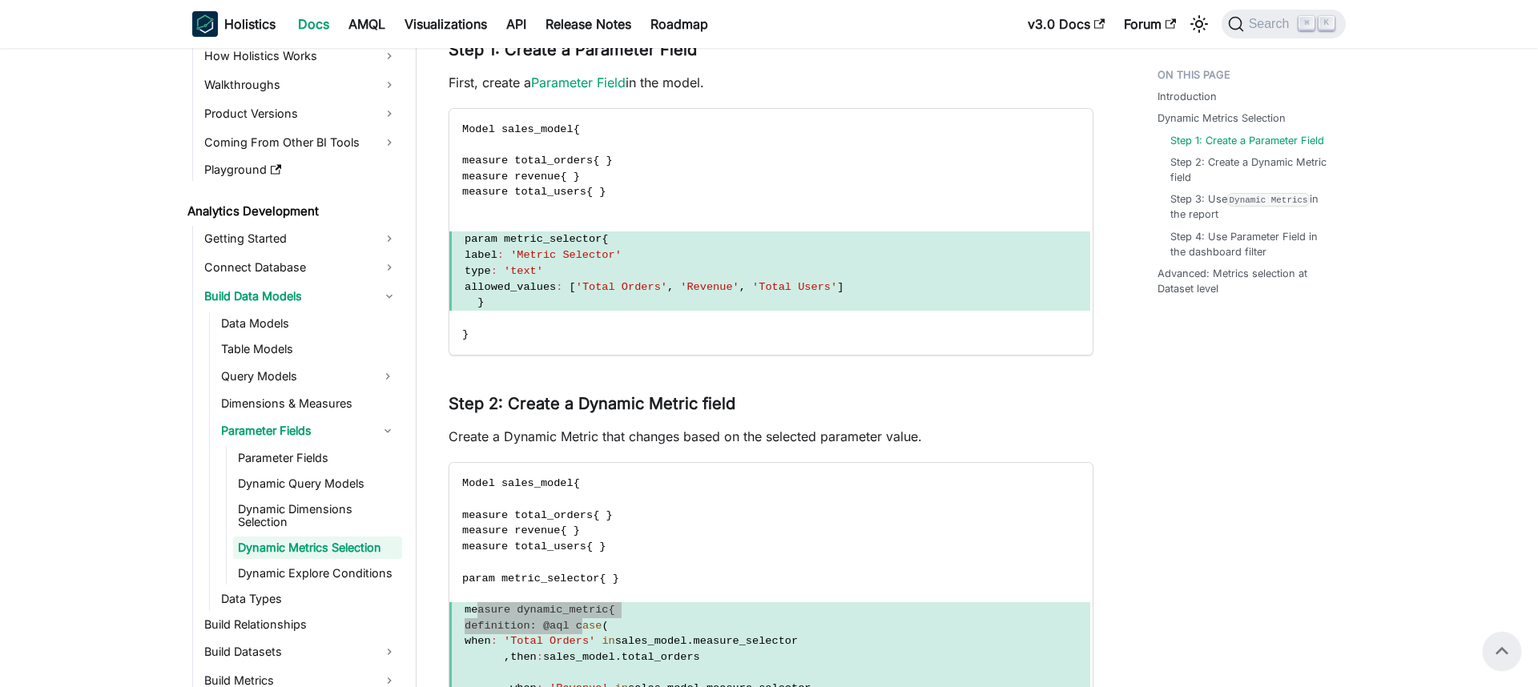
scroll to position [1498, 0]
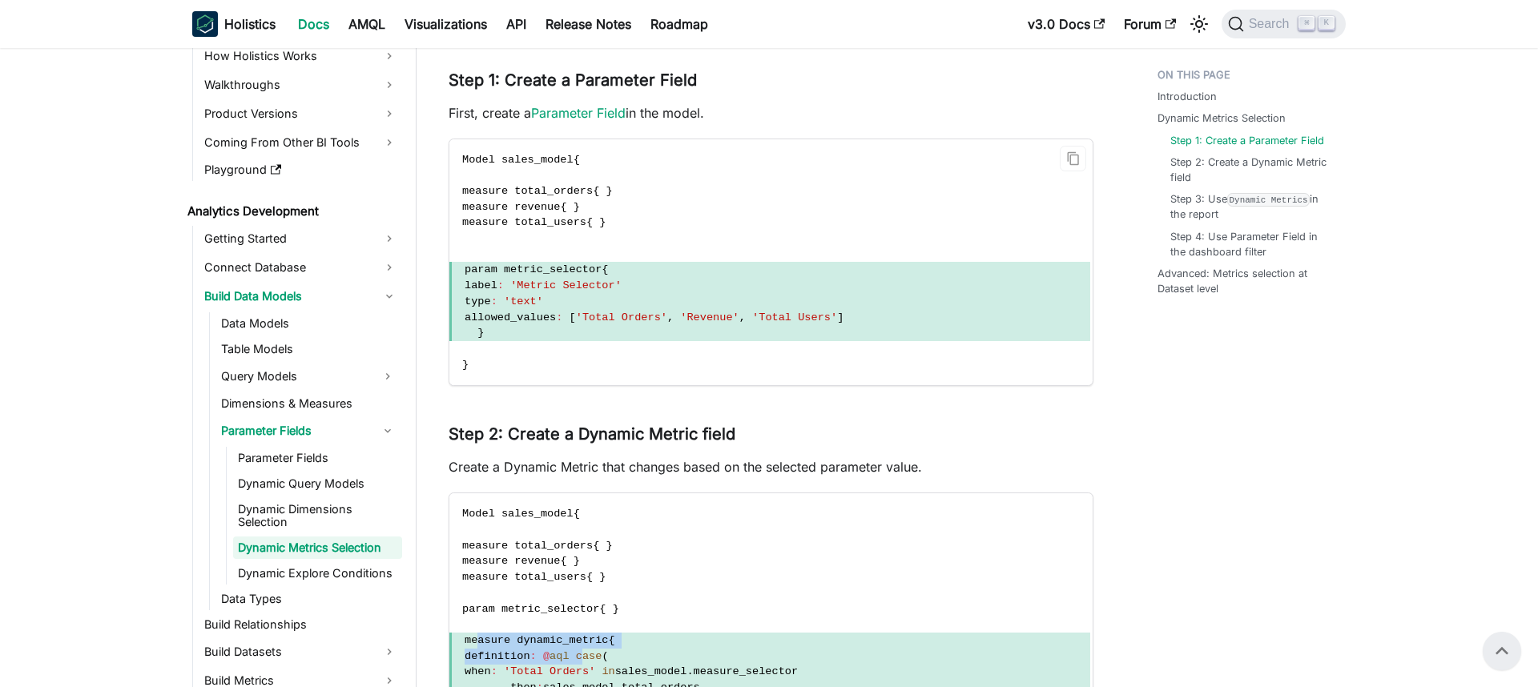
click at [569, 271] on span "param metric_selector" at bounding box center [533, 270] width 137 height 12
copy span "metric_selector"
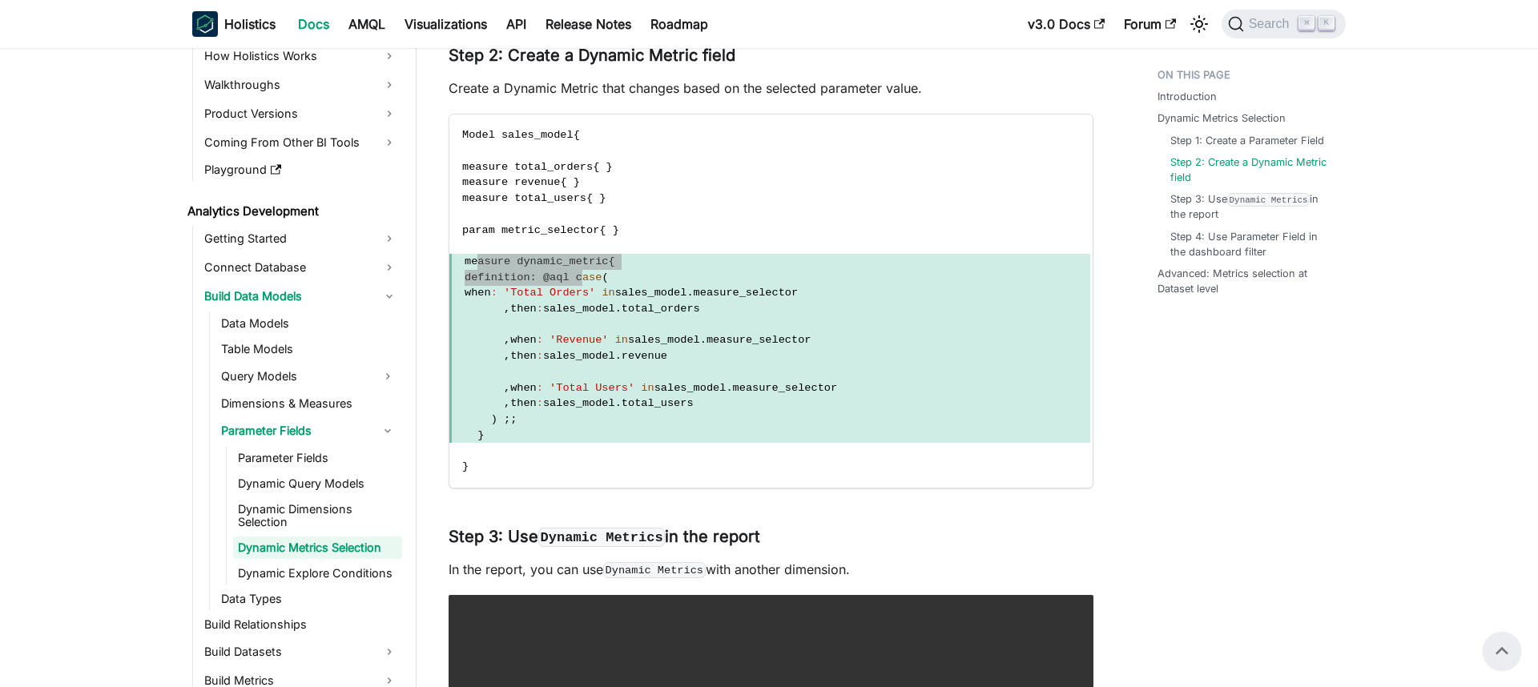
scroll to position [1876, 0]
click at [700, 344] on span "sales_model" at bounding box center [664, 341] width 72 height 12
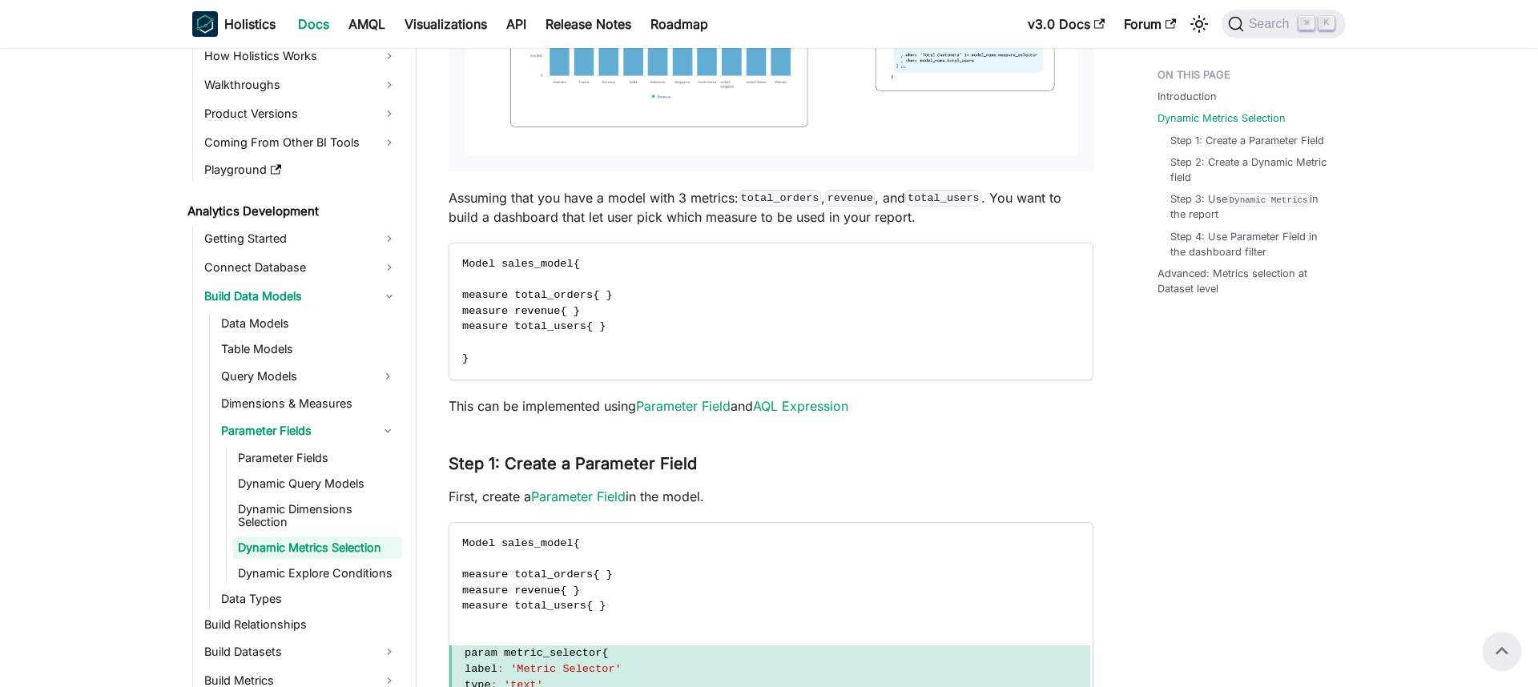
scroll to position [1109, 0]
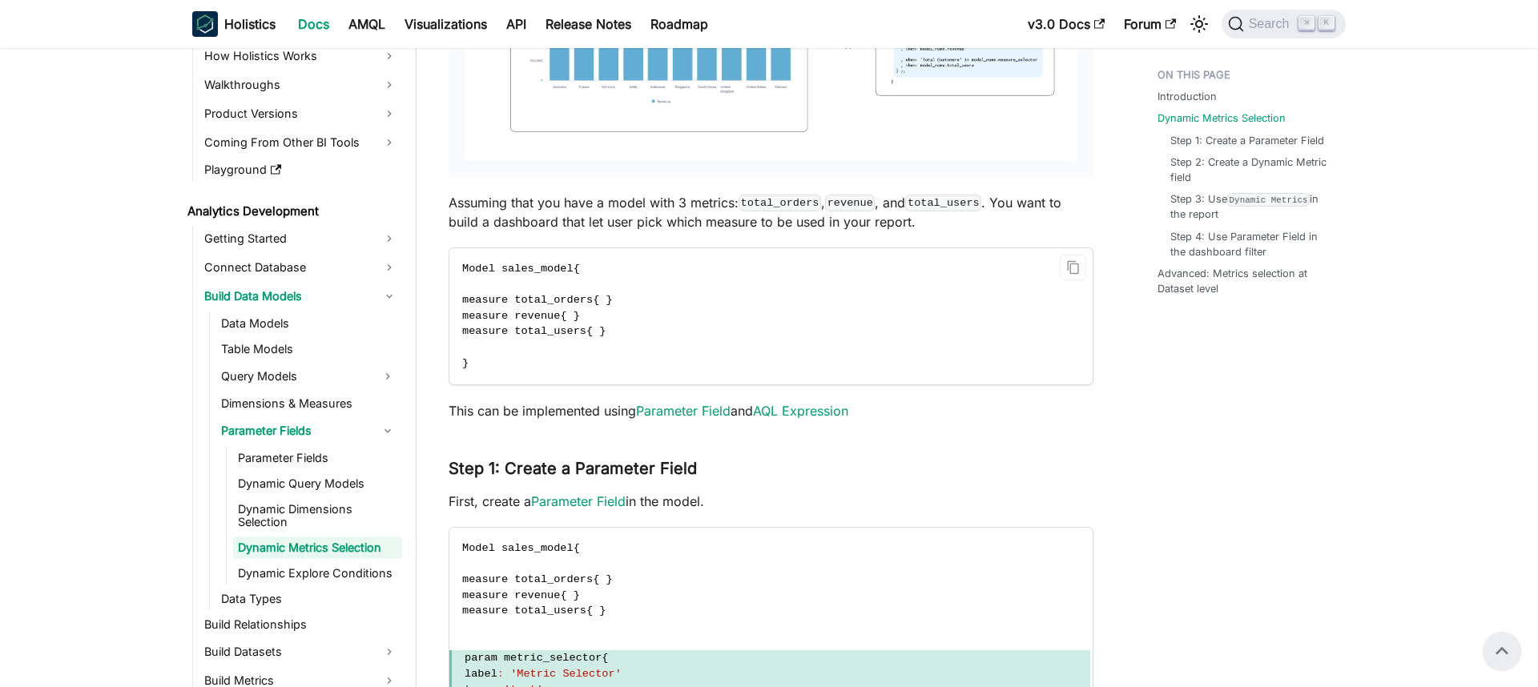
click at [546, 270] on span "Model sales_model" at bounding box center [517, 269] width 111 height 12
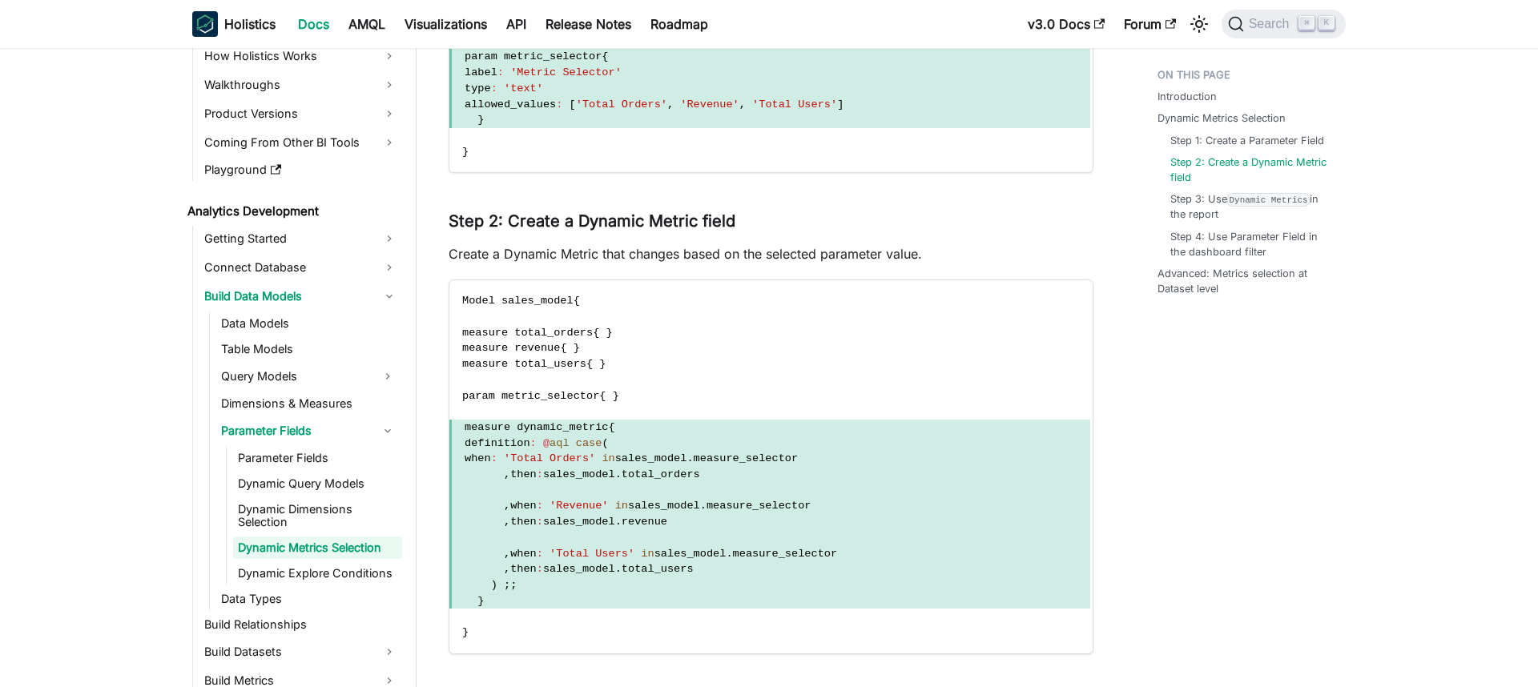
scroll to position [1781, 0]
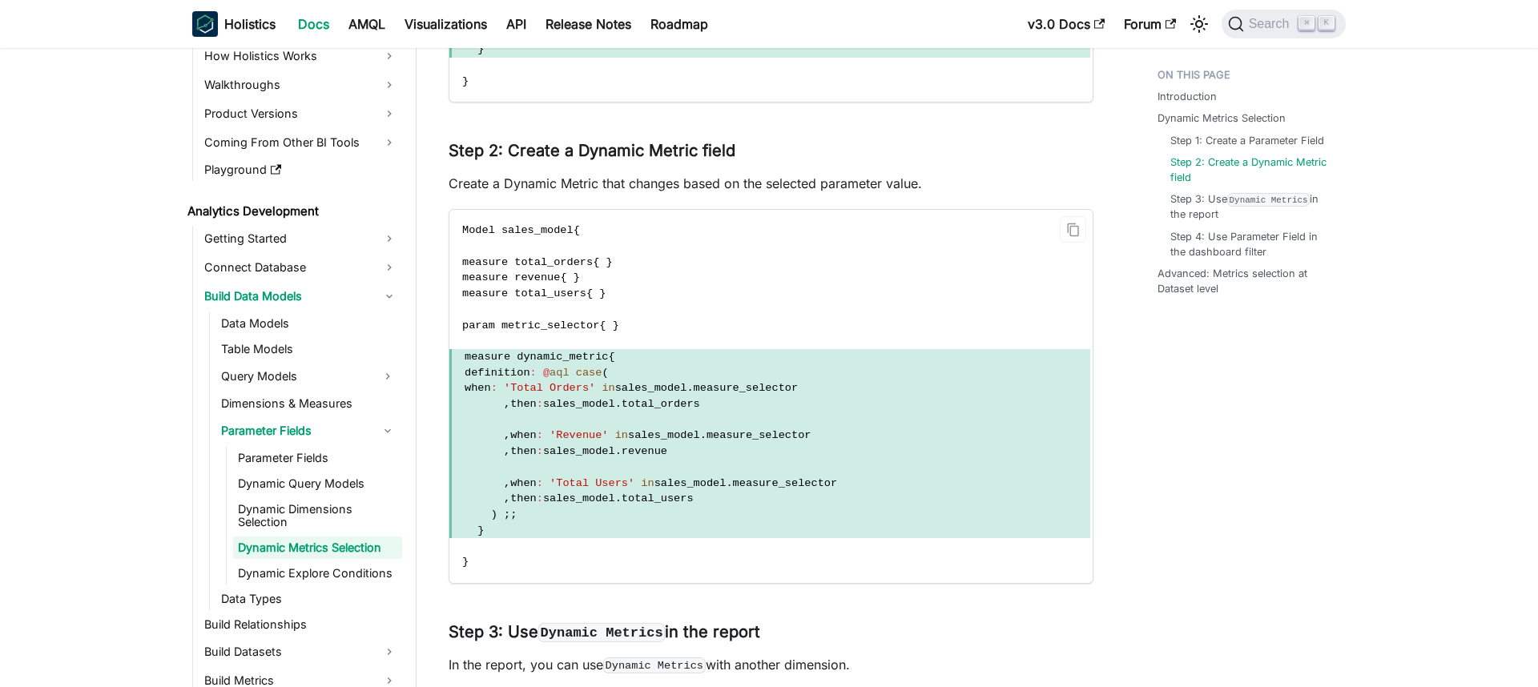
click at [687, 386] on span "sales_model" at bounding box center [651, 388] width 72 height 12
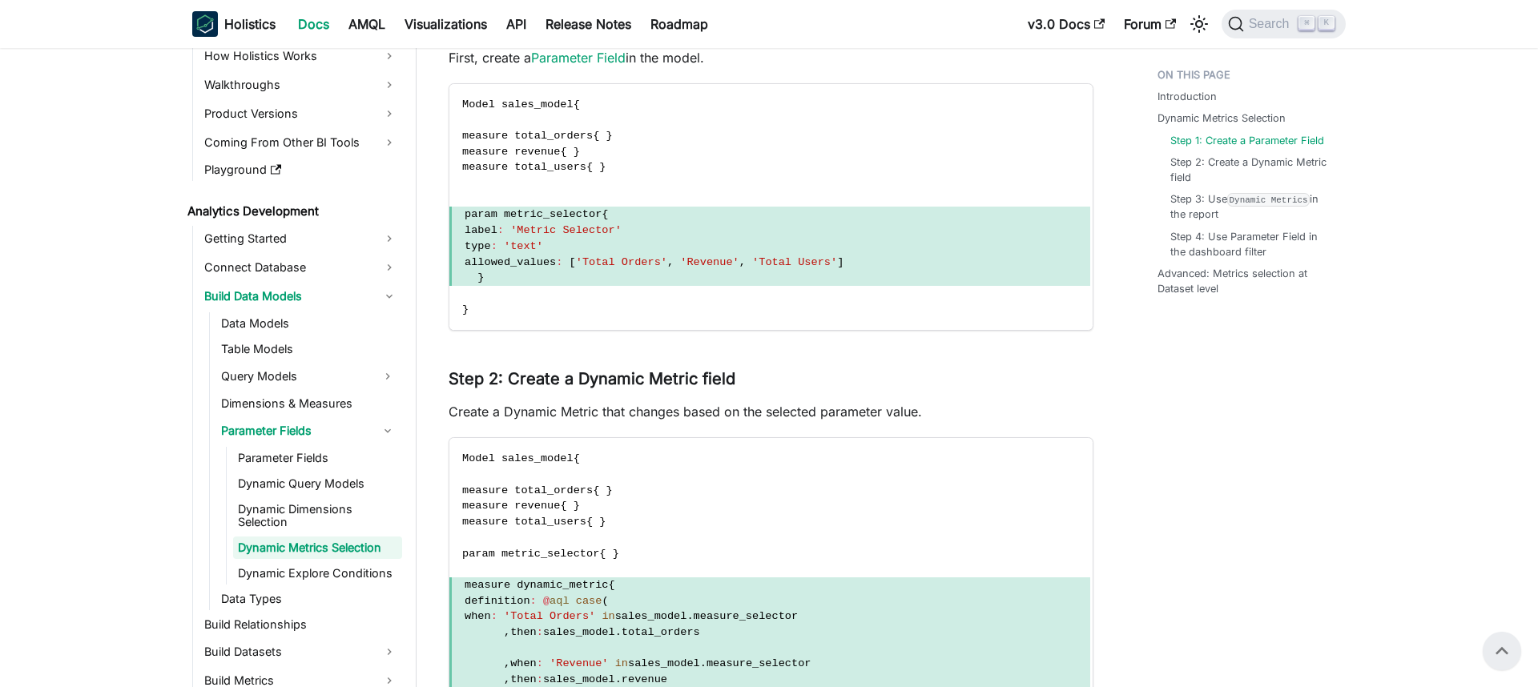
scroll to position [1435, 0]
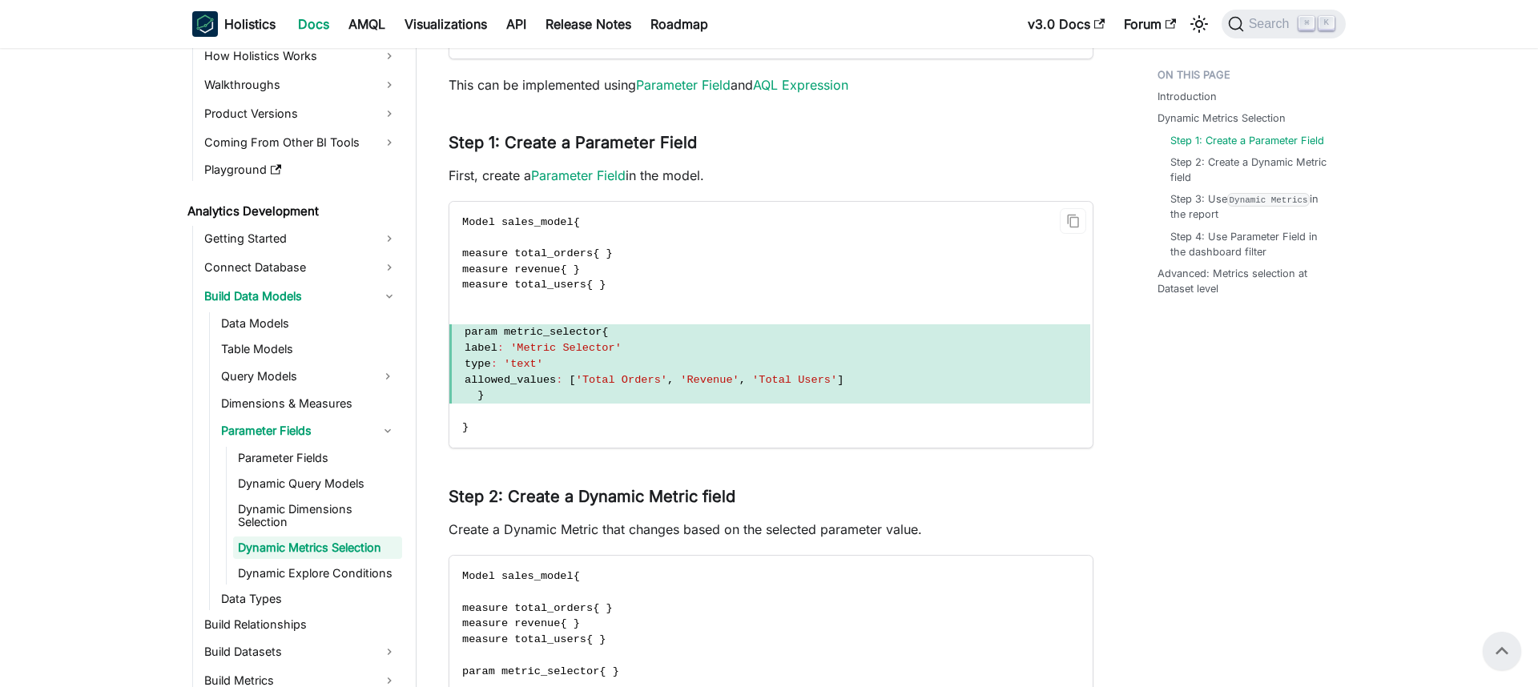
click at [610, 353] on span "'Metric Selector'" at bounding box center [565, 348] width 111 height 12
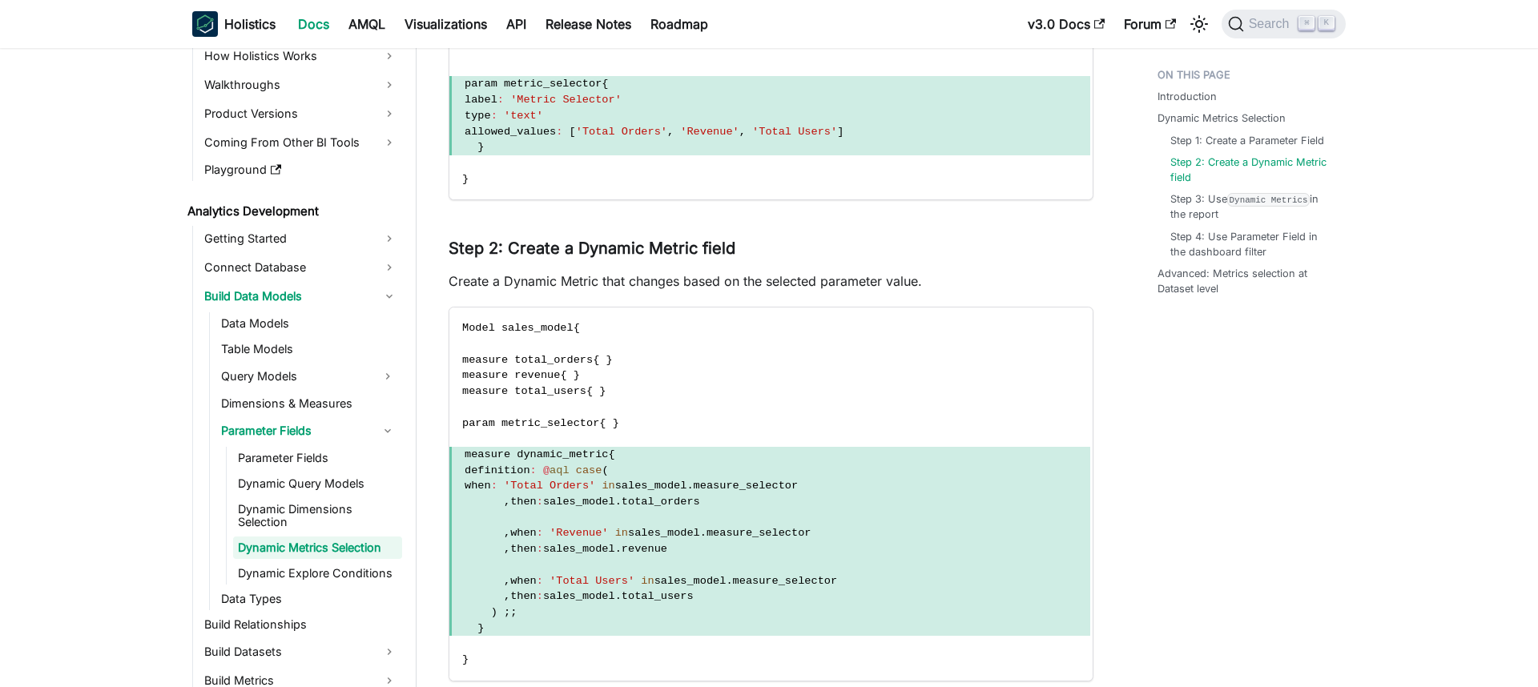
scroll to position [1690, 0]
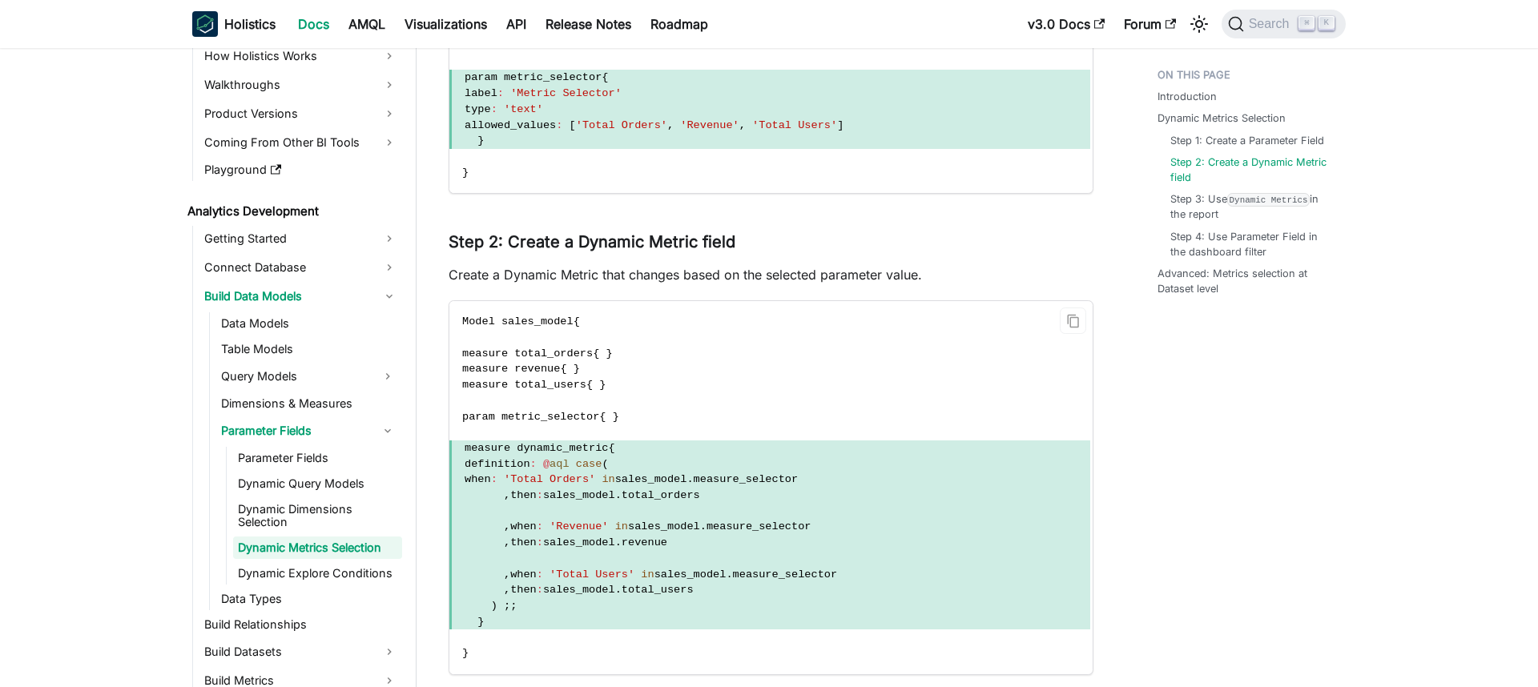
click at [799, 480] on span "measure_selector" at bounding box center [746, 479] width 105 height 12
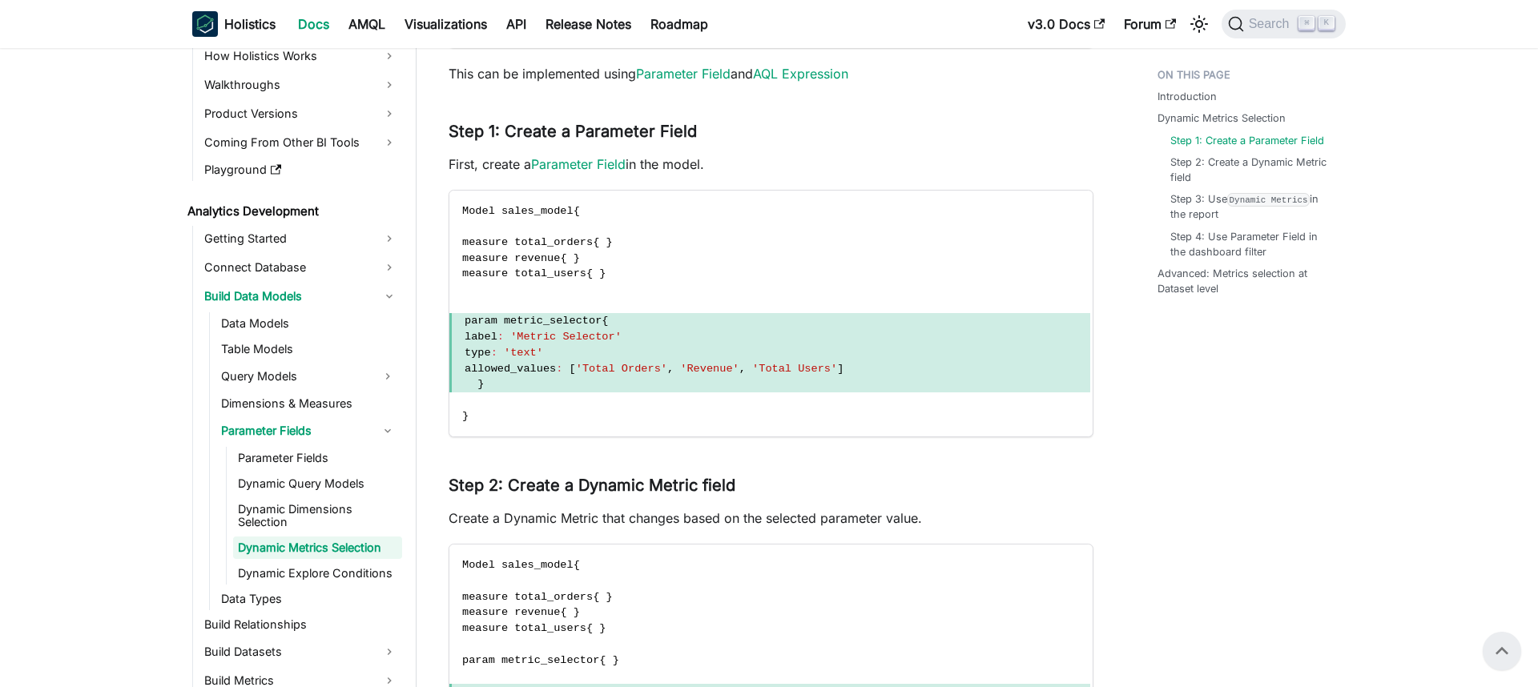
scroll to position [1439, 0]
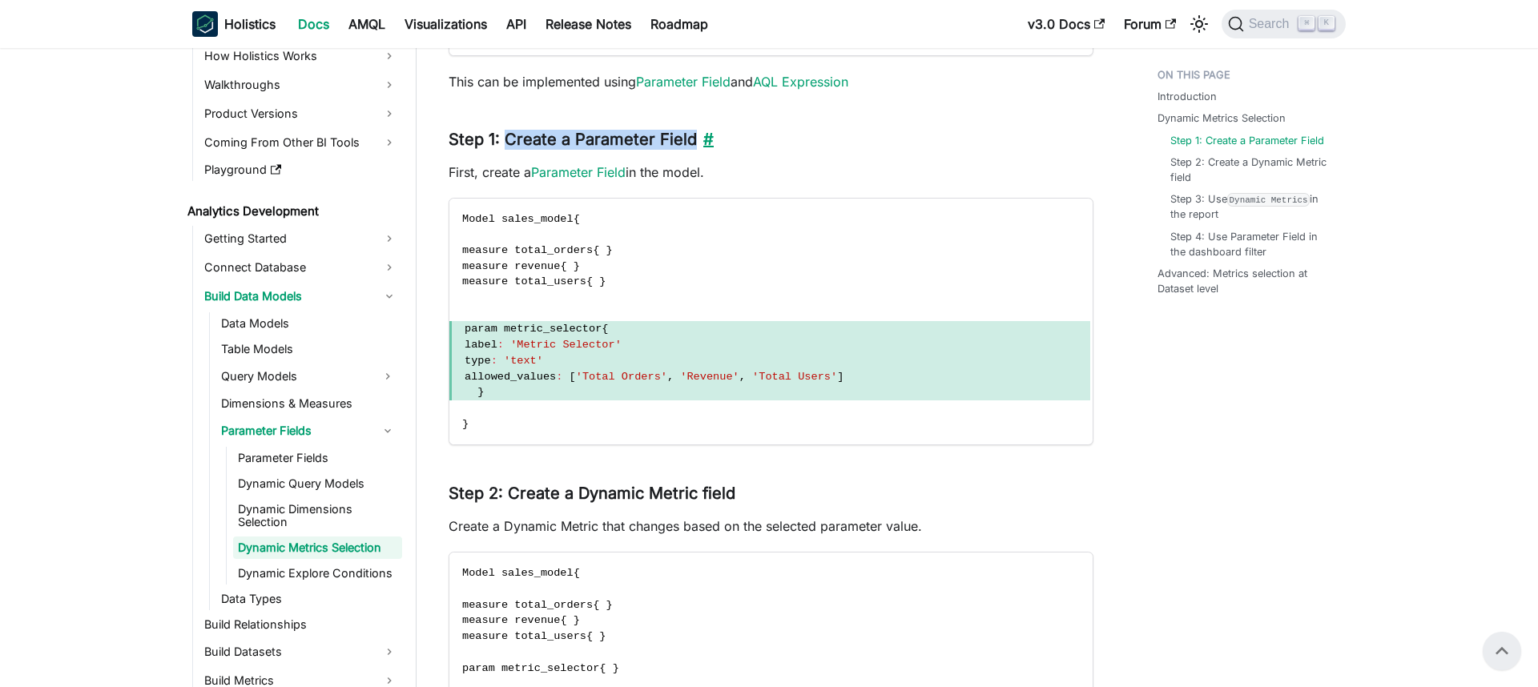
drag, startPoint x: 504, startPoint y: 136, endPoint x: 691, endPoint y: 137, distance: 187.4
click at [692, 138] on h3 "Step 1: Create a Parameter Field ​" at bounding box center [771, 140] width 645 height 20
copy h3 "Create a Parameter Field"
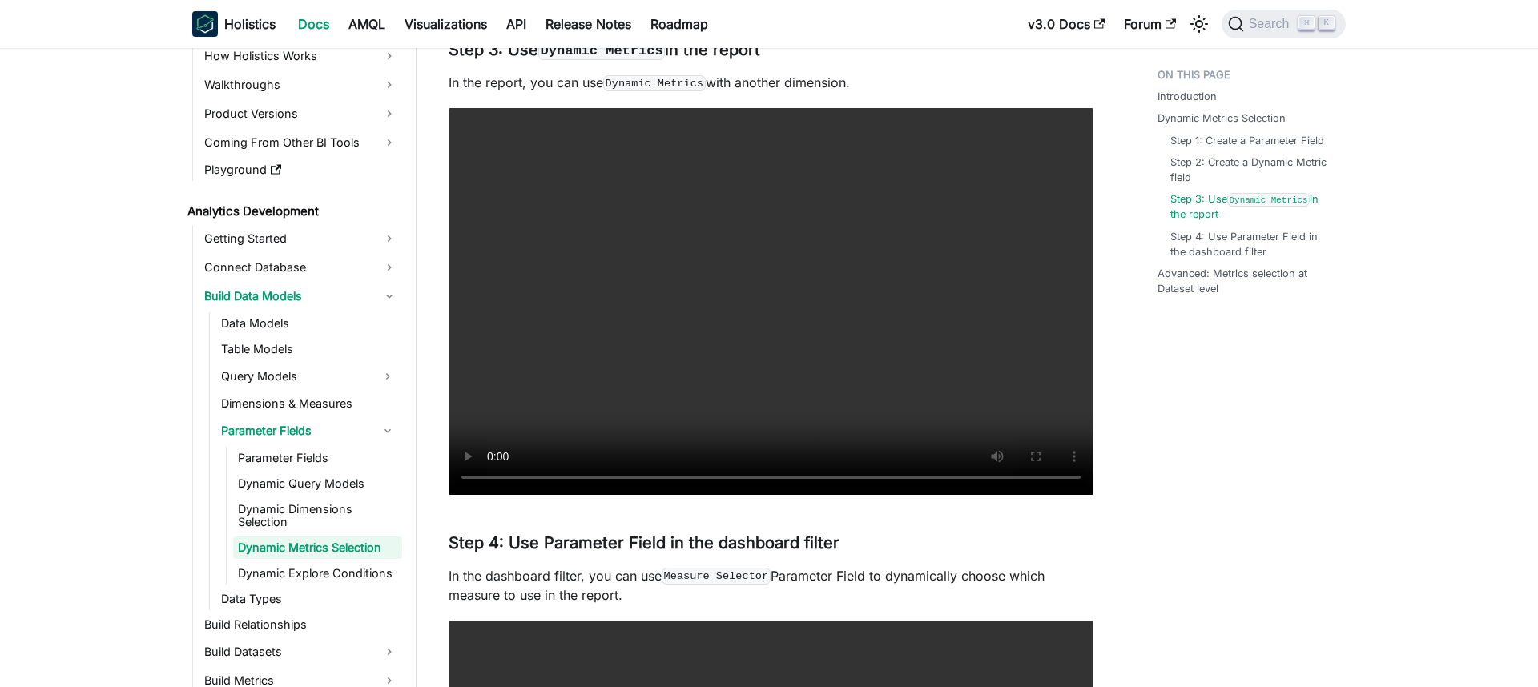
scroll to position [2368, 0]
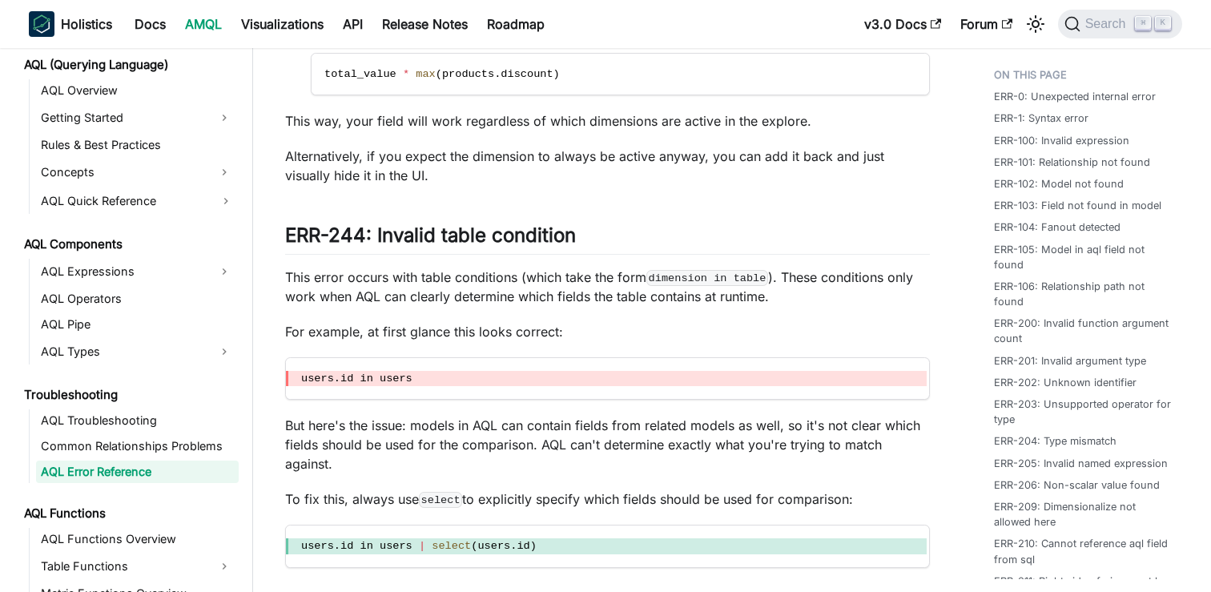
scroll to position [13910, 0]
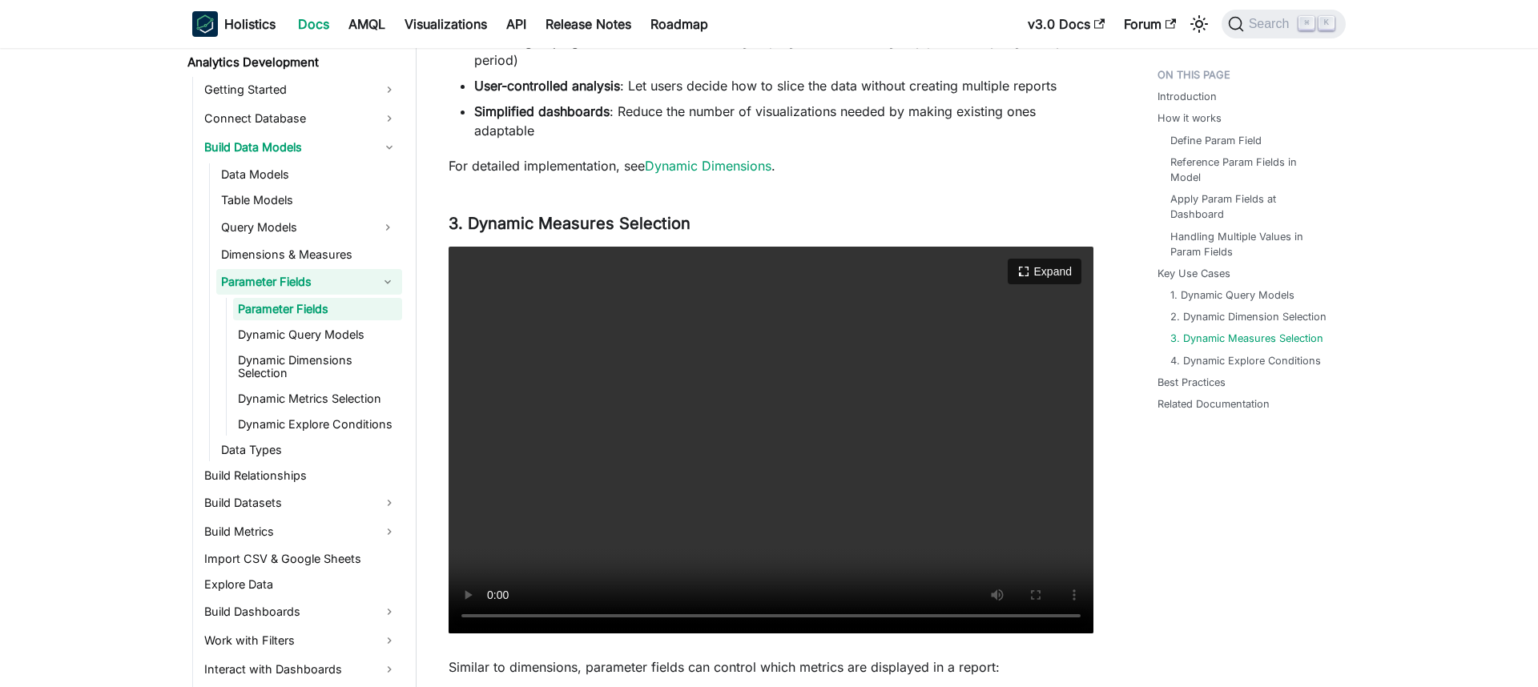
scroll to position [3728, 0]
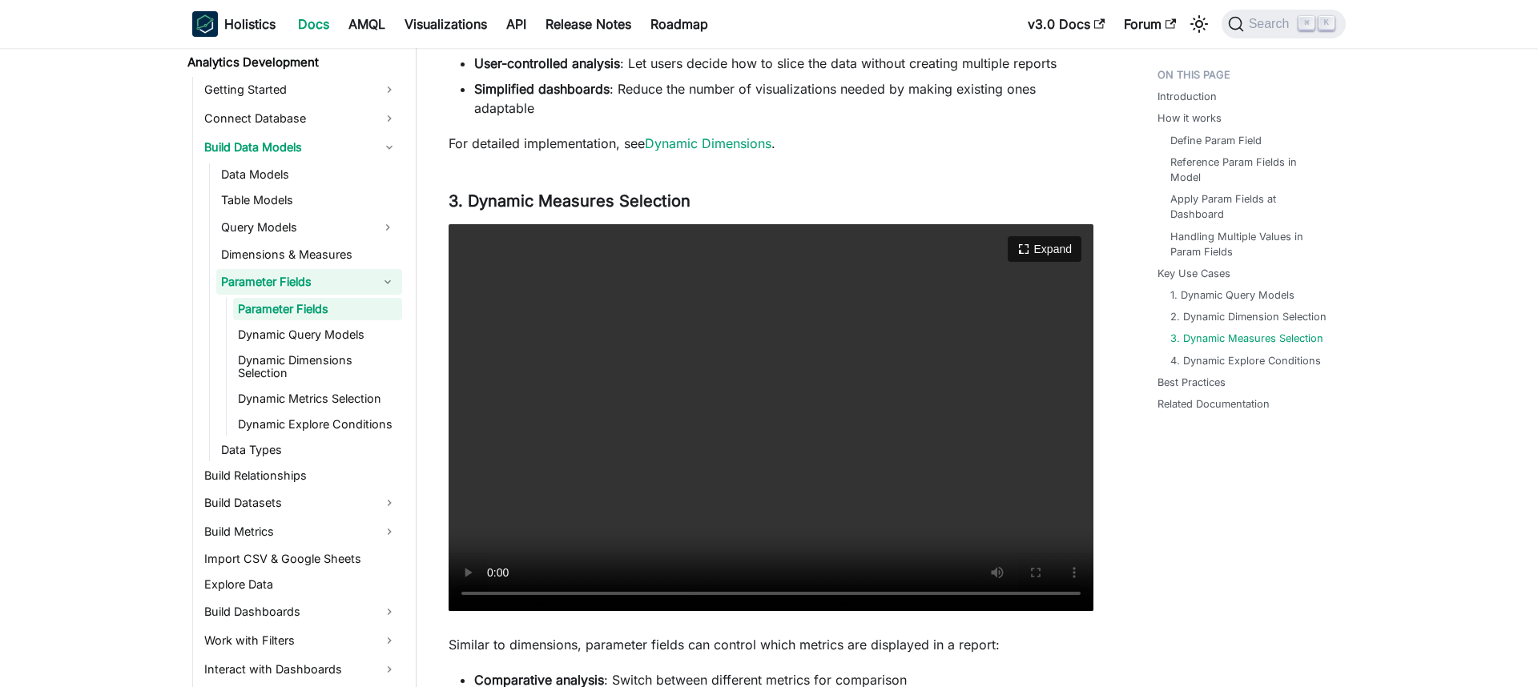
click at [611, 412] on video "Your browser does not support embedding video, but you can download it ." at bounding box center [771, 417] width 645 height 387
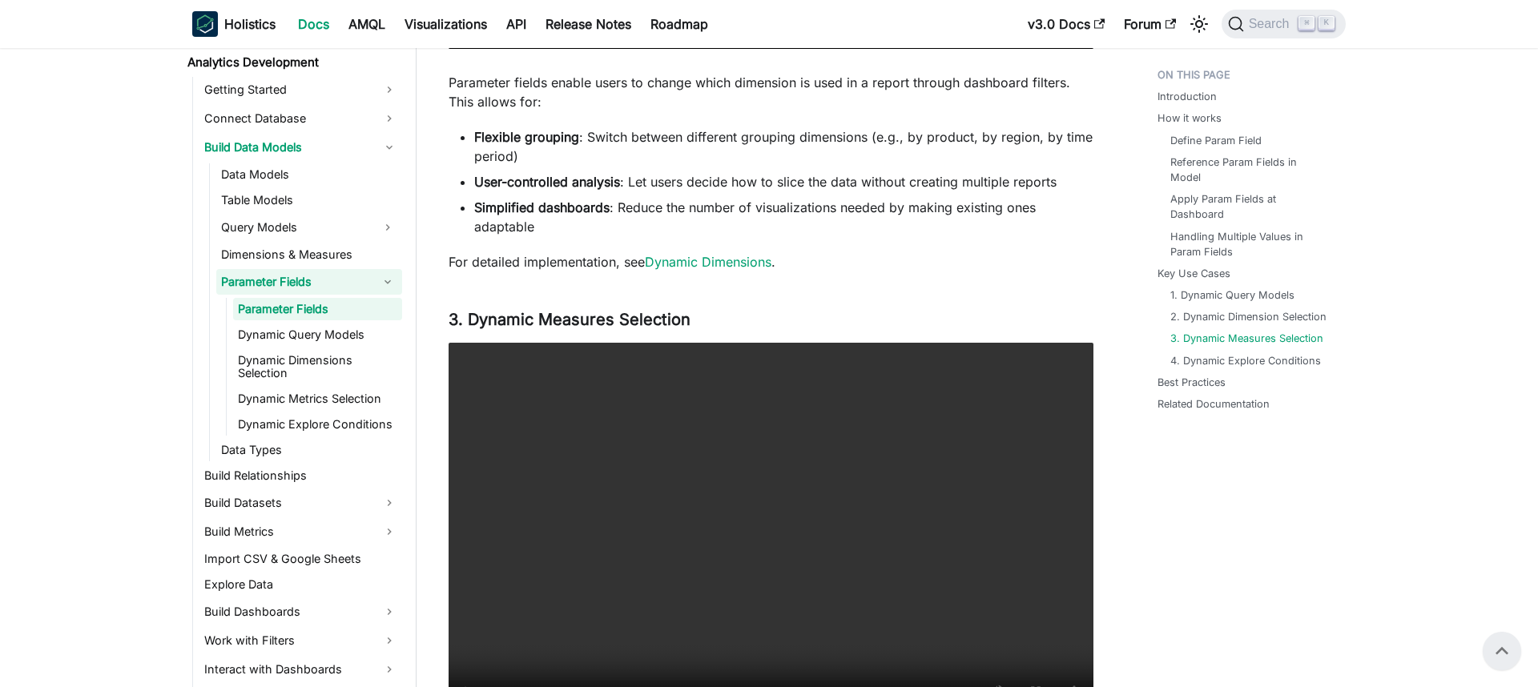
scroll to position [3552, 0]
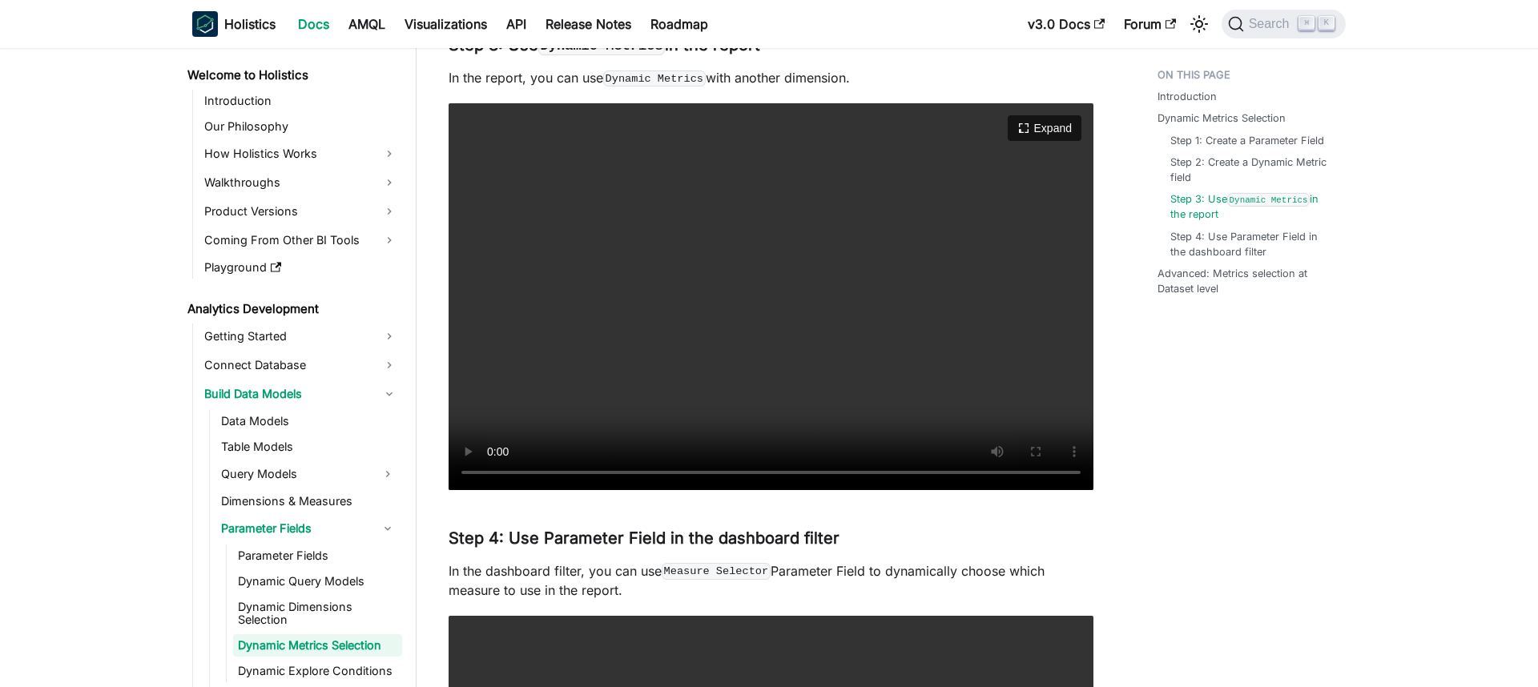
scroll to position [98, 0]
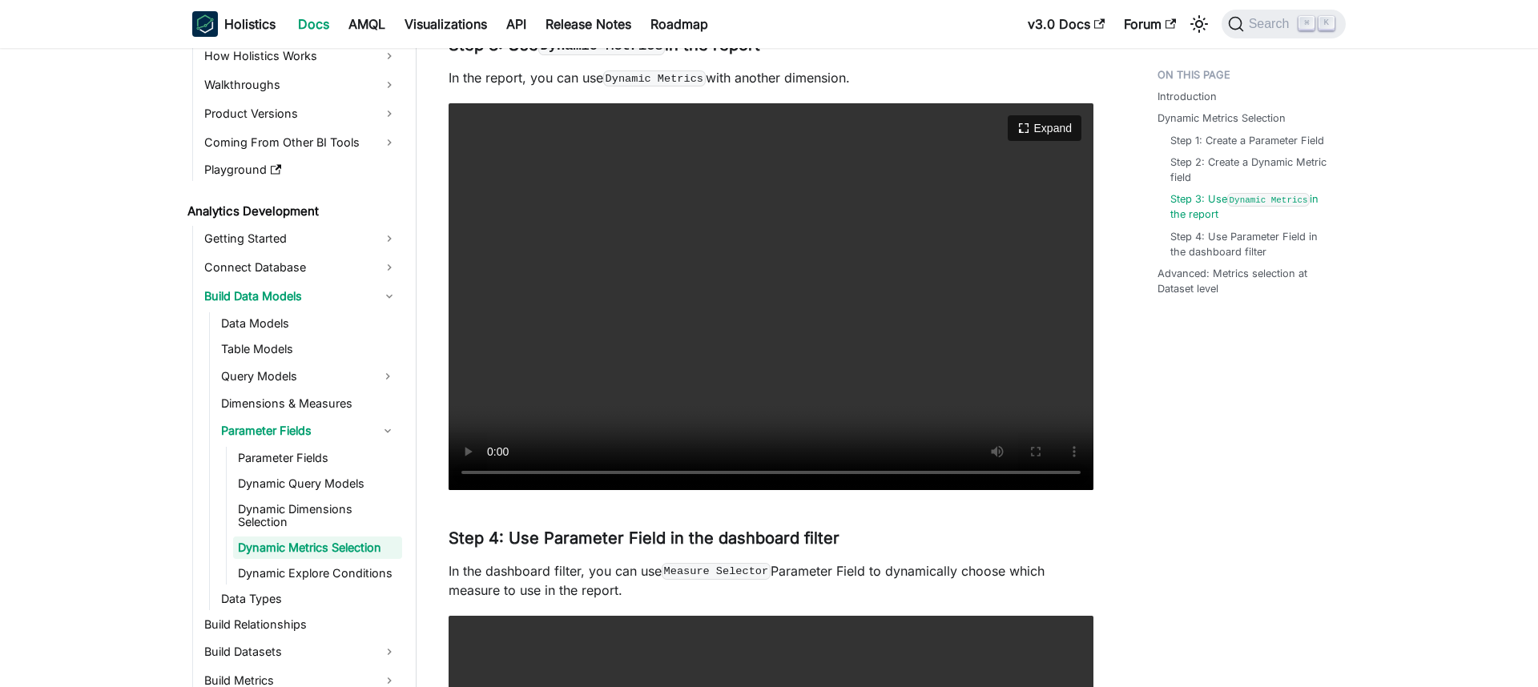
click at [653, 318] on video "Your browser does not support embedding video, but you can download it ." at bounding box center [771, 296] width 645 height 387
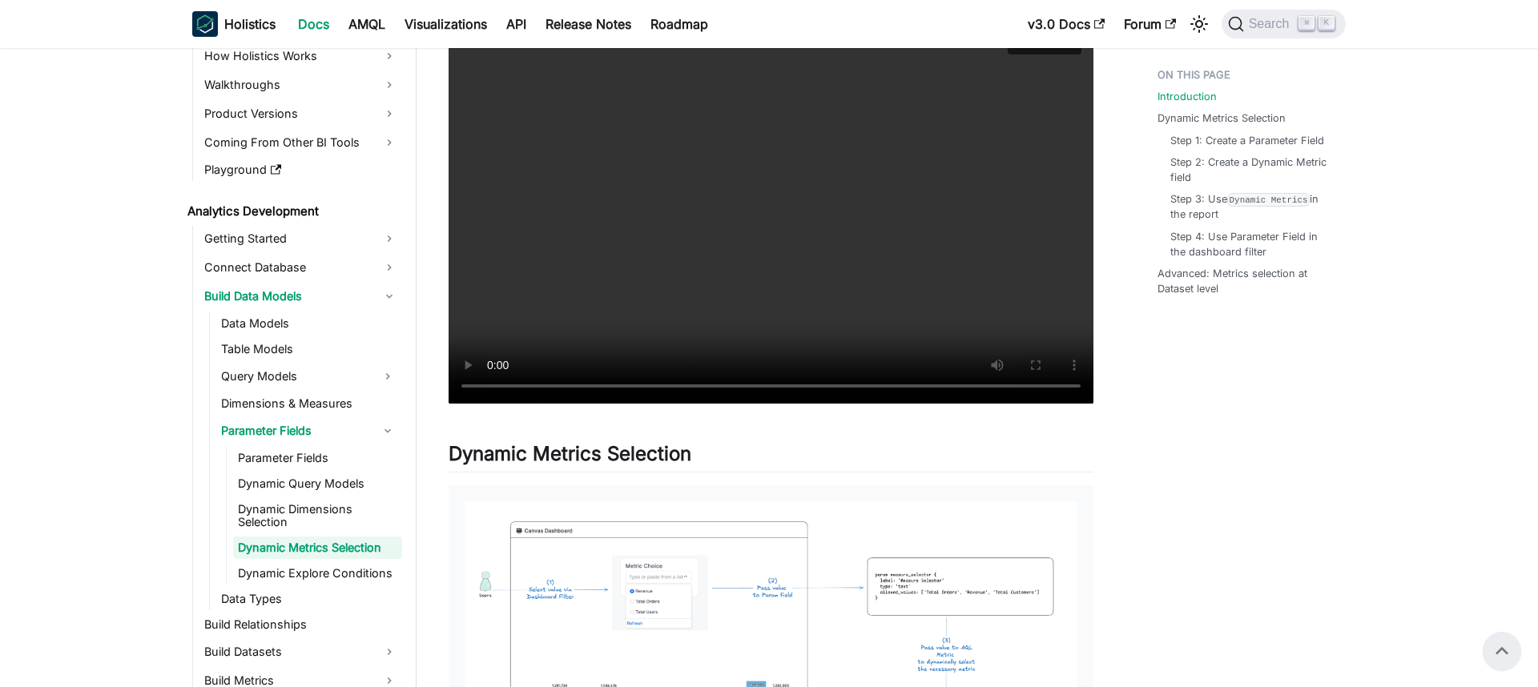
scroll to position [347, 0]
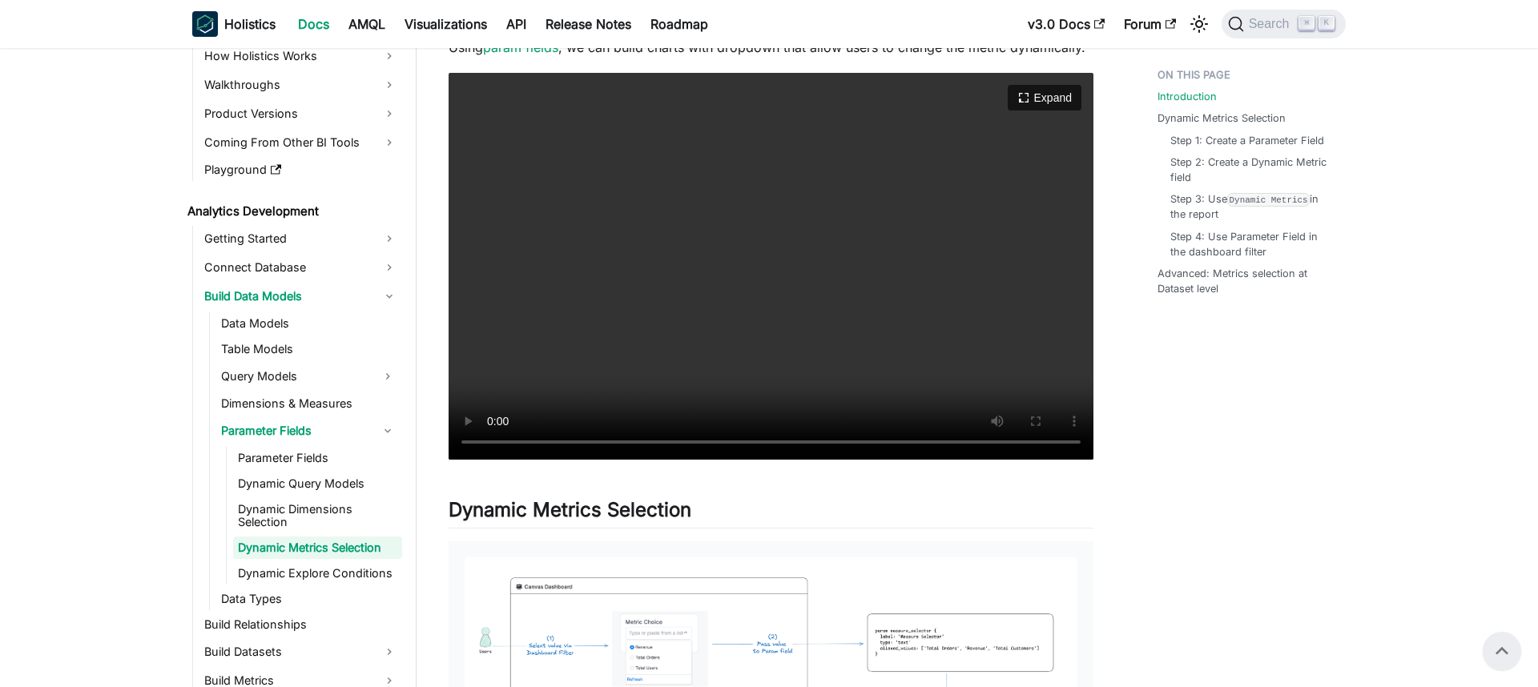
click at [562, 203] on video "Your browser does not support embedding video, but you can download it ." at bounding box center [771, 266] width 645 height 387
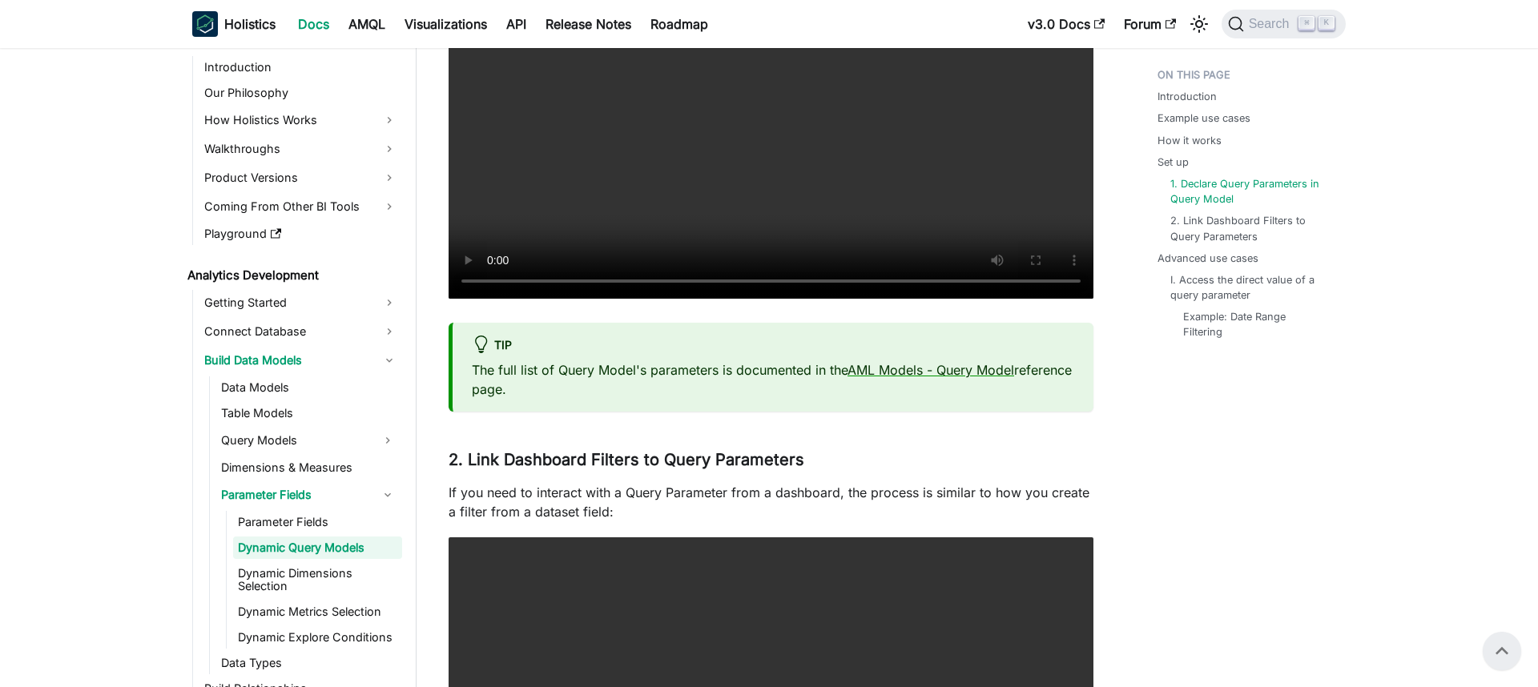
scroll to position [3404, 0]
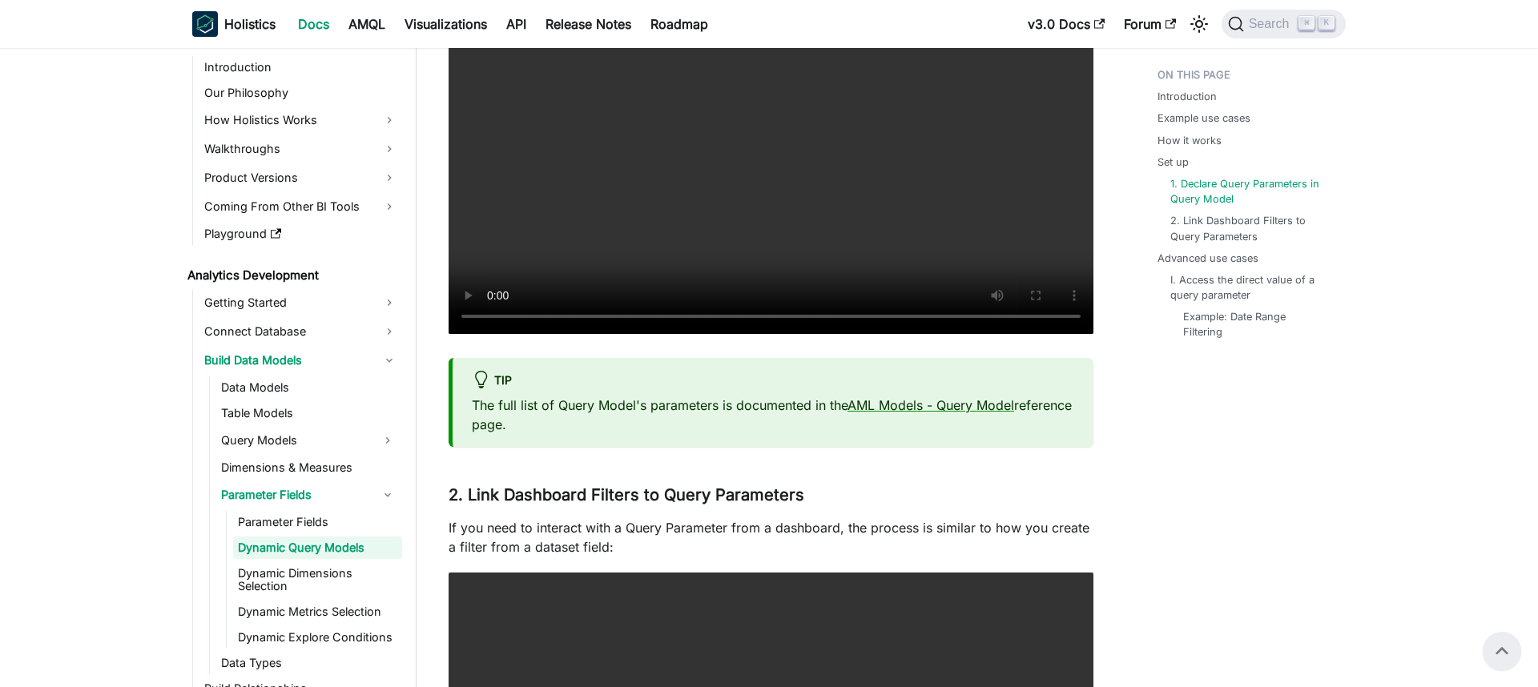
click at [762, 276] on video "Your browser does not support embedding video, but you can download it ." at bounding box center [771, 140] width 645 height 387
click at [638, 199] on video "Your browser does not support embedding video, but you can download it ." at bounding box center [771, 140] width 645 height 387
click at [638, 151] on video "Your browser does not support embedding video, but you can download it ." at bounding box center [771, 140] width 645 height 387
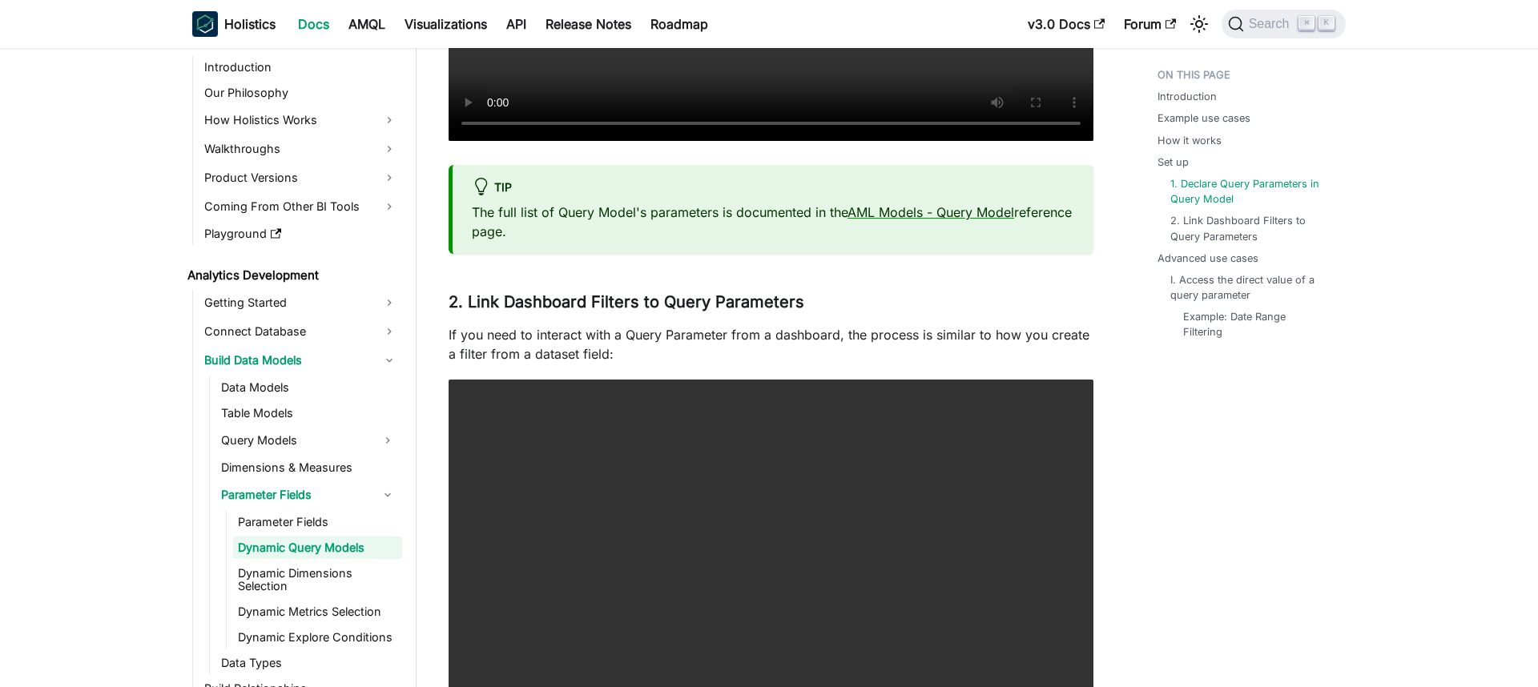
scroll to position [3766, 0]
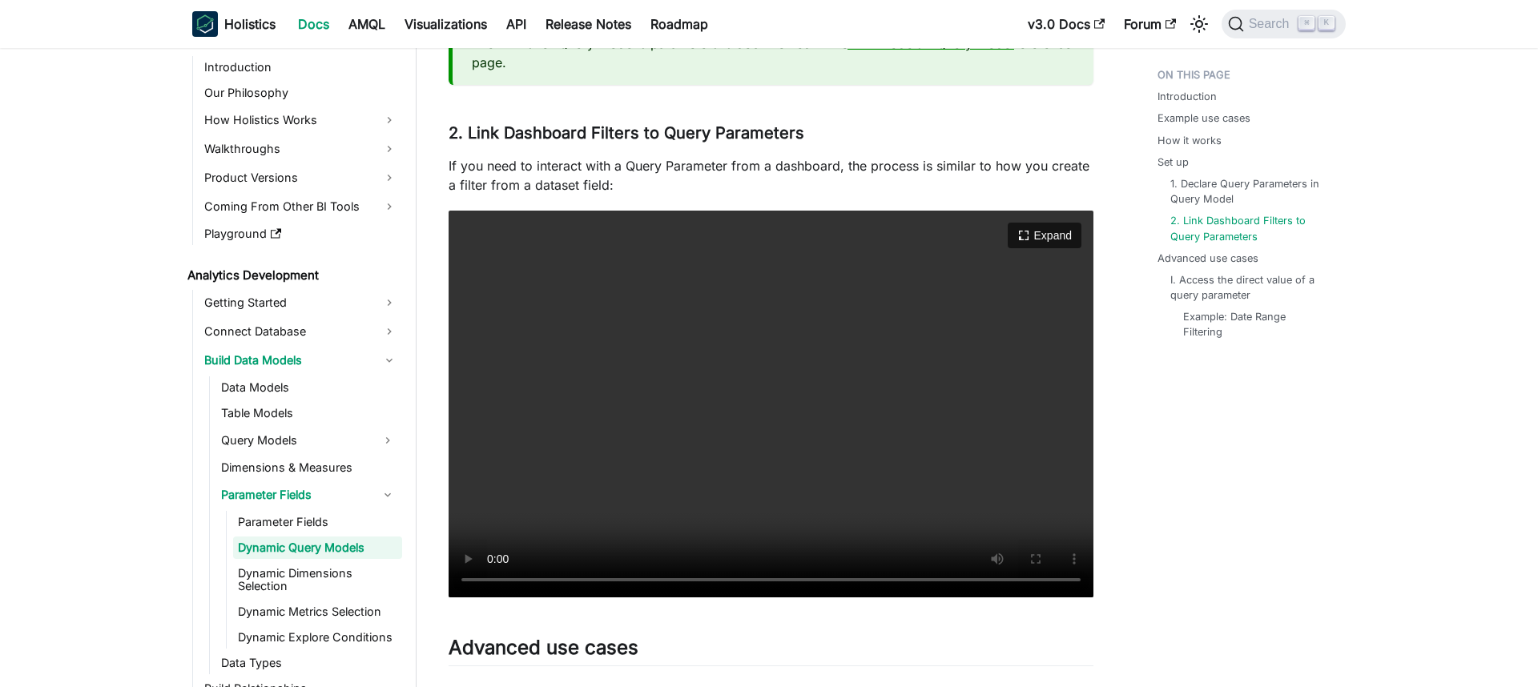
click at [611, 434] on video "Your browser does not support embedding video, but you can download it ." at bounding box center [771, 404] width 645 height 387
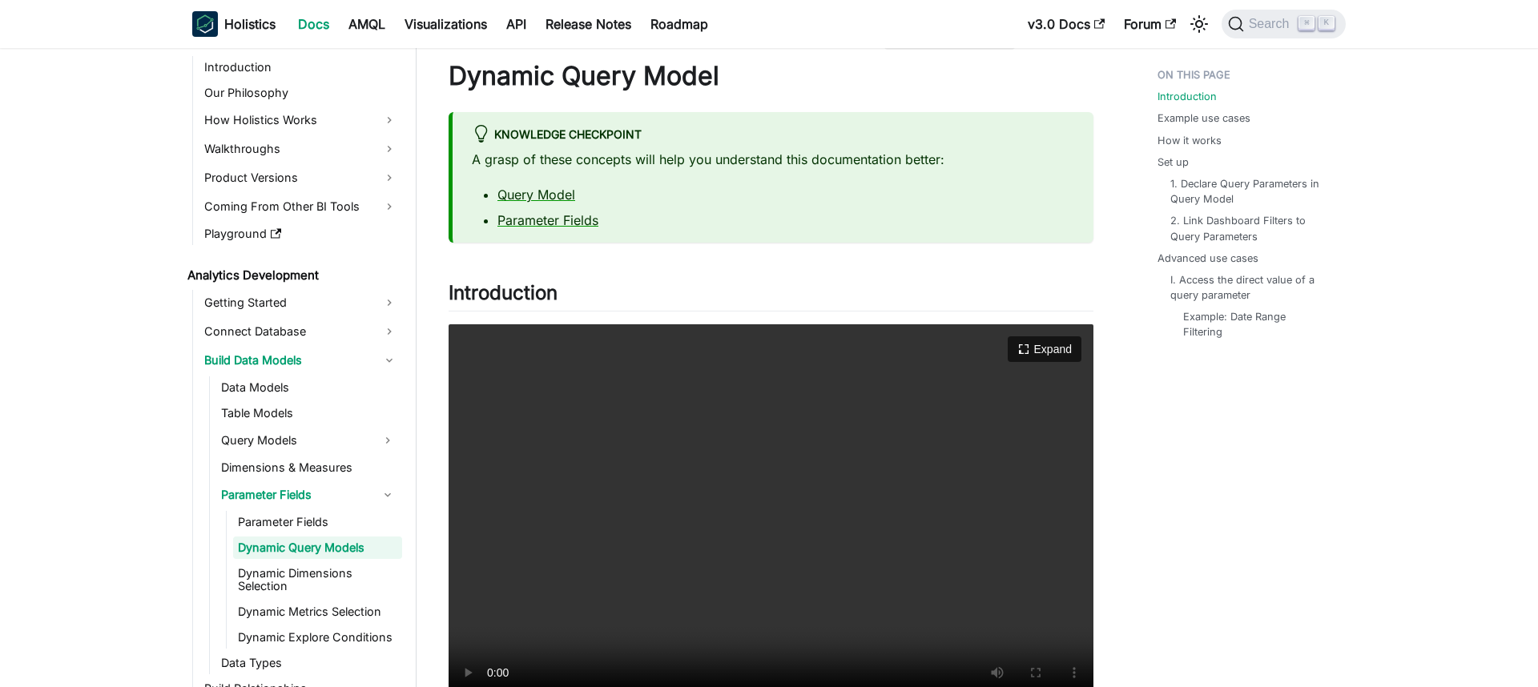
scroll to position [54, 0]
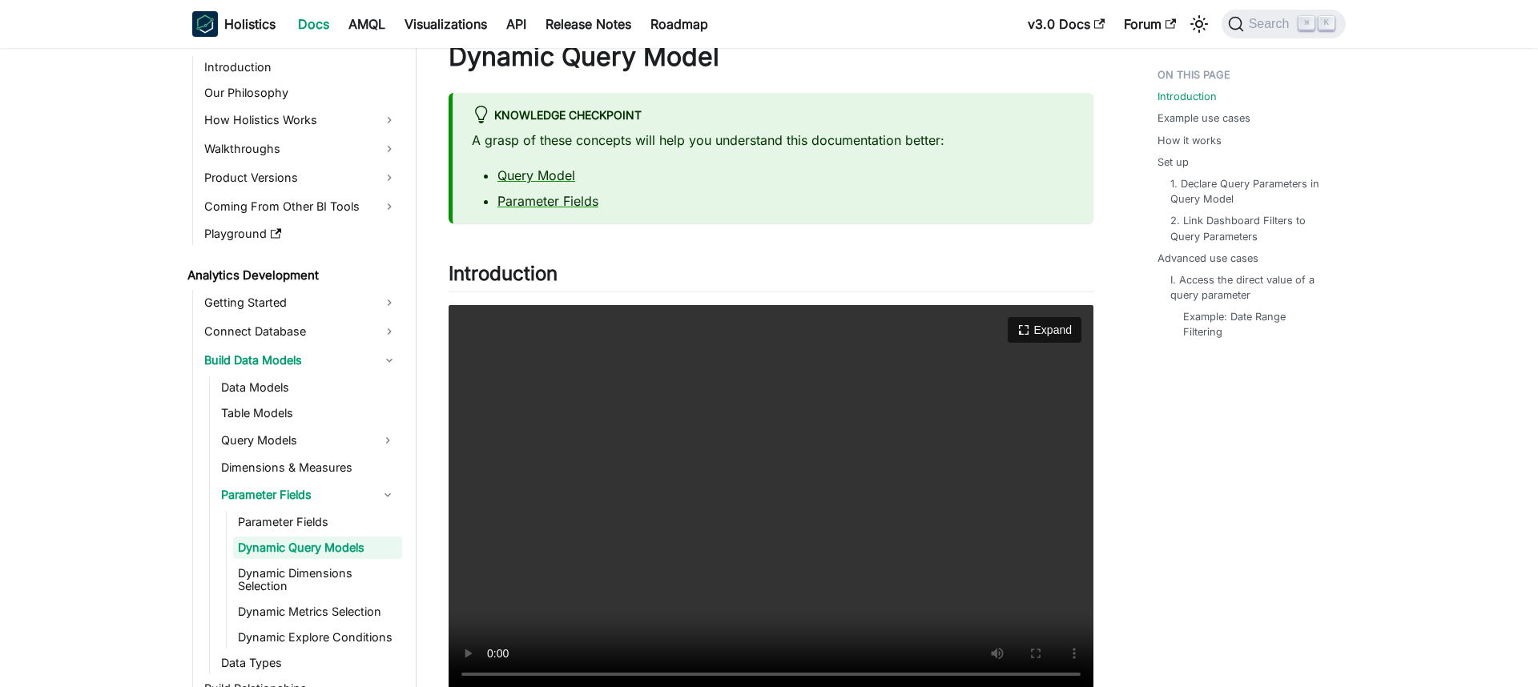
click at [583, 465] on video "Your browser does not support embedding video, but you can download it ." at bounding box center [771, 498] width 645 height 387
